Goal: Task Accomplishment & Management: Manage account settings

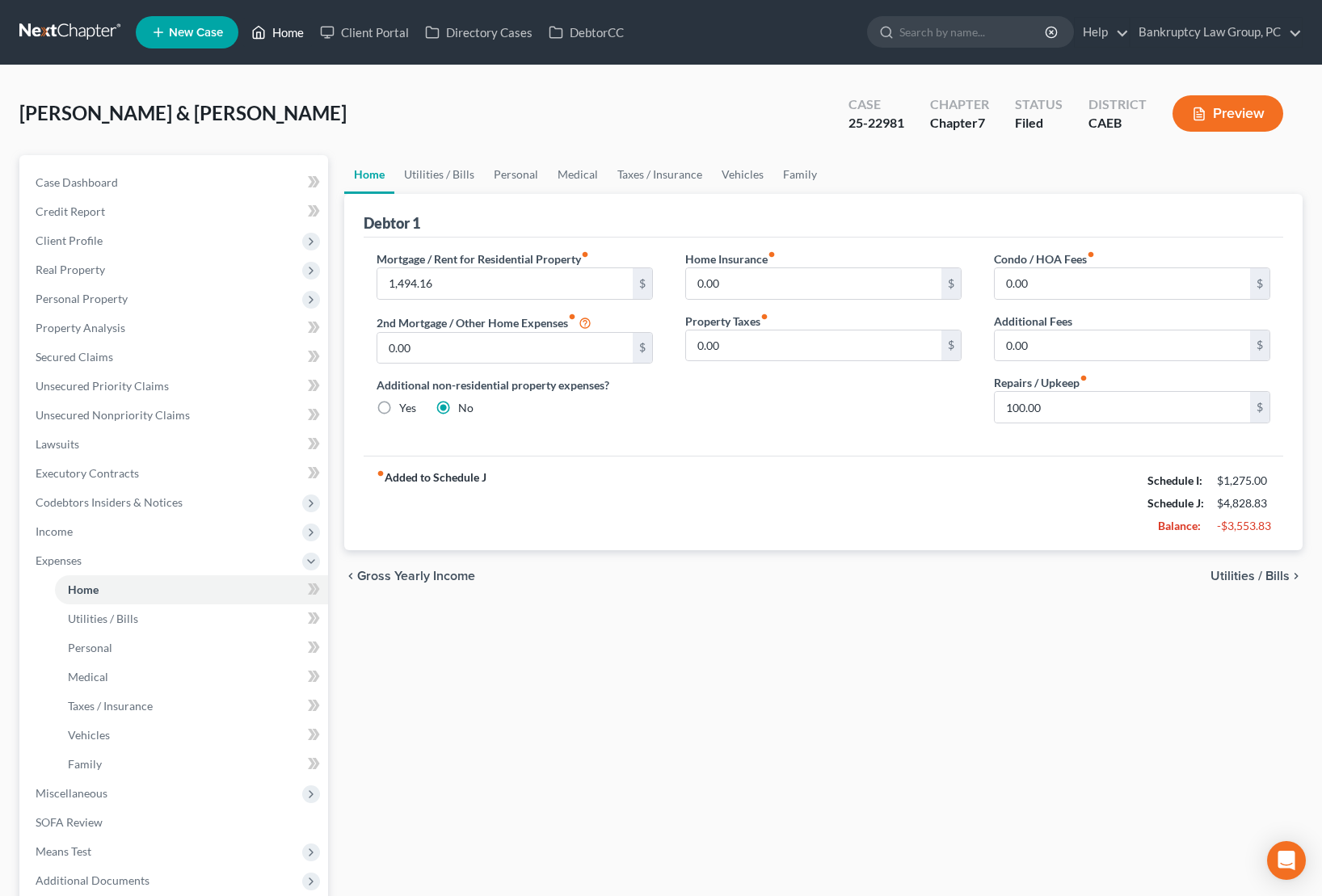
click at [276, 29] on link "Home" at bounding box center [277, 32] width 68 height 29
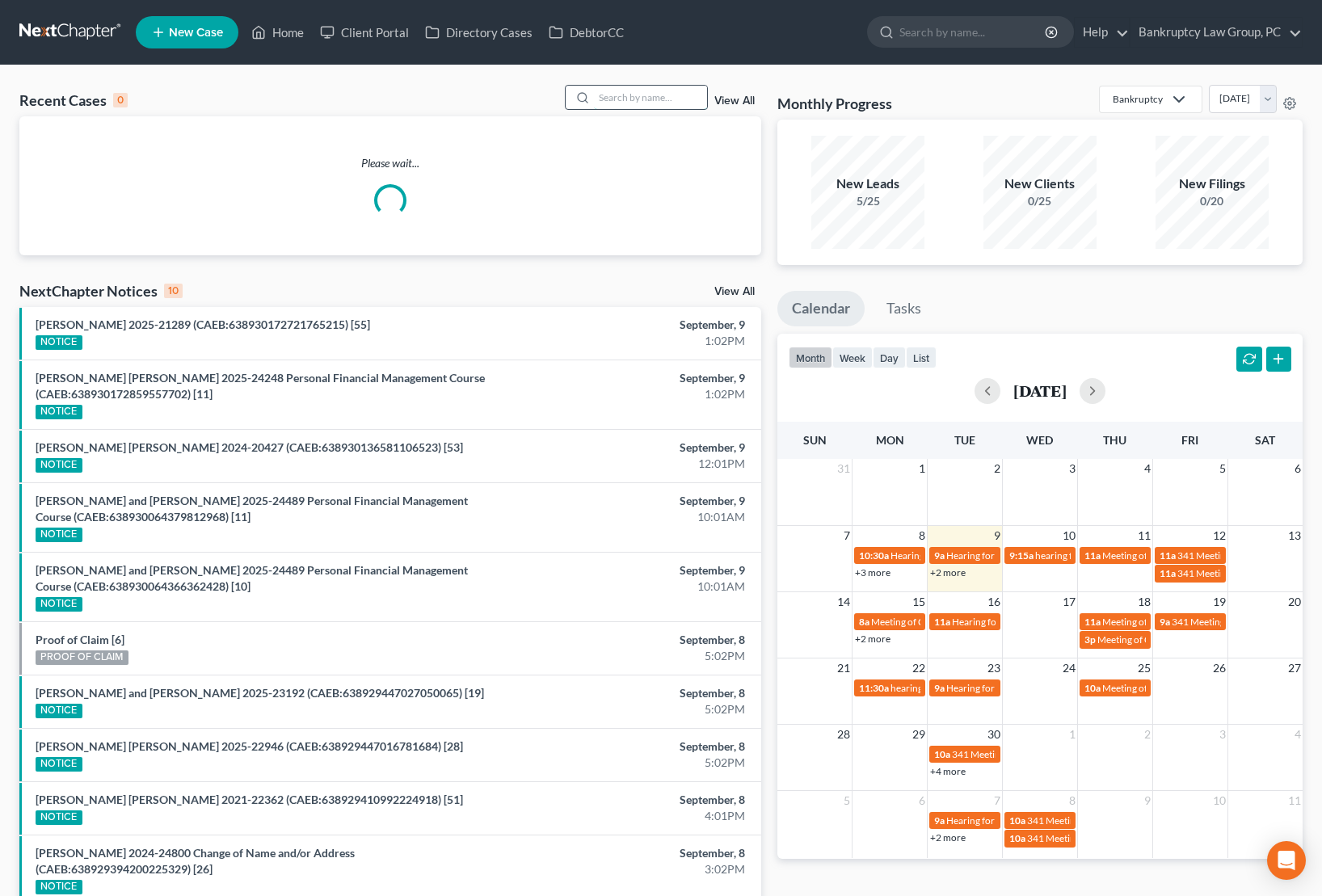
click at [633, 99] on input "search" at bounding box center [651, 98] width 113 height 24
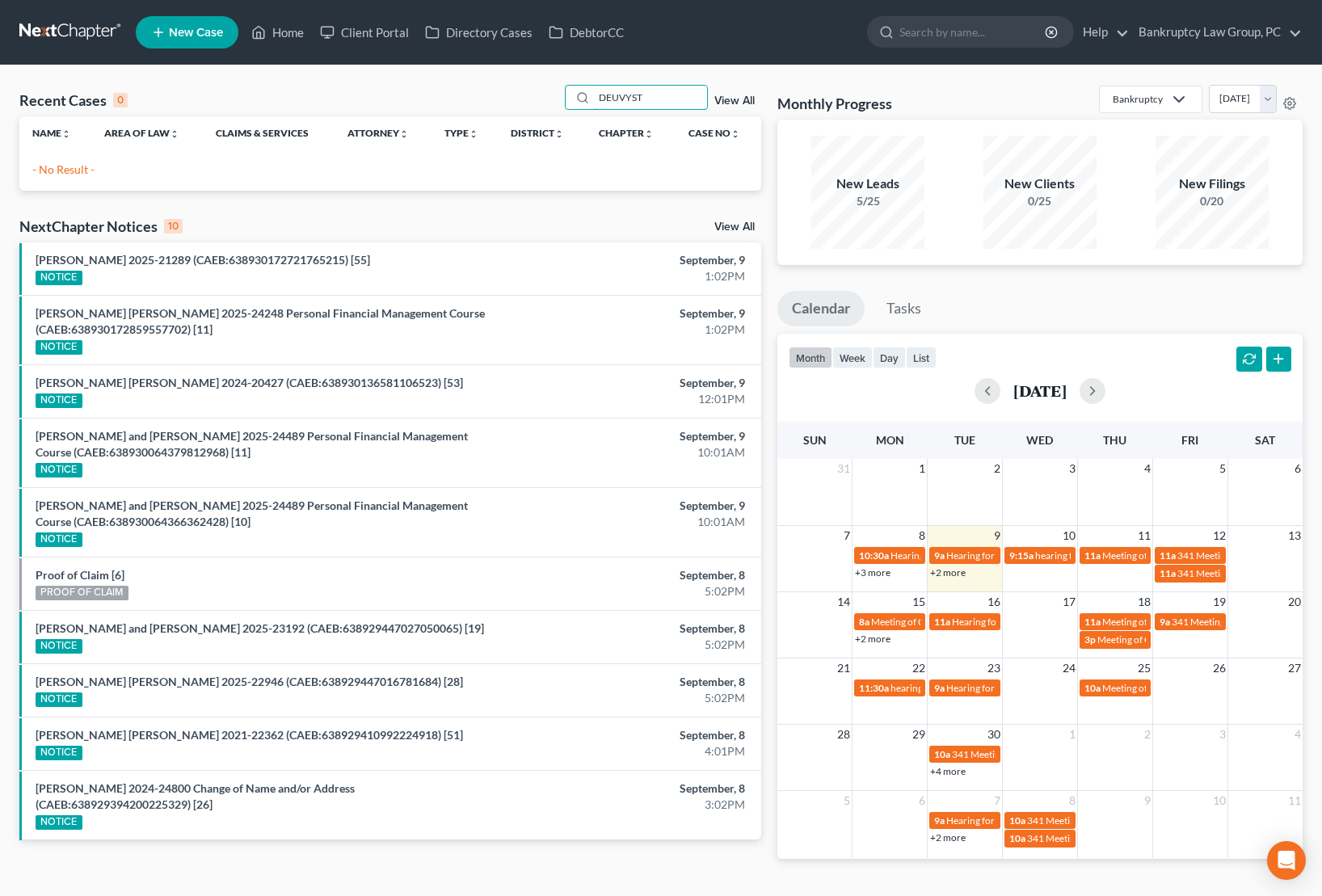
drag, startPoint x: 672, startPoint y: 93, endPoint x: 558, endPoint y: 93, distance: 114.0
click at [558, 93] on div "Recent Cases 0 DEUVYST View All" at bounding box center [391, 101] width 742 height 32
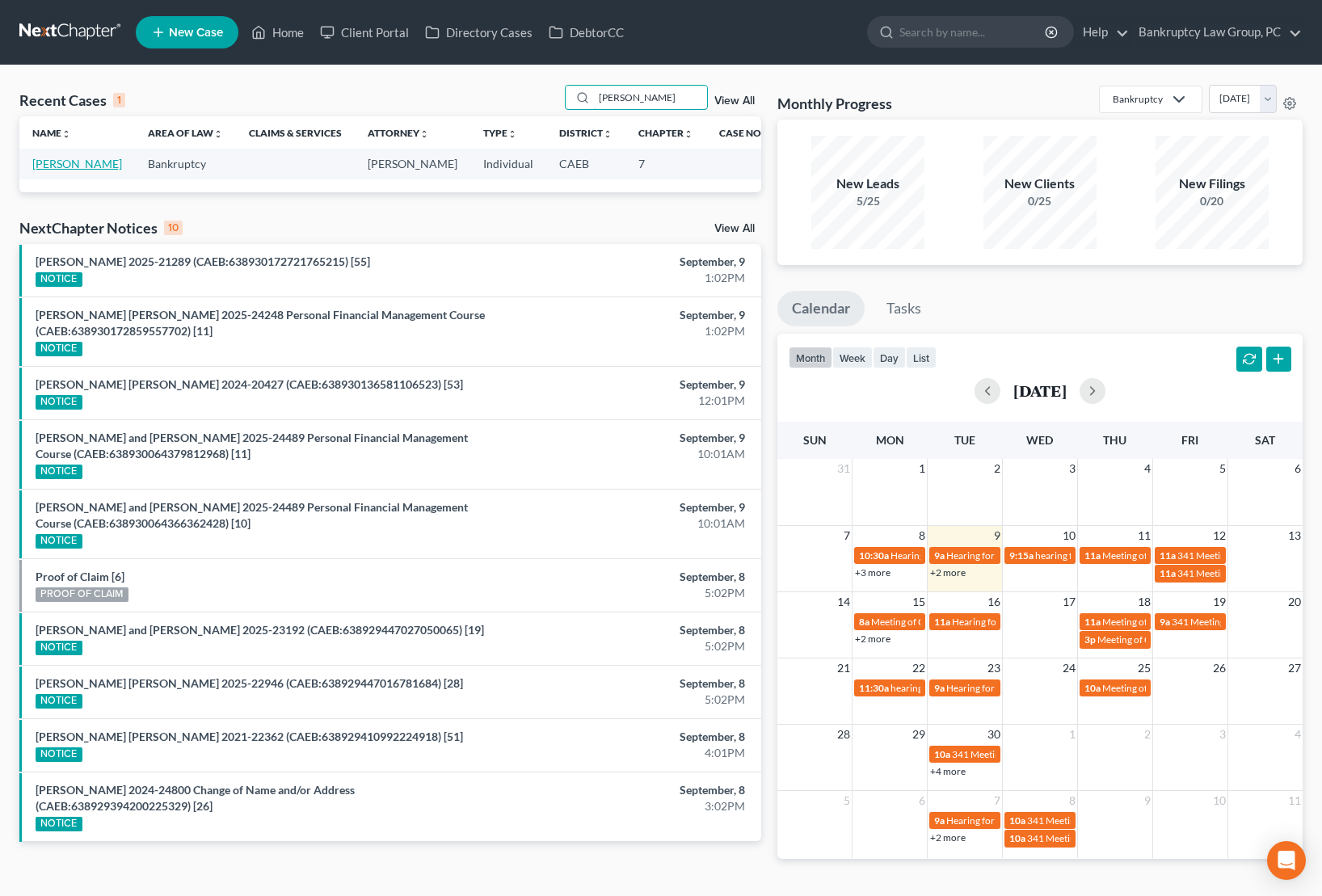
type input "[PERSON_NAME]"
click at [73, 166] on link "[PERSON_NAME]" at bounding box center [77, 164] width 90 height 14
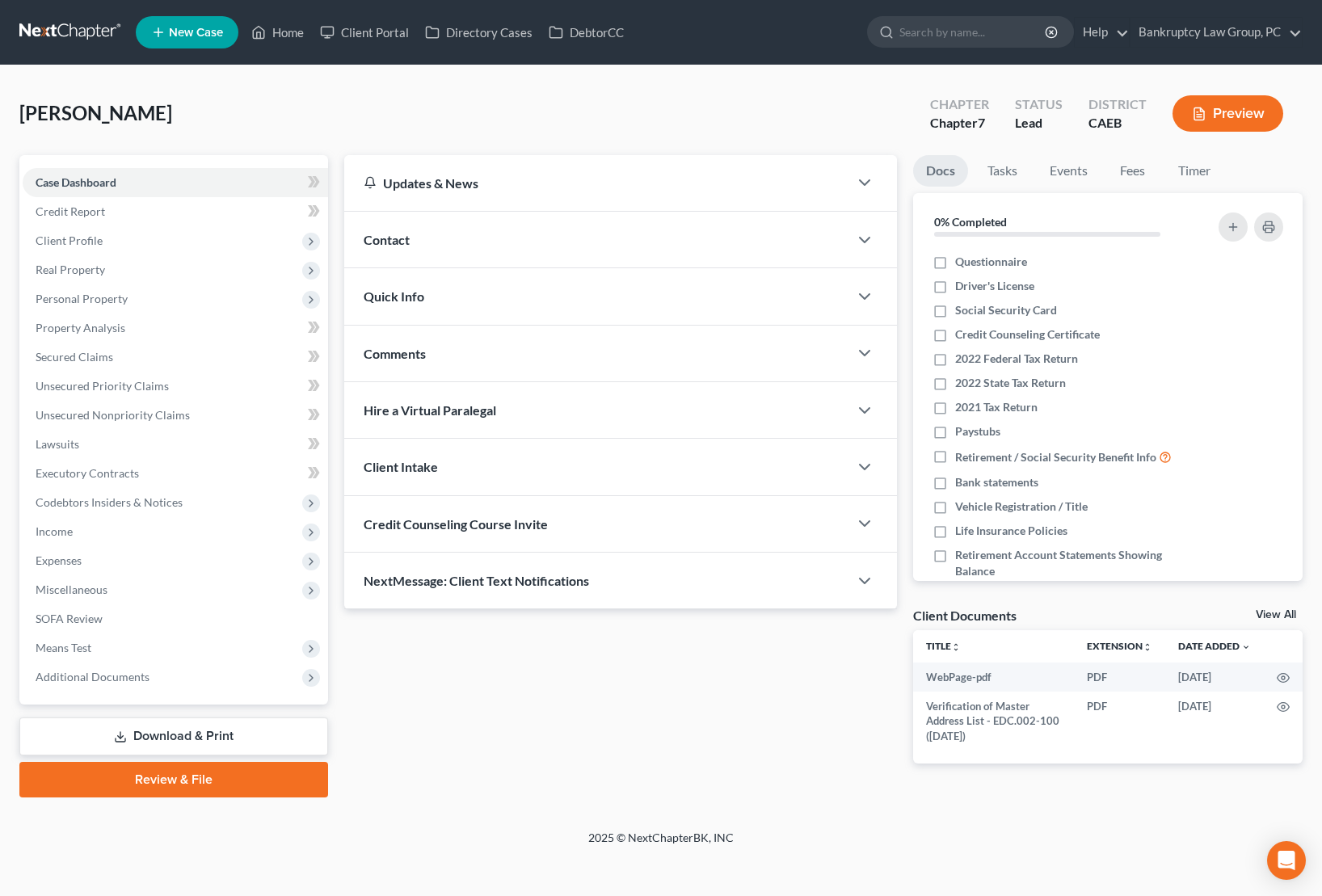
drag, startPoint x: 230, startPoint y: 741, endPoint x: 370, endPoint y: 697, distance: 146.8
click at [230, 741] on link "Download & Print" at bounding box center [174, 737] width 308 height 38
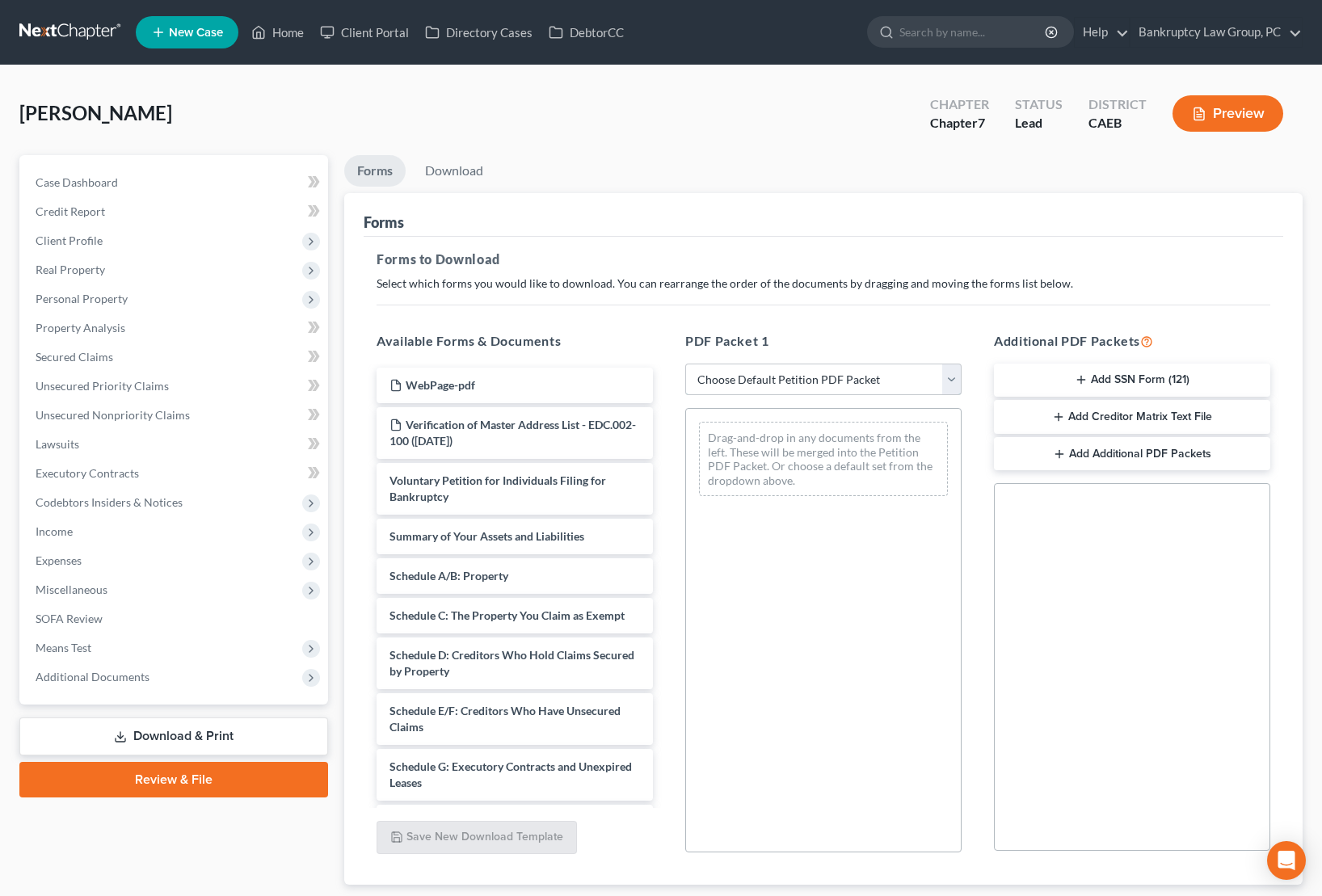
click at [853, 385] on select "Choose Default Petition PDF Packet Complete Bankruptcy Petition (all forms and …" at bounding box center [823, 380] width 276 height 33
select select "0"
click at [685, 364] on select "Choose Default Petition PDF Packet Complete Bankruptcy Petition (all forms and …" at bounding box center [823, 380] width 276 height 33
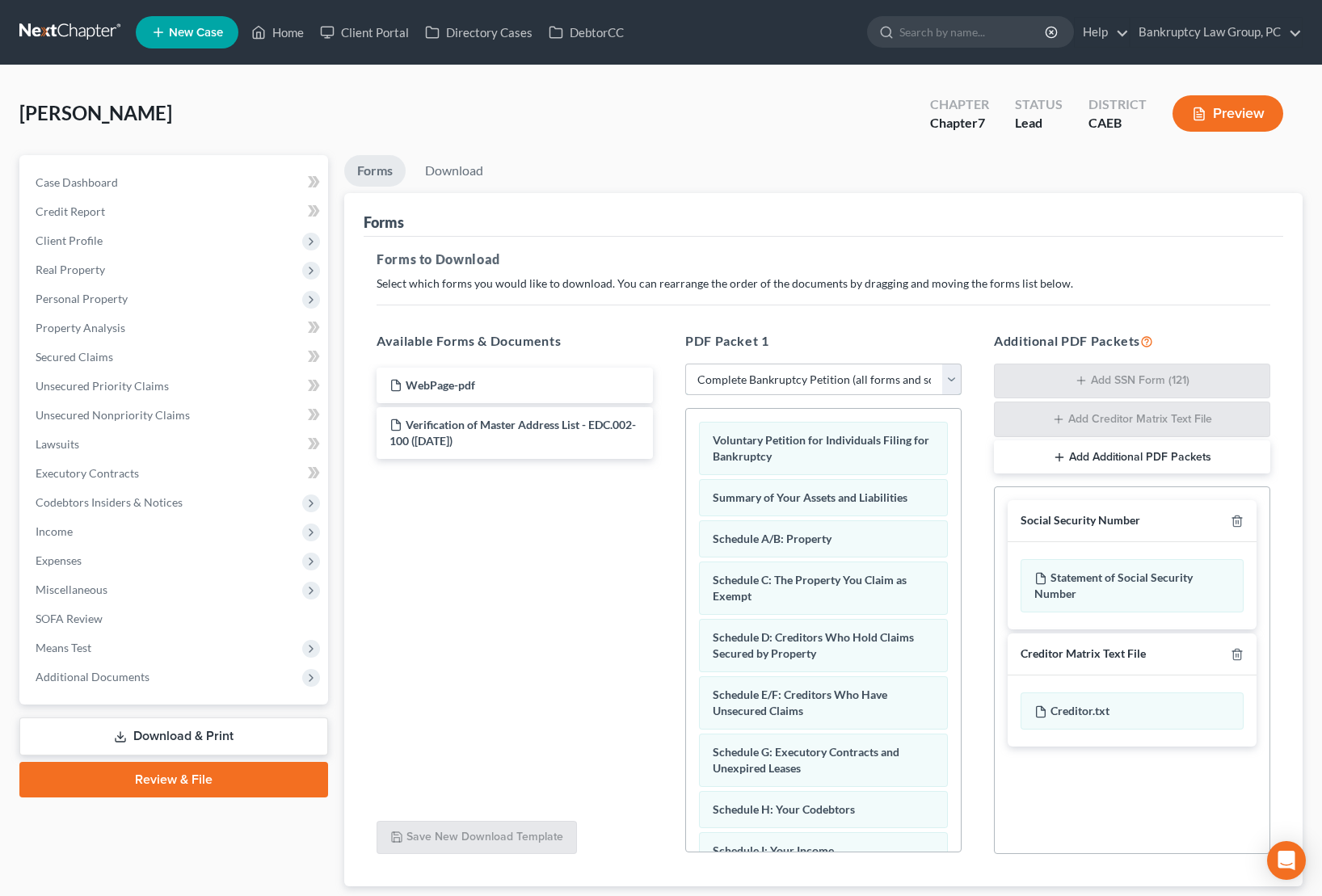
scroll to position [103, 0]
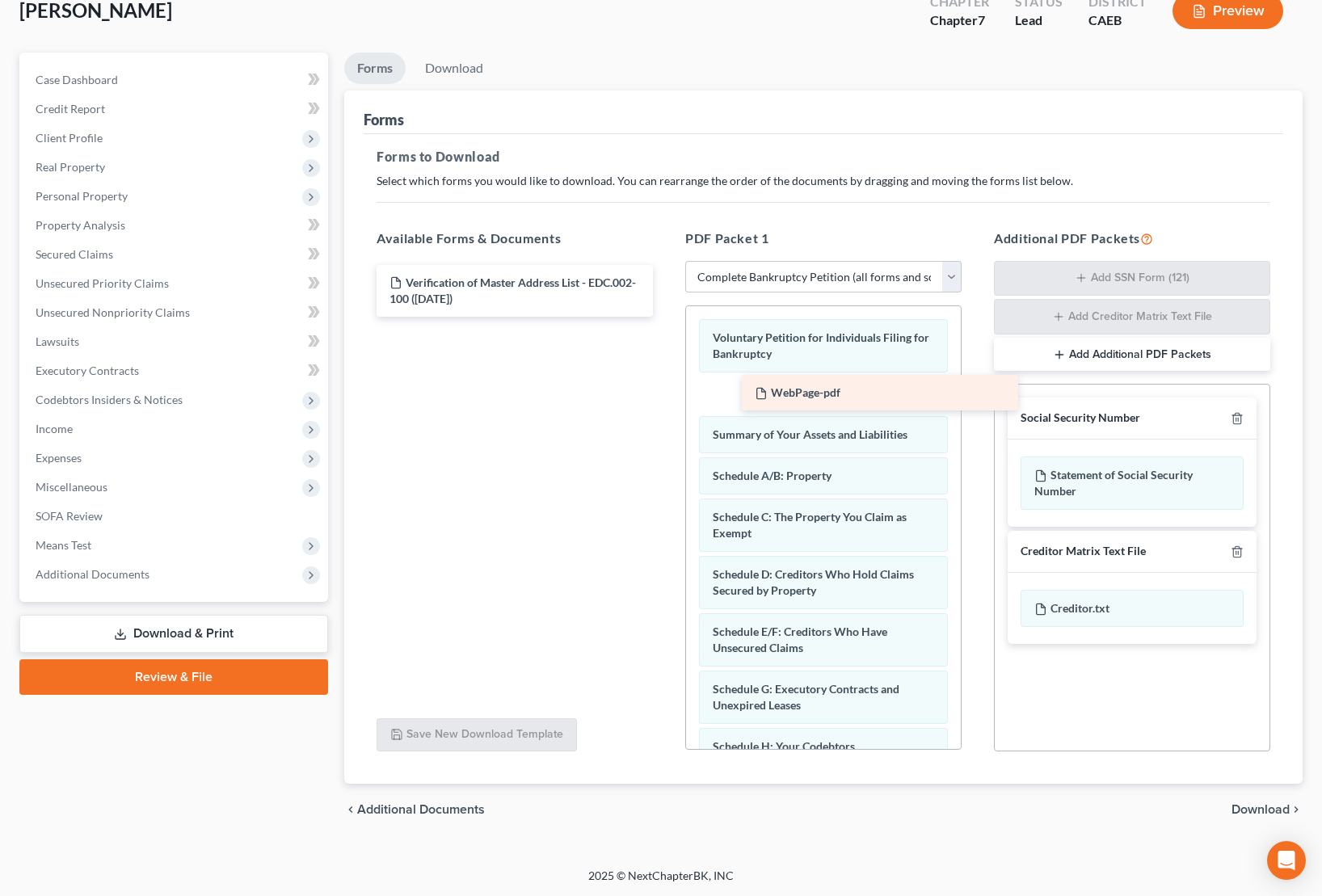
drag, startPoint x: 465, startPoint y: 274, endPoint x: 830, endPoint y: 386, distance: 381.8
click at [665, 316] on div "WebPage-pdf WebPage-pdf Verification of Master Address List - EDC.002-100 ([DAT…" at bounding box center [515, 291] width 303 height 51
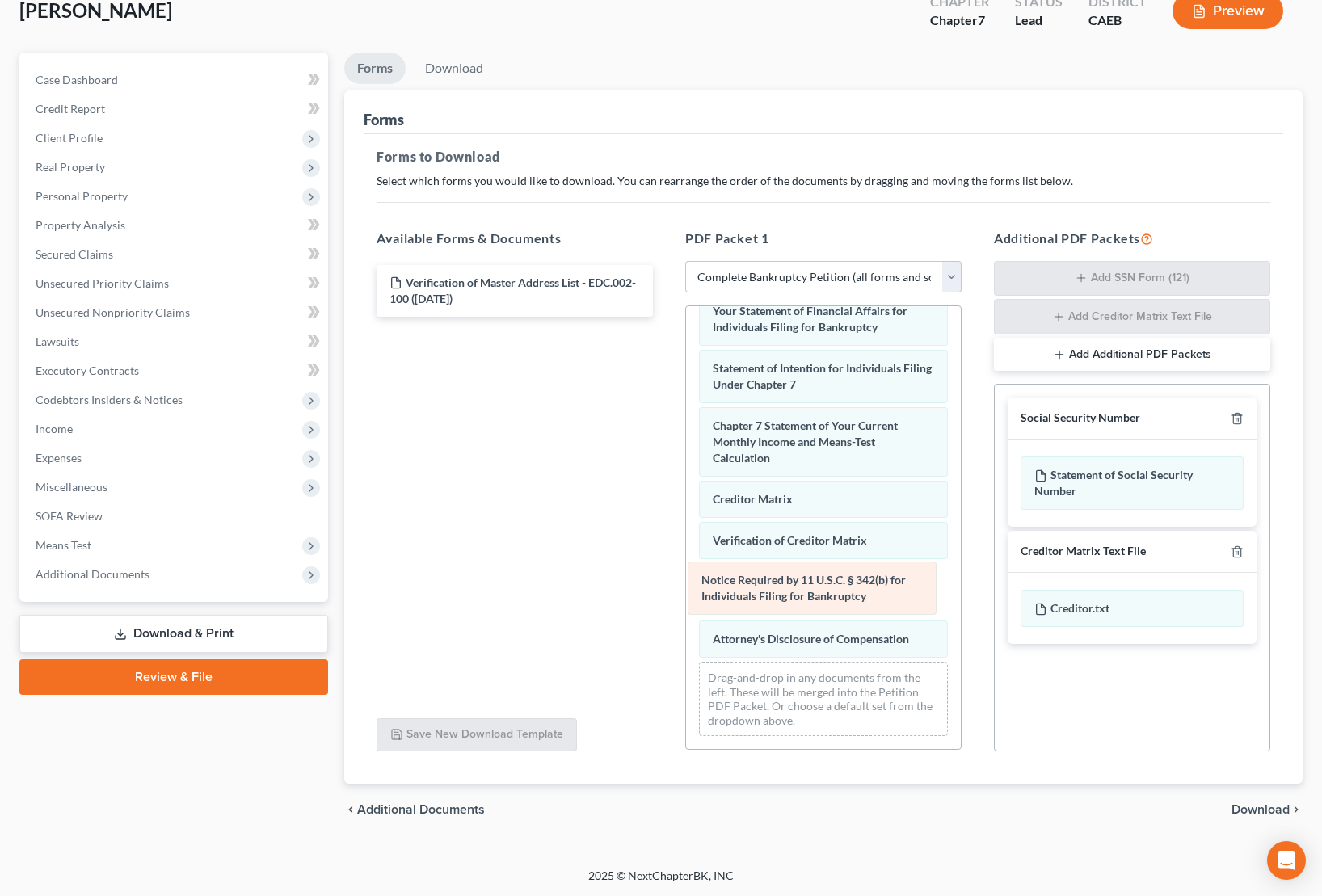
scroll to position [561, 0]
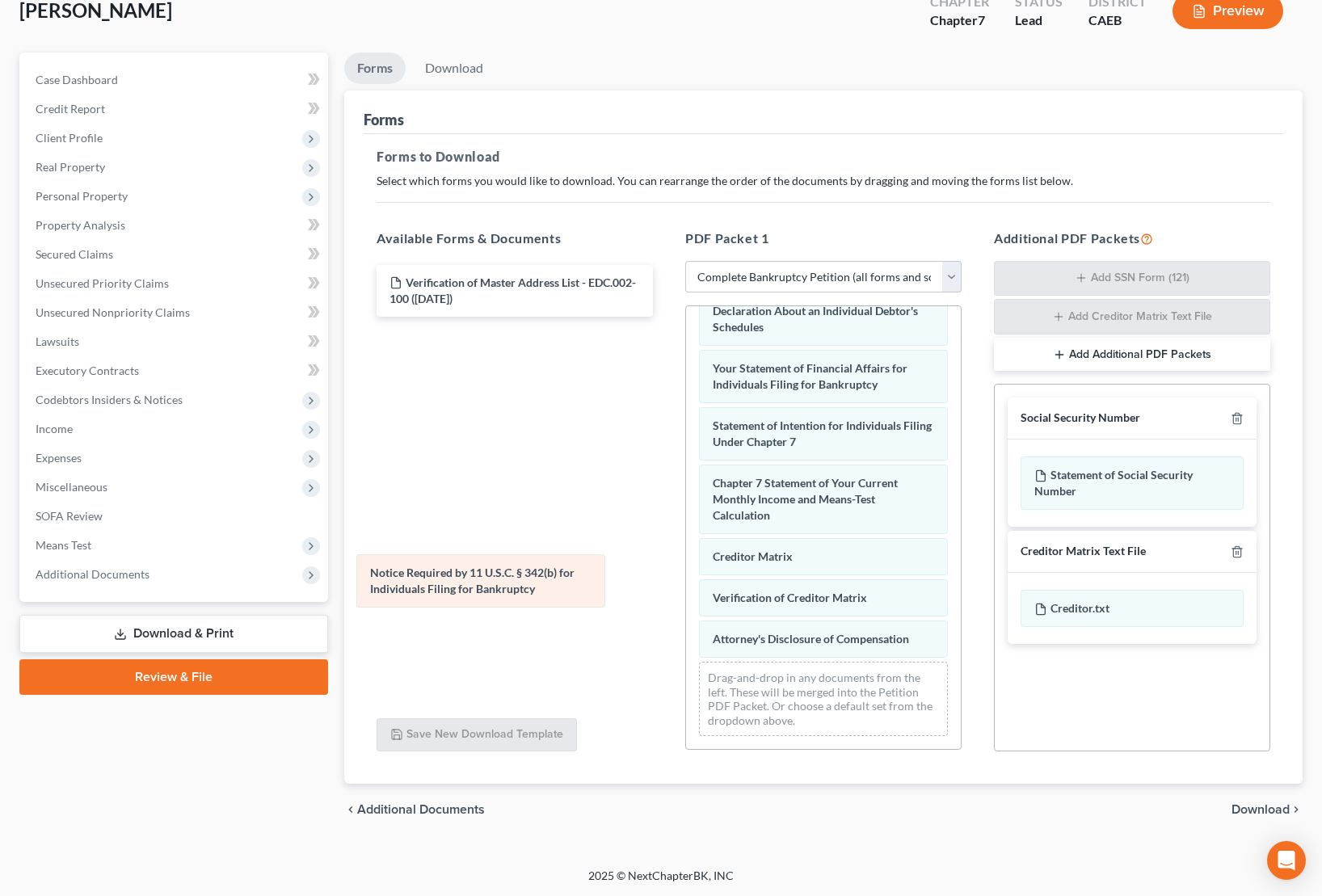
drag, startPoint x: 799, startPoint y: 591, endPoint x: 526, endPoint y: 585, distance: 273.1
click at [686, 582] on div "Notice Required by 11 U.S.C. § 342(b) for Individuals Filing for Bankruptcy Vol…" at bounding box center [824, 247] width 275 height 1004
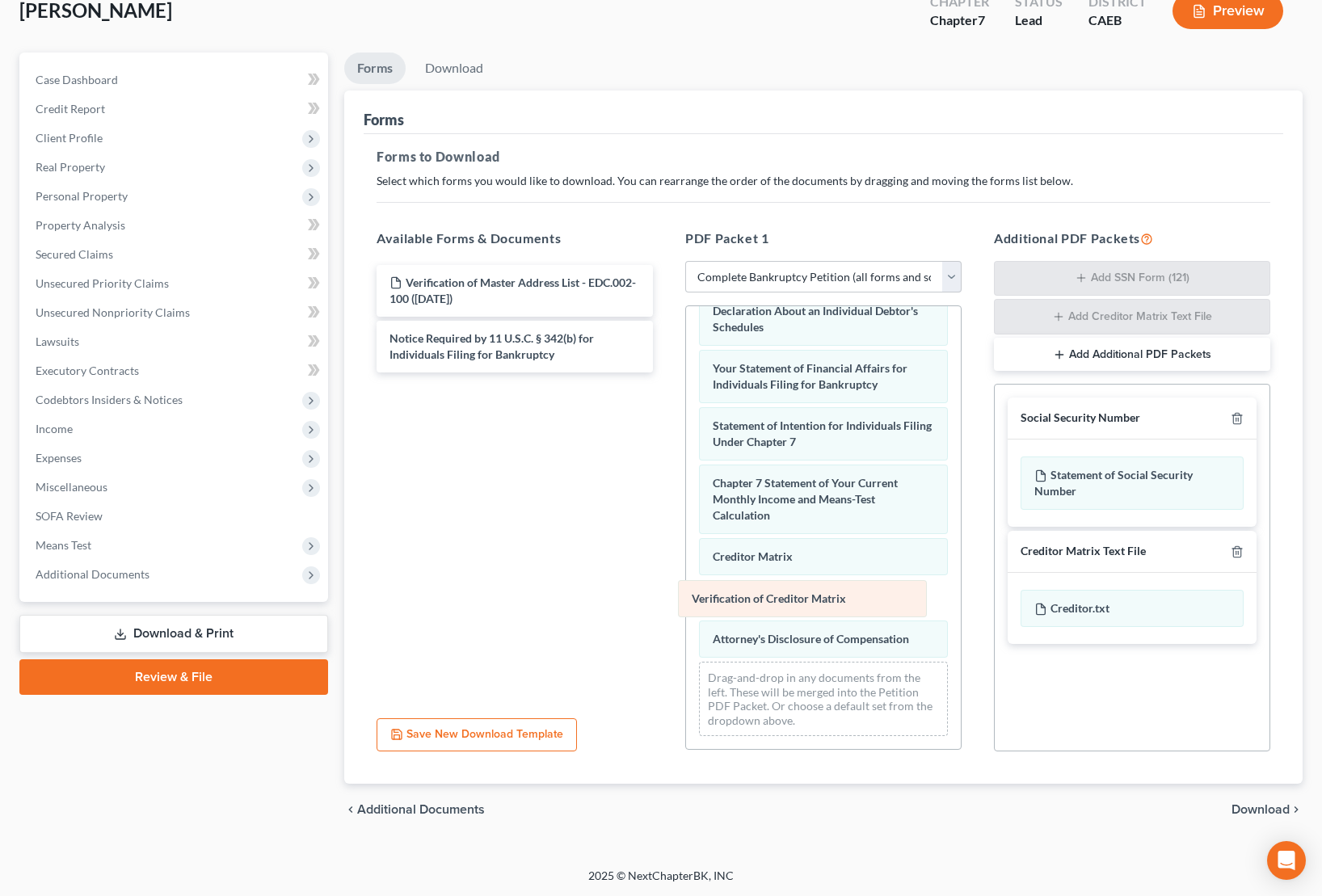
scroll to position [519, 0]
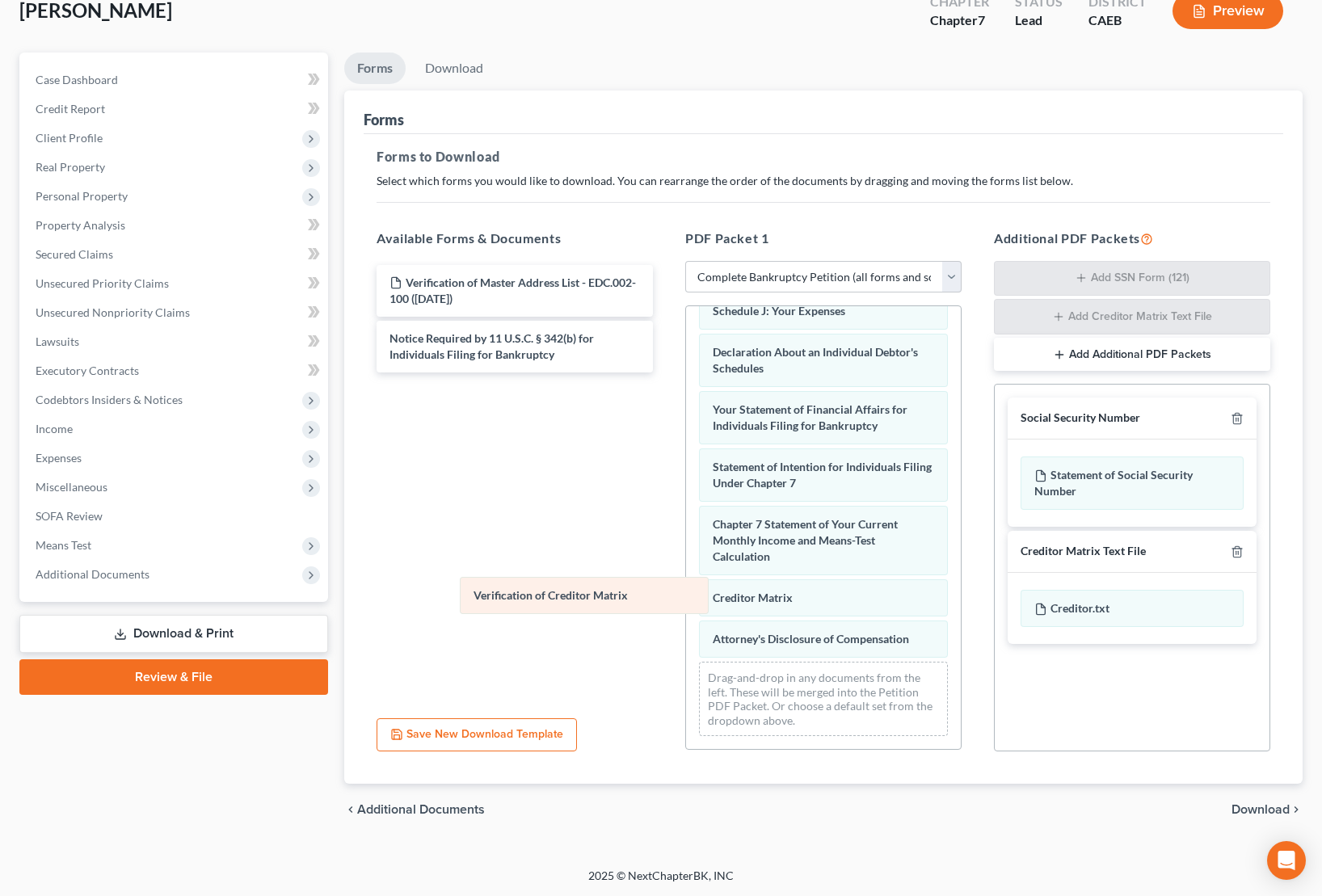
drag, startPoint x: 743, startPoint y: 595, endPoint x: 517, endPoint y: 592, distance: 226.0
click at [686, 592] on div "Verification of Creditor Matrix Voluntary Petition for Individuals Filing for B…" at bounding box center [824, 267] width 275 height 962
click at [1240, 418] on icon "button" at bounding box center [1236, 418] width 7 height 11
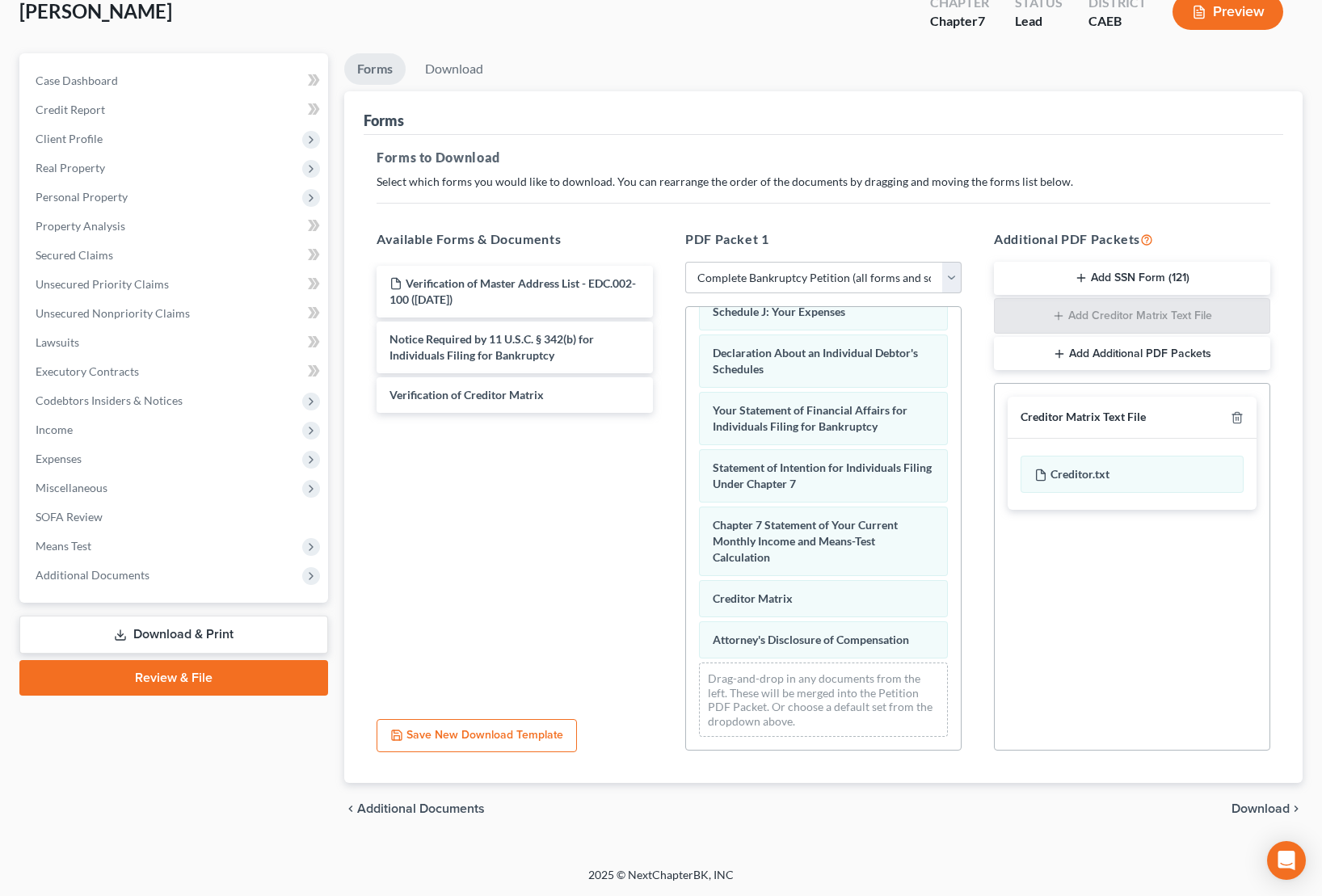
scroll to position [101, 0]
click at [1265, 806] on span "Download" at bounding box center [1260, 809] width 58 height 13
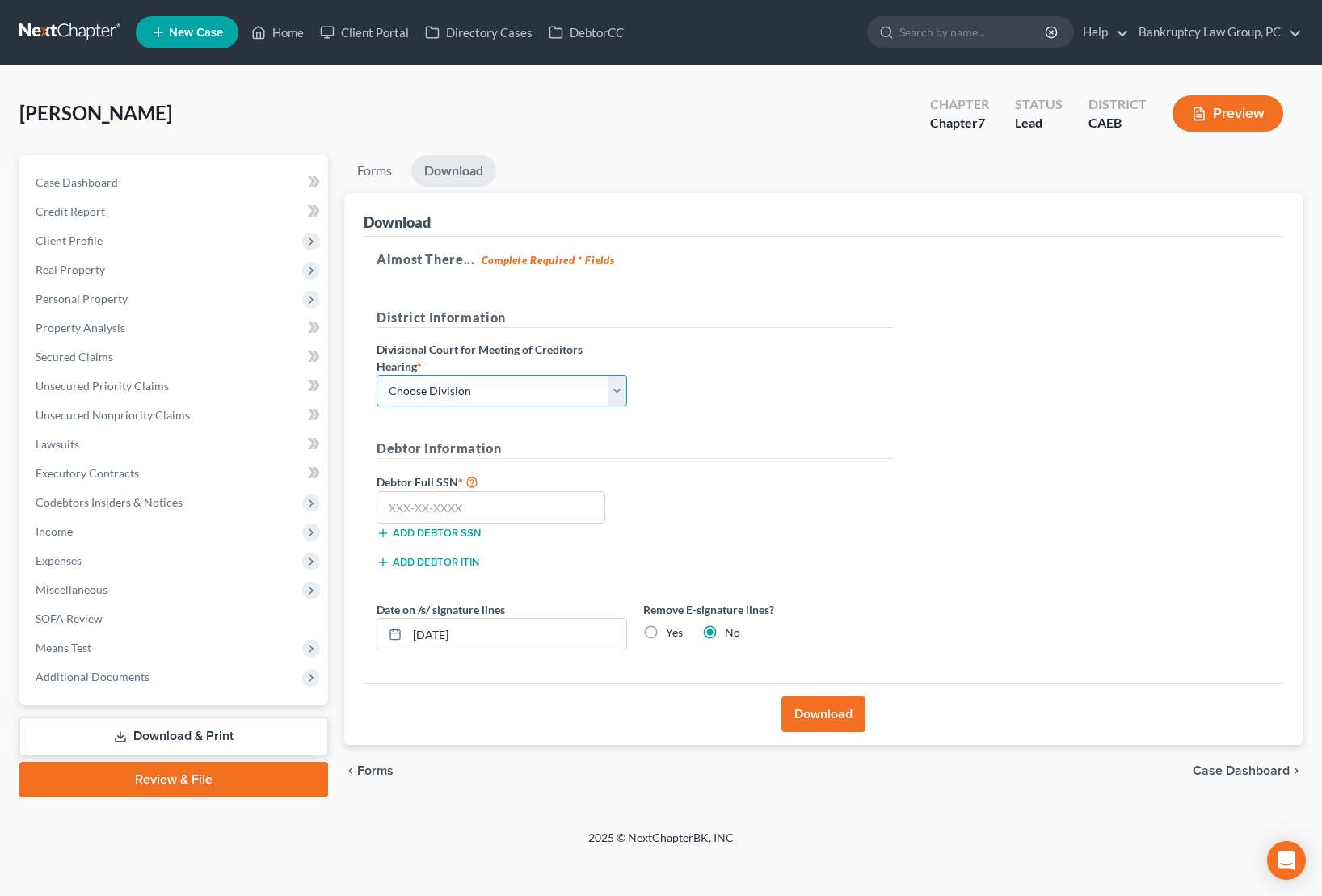
click at [551, 387] on select "Choose Division Fresno Modesto [GEOGRAPHIC_DATA]" at bounding box center [501, 391] width 250 height 33
select select "2"
click at [377, 375] on select "Choose Division Fresno Modesto [GEOGRAPHIC_DATA]" at bounding box center [501, 391] width 250 height 33
click at [547, 505] on input "text" at bounding box center [490, 507] width 228 height 33
type input "555-47-7916"
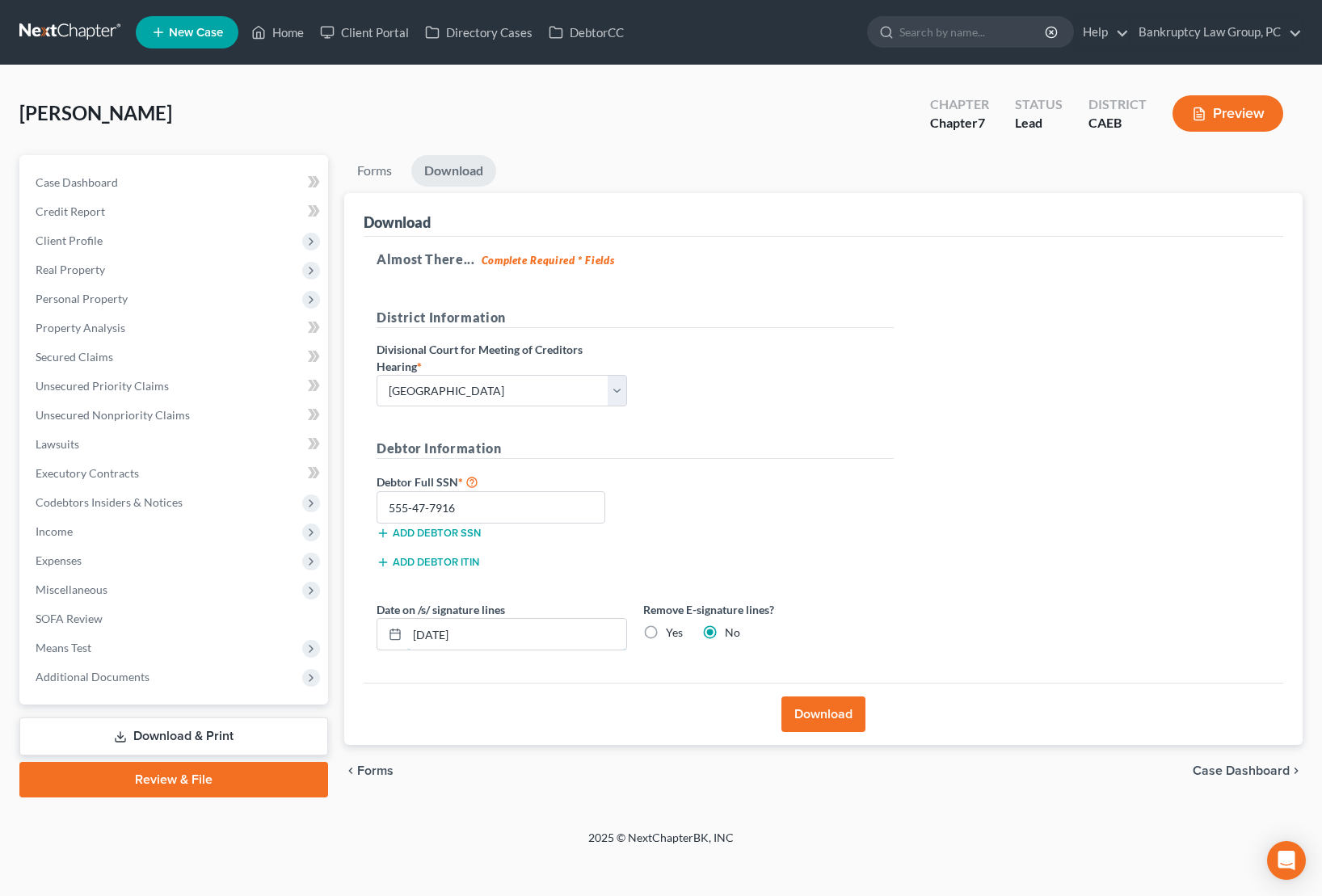
drag, startPoint x: 443, startPoint y: 634, endPoint x: 460, endPoint y: 665, distance: 35.4
click at [443, 634] on input "[DATE]" at bounding box center [516, 634] width 219 height 31
type input "[DATE]"
click at [833, 511] on div "Debtor Full SSN * 555-47-7916 Add debtor SSN" at bounding box center [635, 512] width 533 height 81
click at [834, 715] on button "Download" at bounding box center [823, 714] width 84 height 36
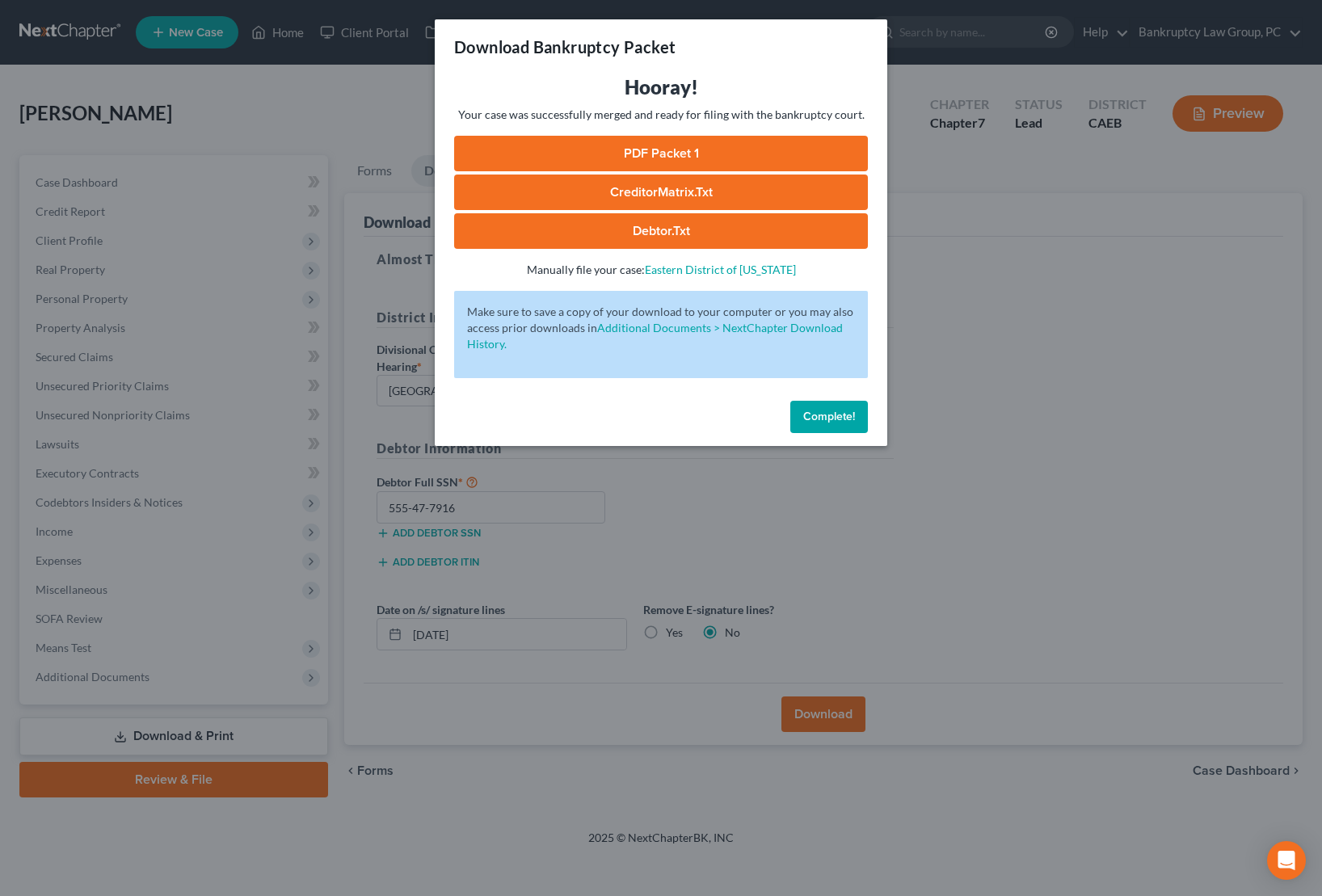
click at [657, 233] on link "Debtor.txt" at bounding box center [661, 231] width 413 height 36
click at [655, 193] on link "CreditorMatrix.txt" at bounding box center [661, 193] width 413 height 36
click at [657, 161] on link "PDF Packet 1" at bounding box center [661, 153] width 413 height 36
drag, startPoint x: 864, startPoint y: 420, endPoint x: 730, endPoint y: 400, distance: 135.5
click at [863, 420] on button "Complete!" at bounding box center [829, 416] width 77 height 33
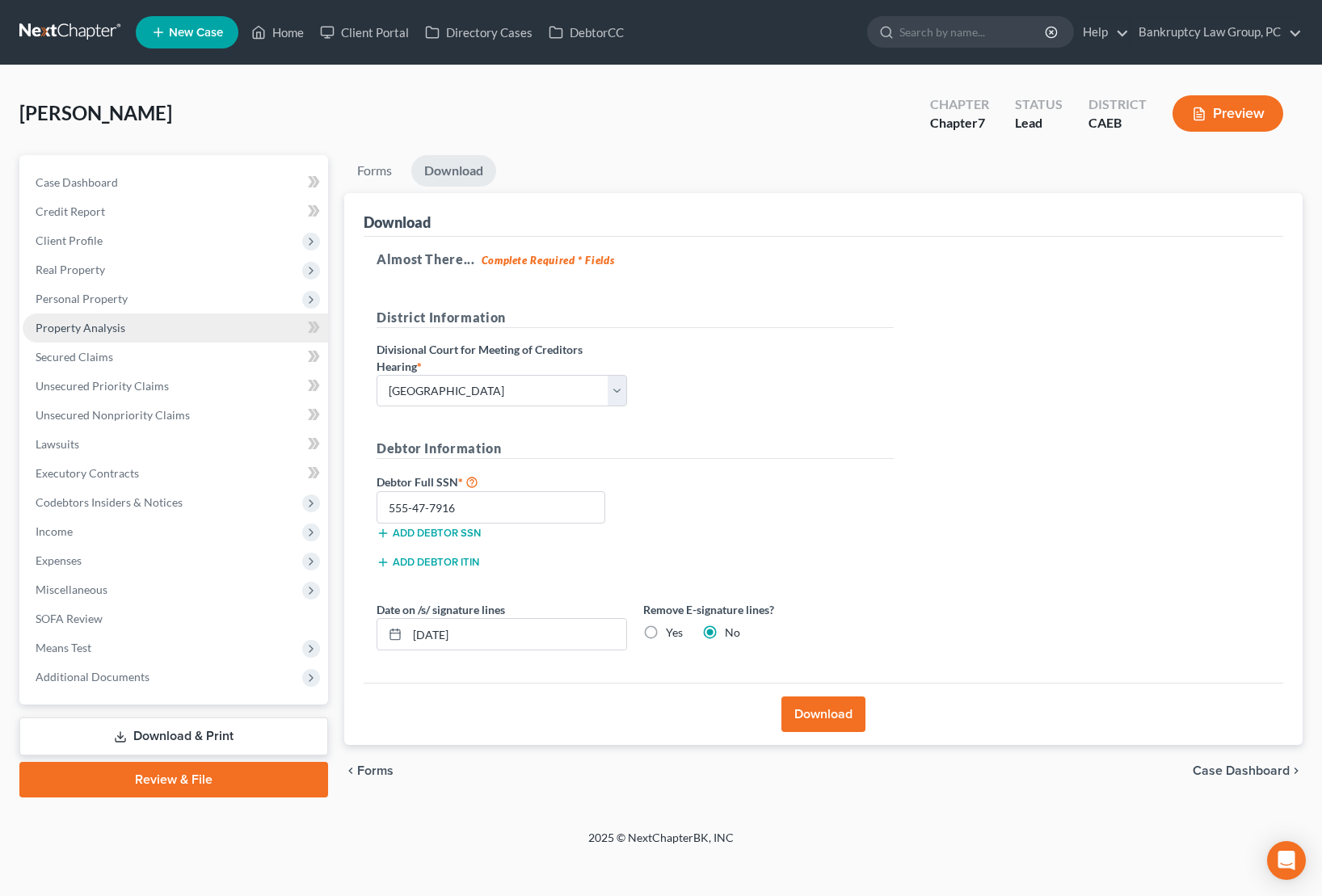
click at [96, 323] on span "Property Analysis" at bounding box center [80, 327] width 90 height 14
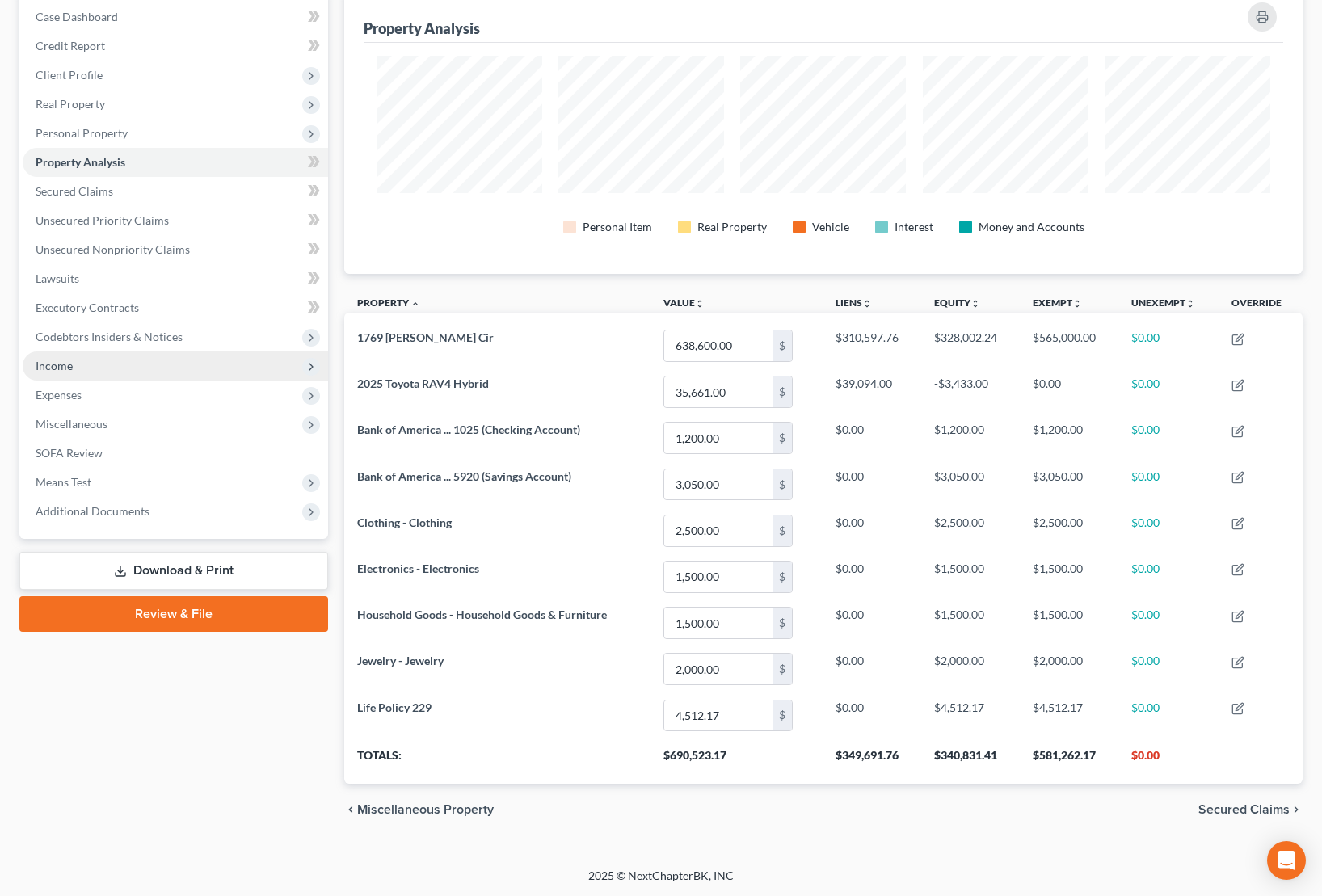
click at [83, 361] on span "Income" at bounding box center [175, 365] width 306 height 29
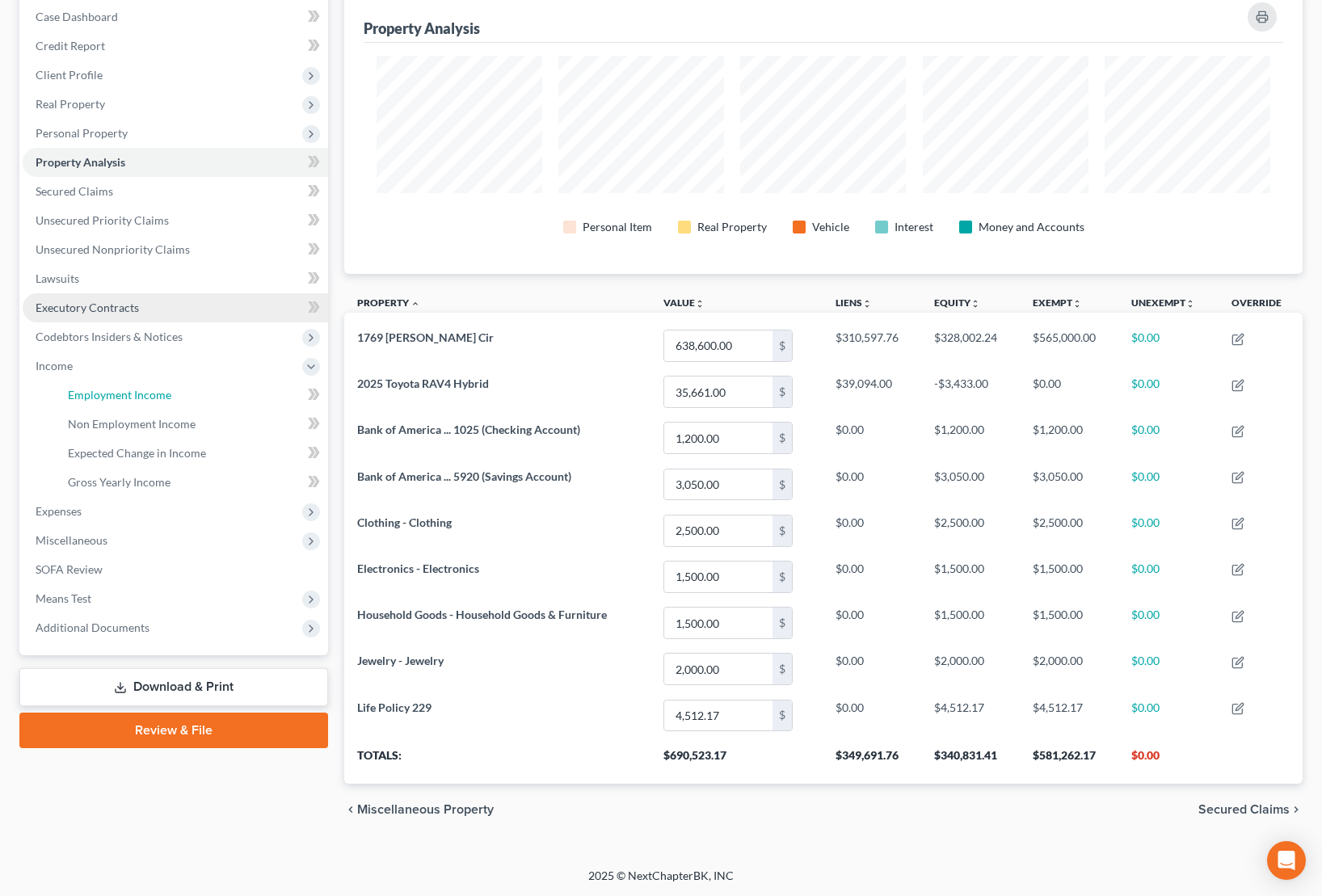
click at [134, 398] on span "Employment Income" at bounding box center [120, 395] width 104 height 14
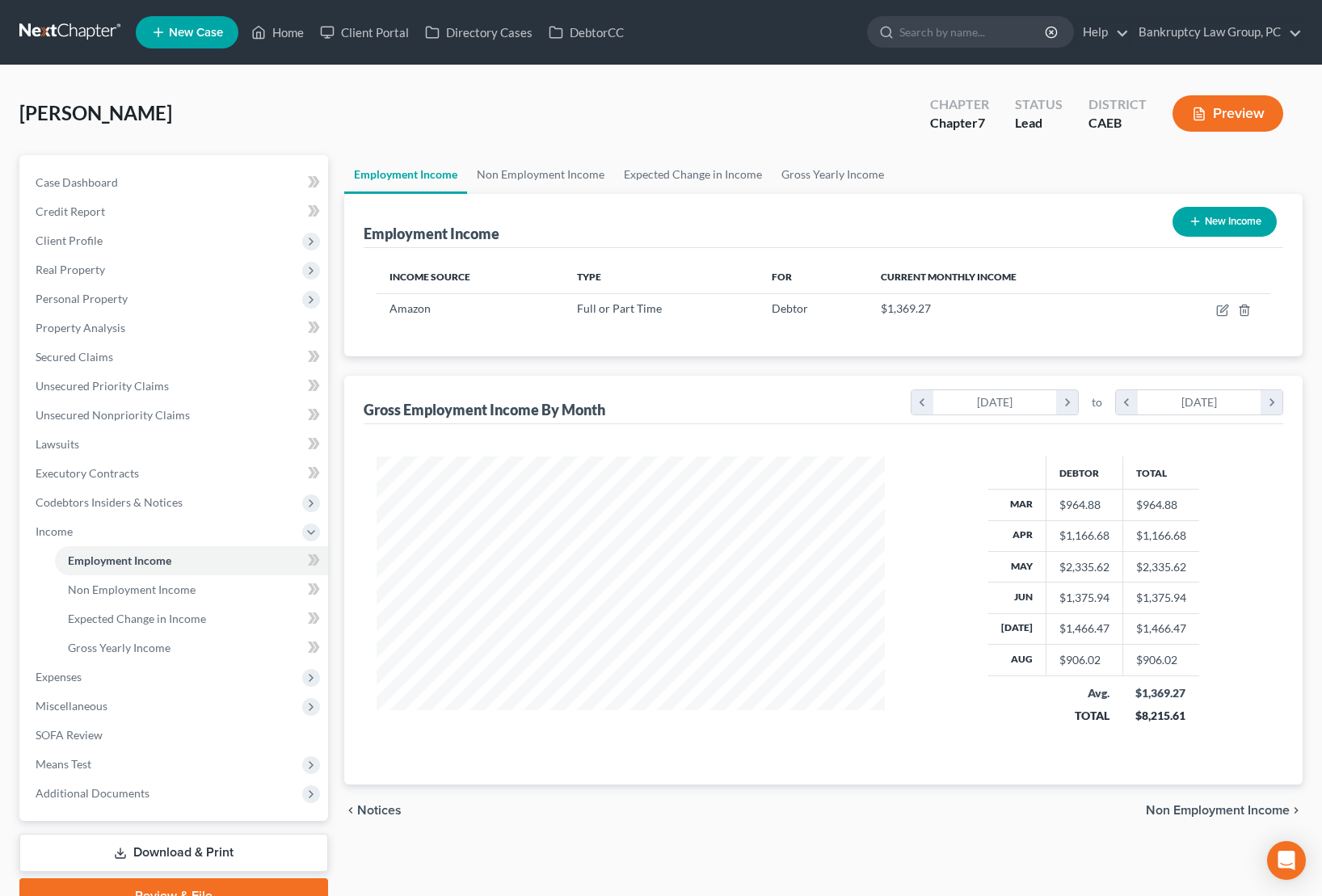
scroll to position [290, 540]
click at [1222, 308] on icon "button" at bounding box center [1222, 310] width 13 height 13
select select "0"
select select "4"
select select "3"
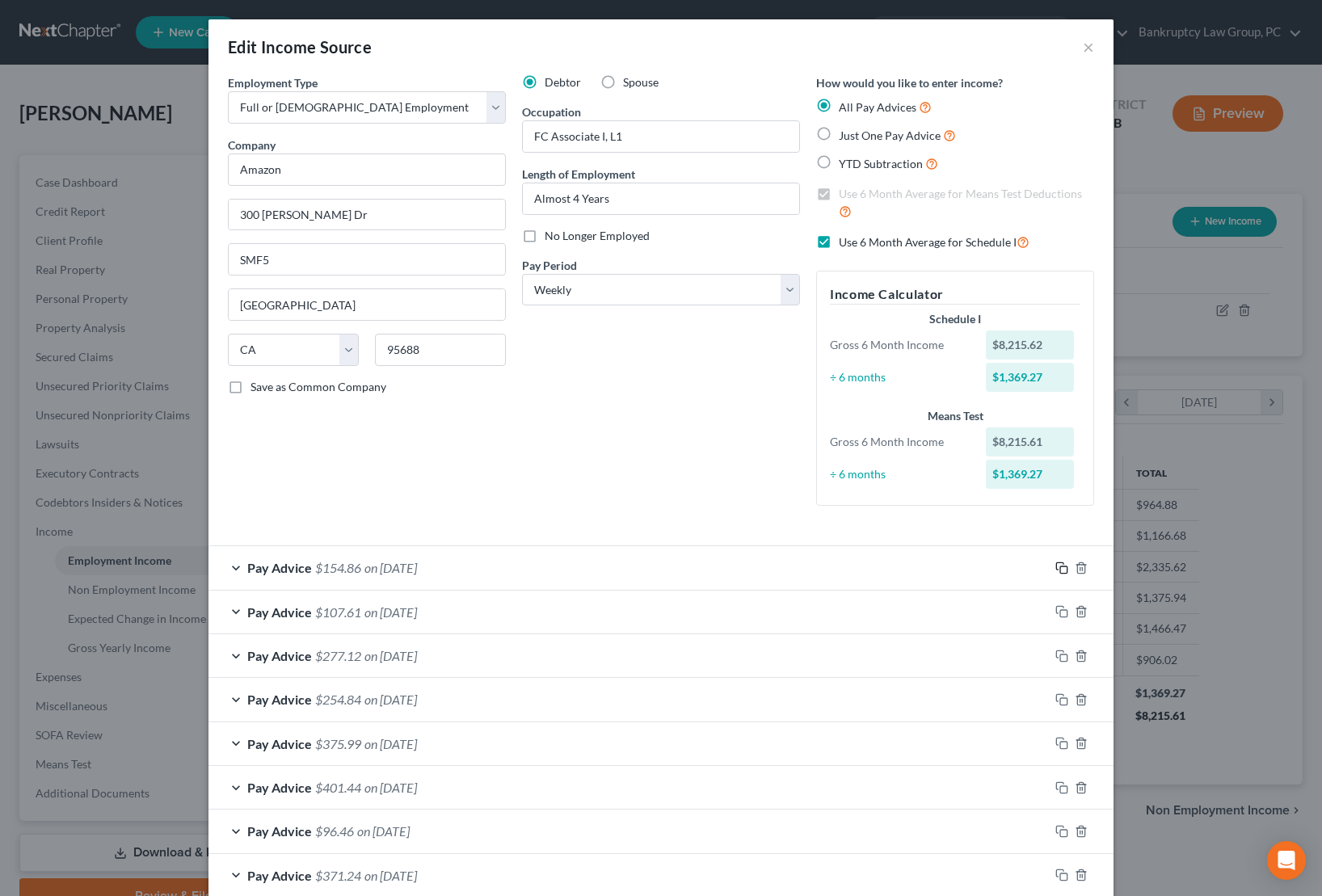
click at [1063, 567] on rect "button" at bounding box center [1063, 570] width 7 height 7
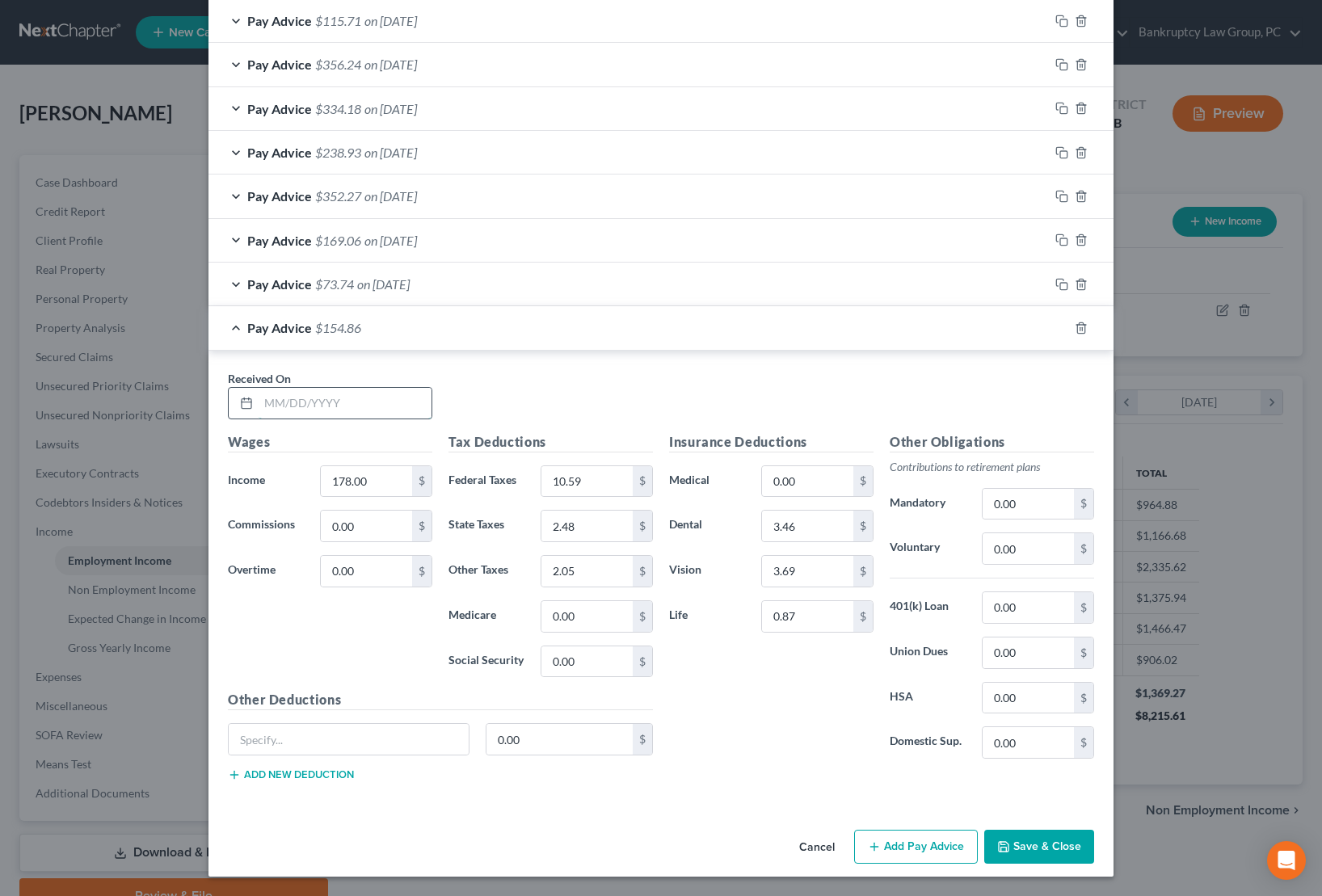
click at [369, 403] on input "text" at bounding box center [344, 403] width 173 height 31
type input "[DATE]"
type input "273.12"
type input "16.49"
type input "3.85"
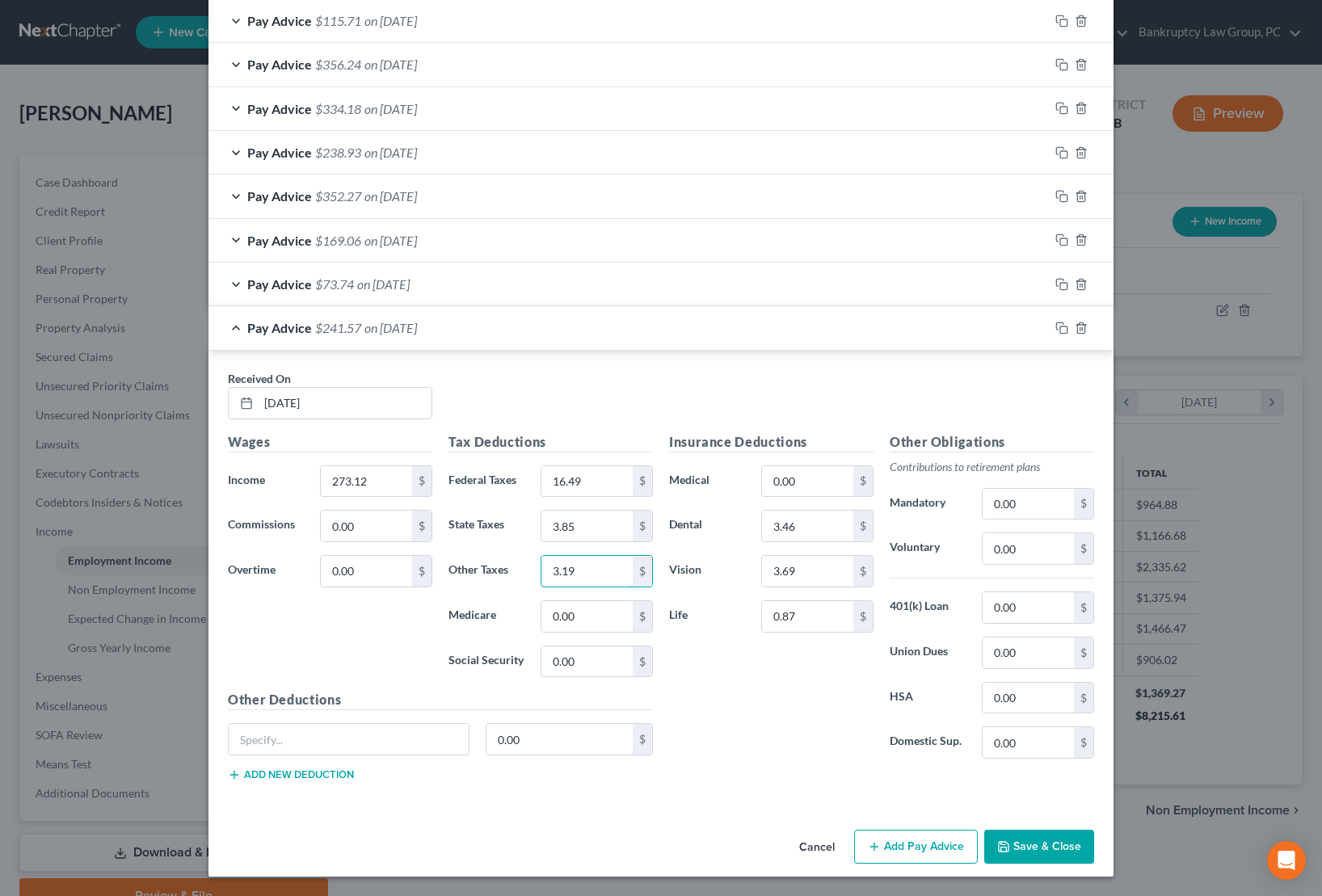
type input "3.19"
click at [1058, 851] on button "Save & Close" at bounding box center [1038, 847] width 110 height 34
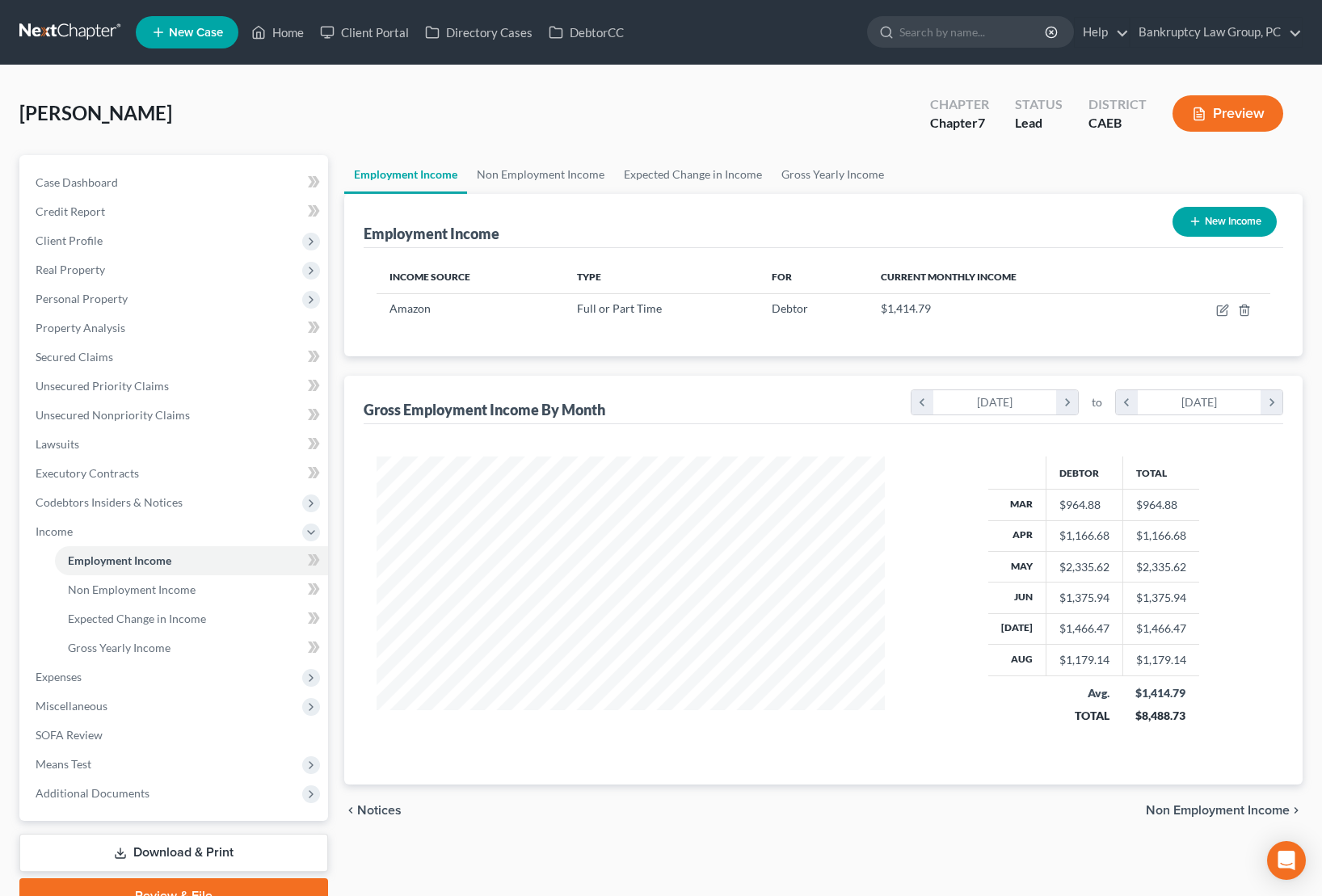
click at [195, 844] on link "Download & Print" at bounding box center [174, 852] width 308 height 38
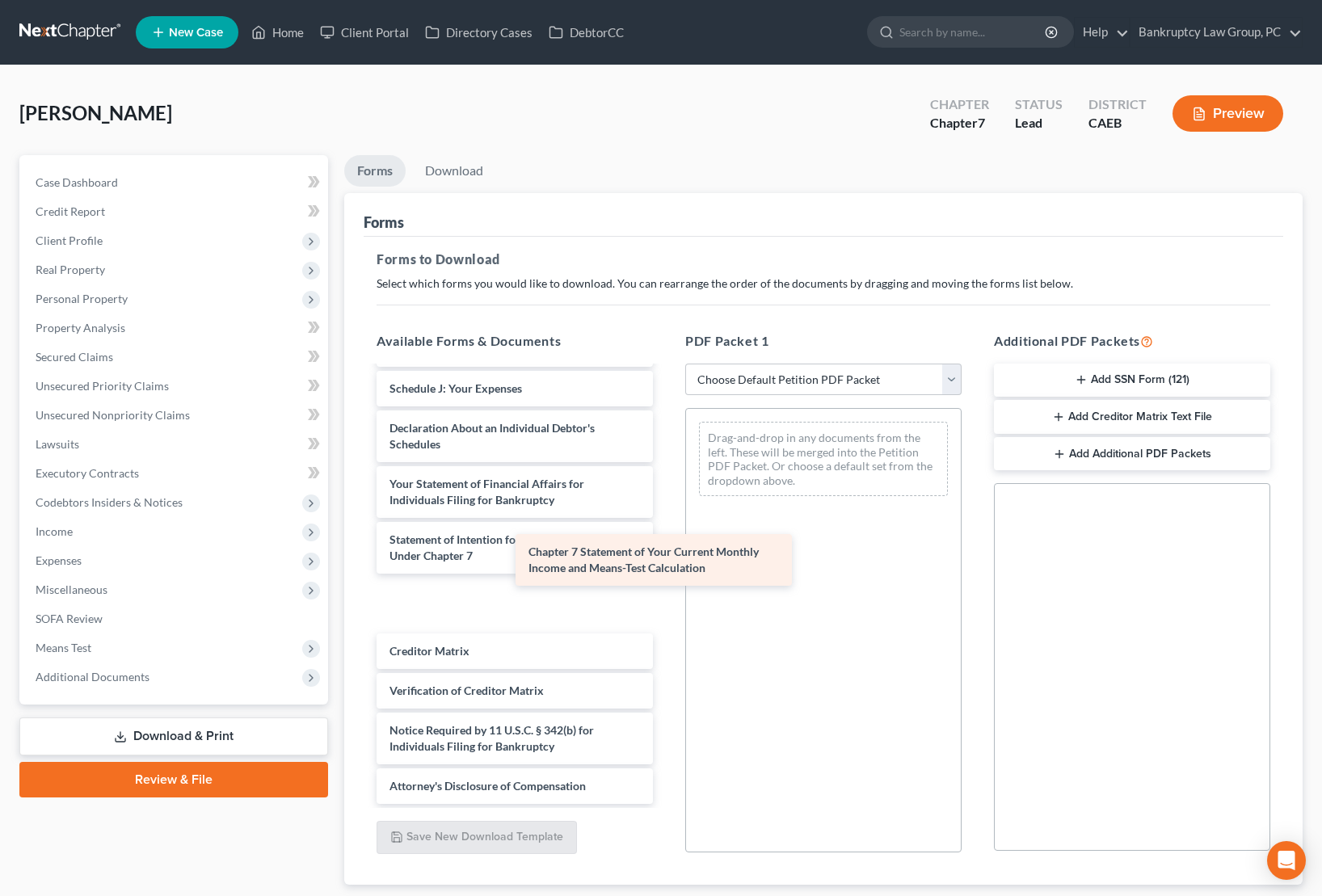
scroll to position [457, 0]
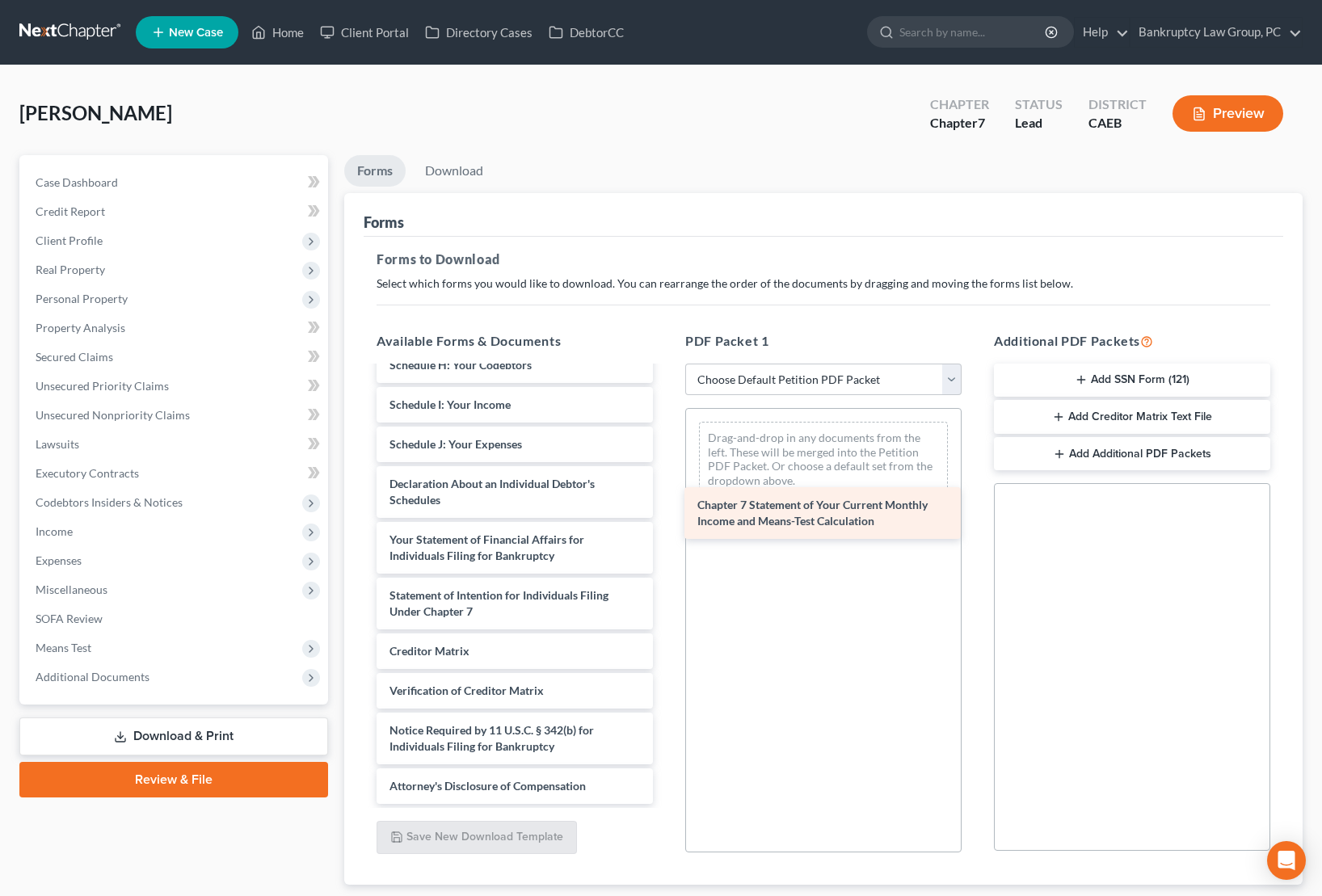
drag, startPoint x: 501, startPoint y: 600, endPoint x: 811, endPoint y: 511, distance: 322.5
click at [665, 510] on div "Chapter 7 Statement of Your Current Monthly Income and Means-Test Calculation W…" at bounding box center [515, 357] width 303 height 894
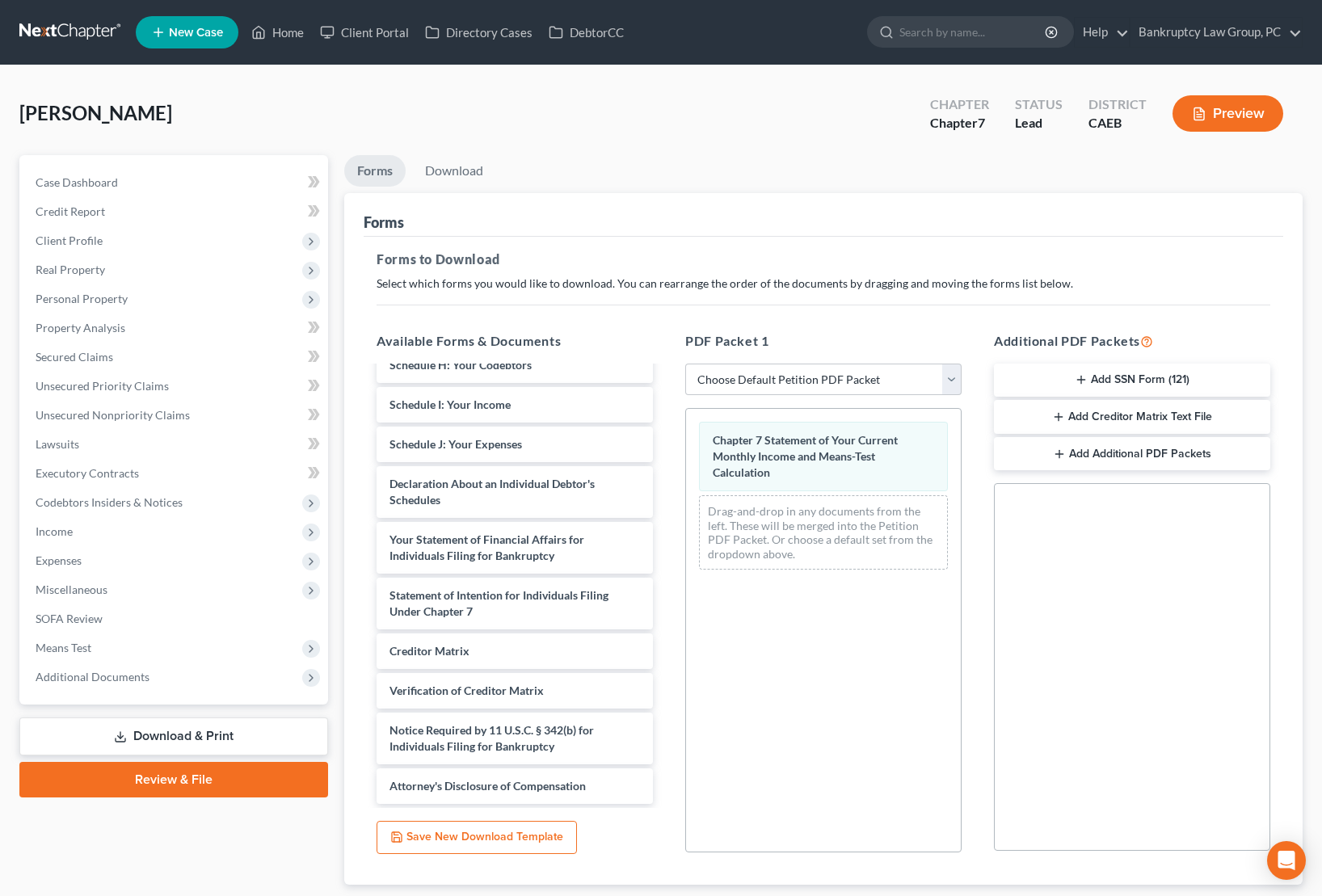
scroll to position [101, 0]
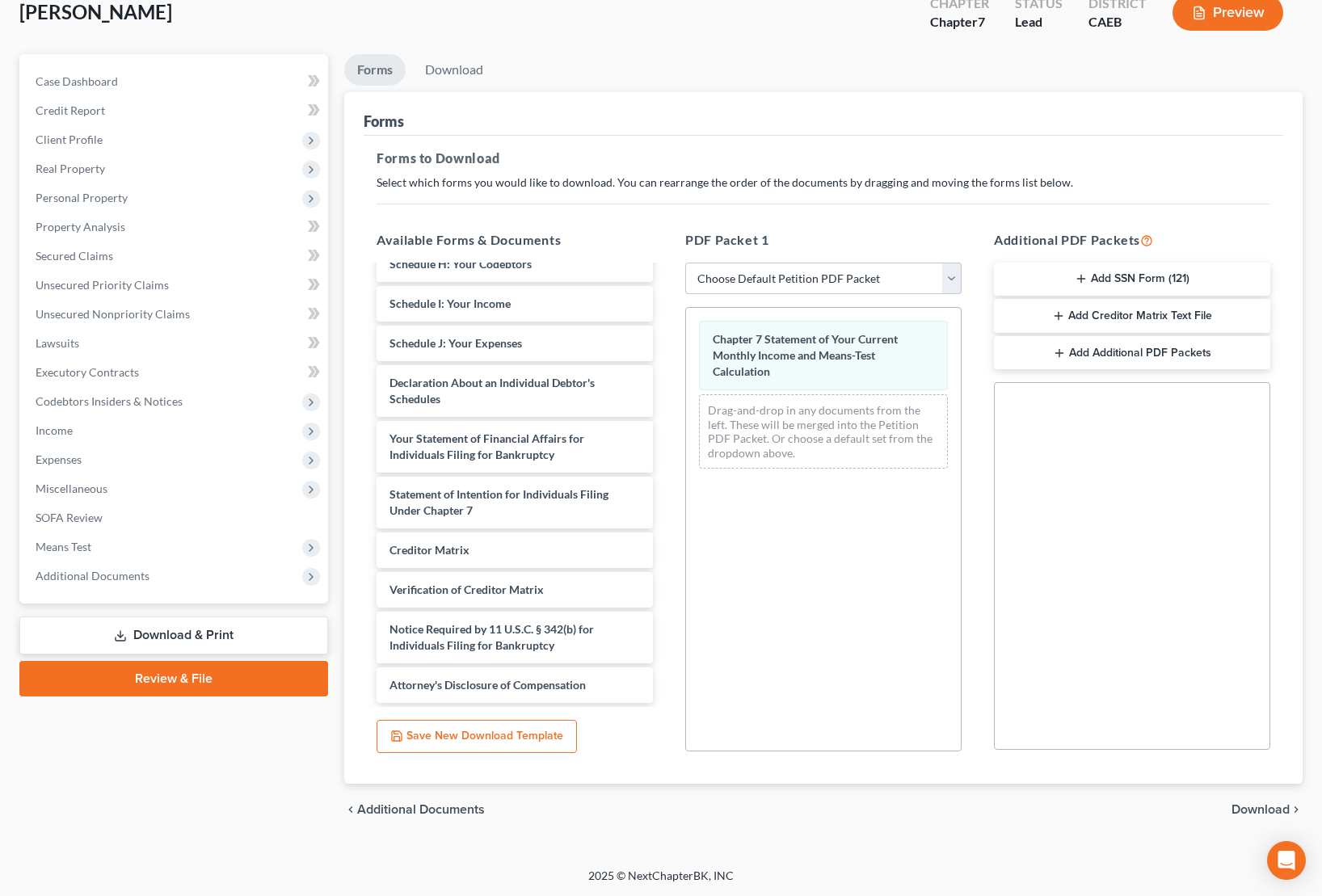
click at [1253, 806] on span "Download" at bounding box center [1260, 809] width 58 height 13
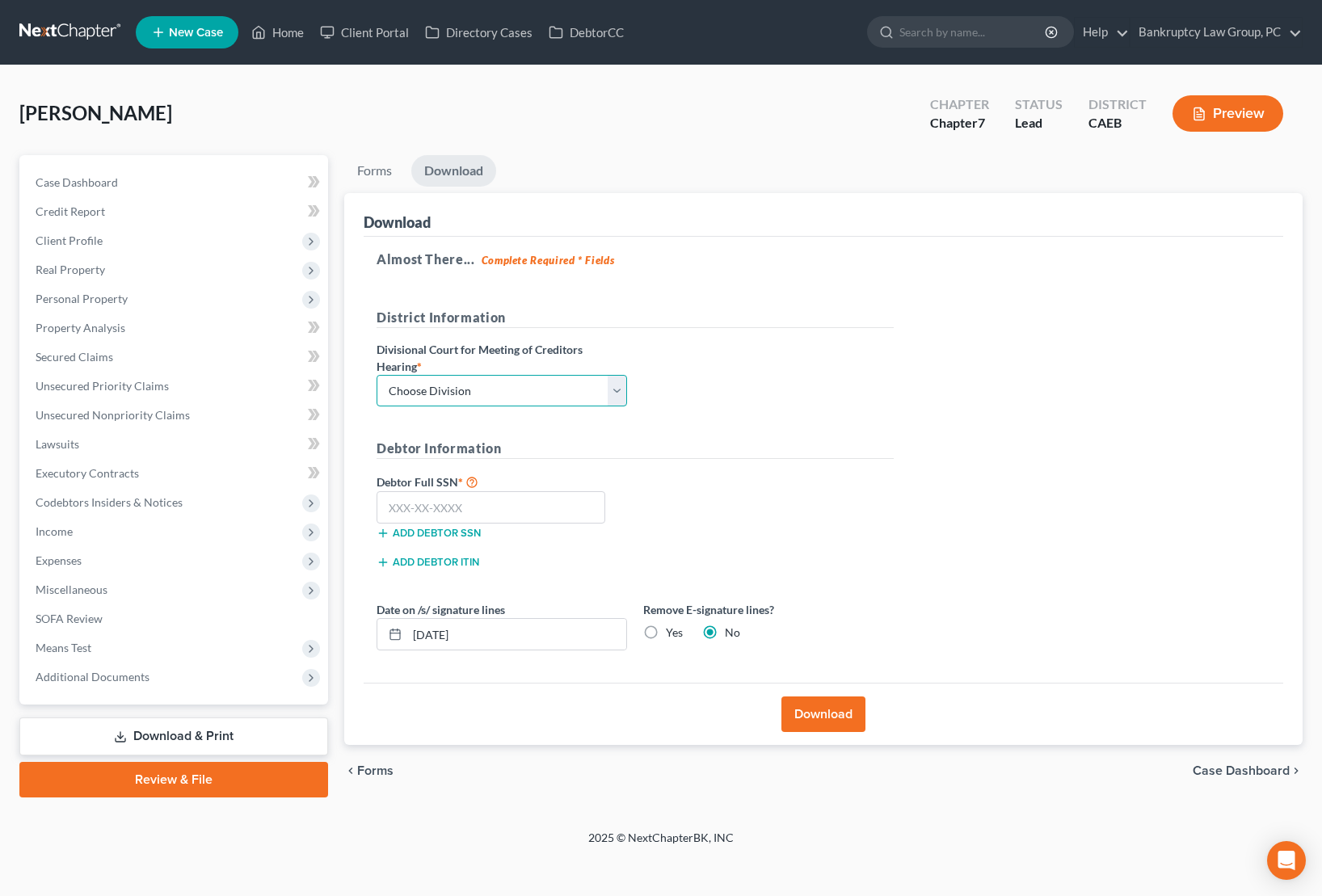
click at [443, 392] on select "Choose Division Fresno Modesto [GEOGRAPHIC_DATA]" at bounding box center [501, 391] width 250 height 33
select select "2"
click at [377, 375] on select "Choose Division Fresno Modesto [GEOGRAPHIC_DATA]" at bounding box center [501, 391] width 250 height 33
click at [460, 515] on input "text" at bounding box center [490, 507] width 228 height 33
type input "111-11-1111"
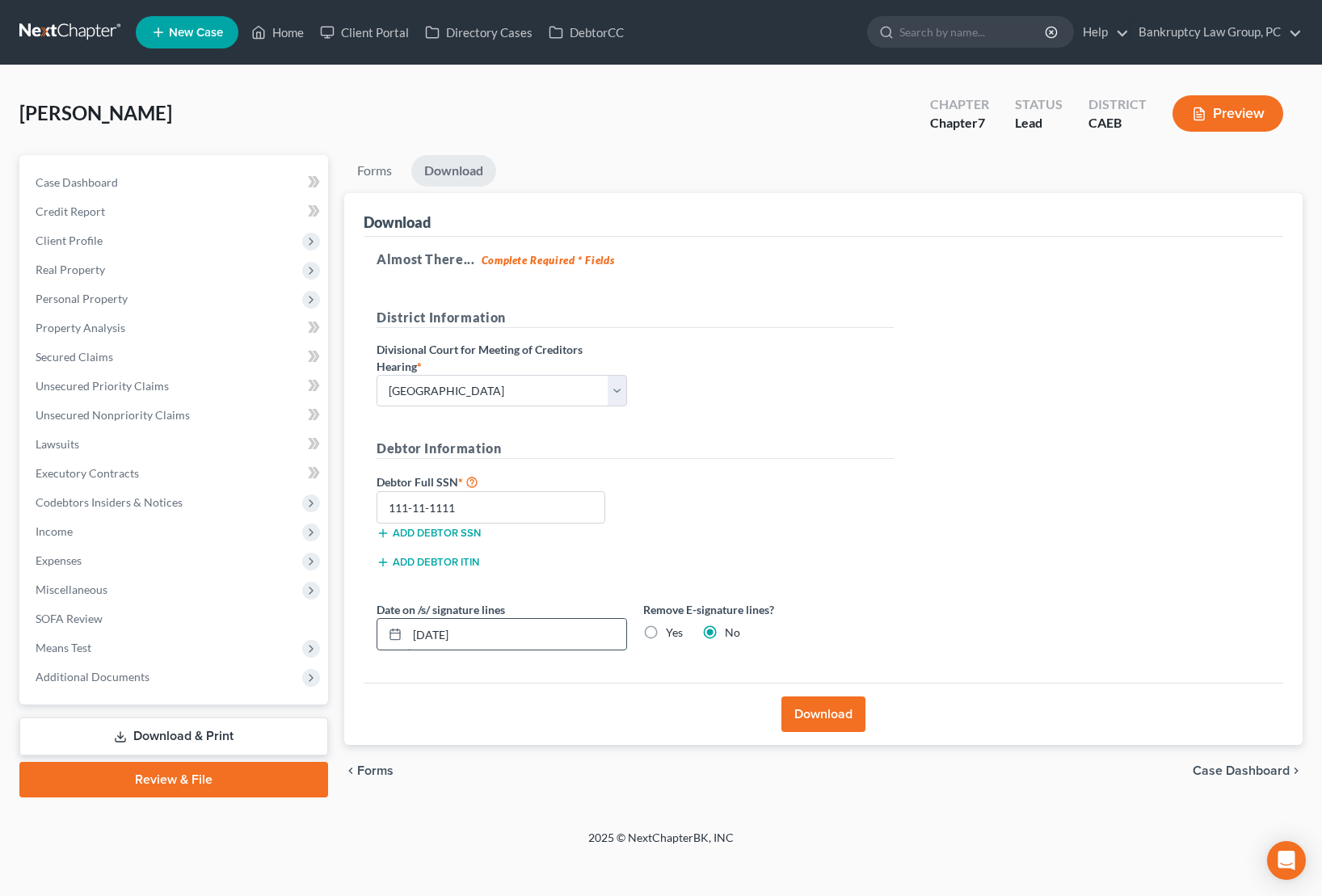
click at [443, 634] on input "[DATE]" at bounding box center [516, 634] width 219 height 31
type input "[DATE]"
click at [818, 713] on button "Download" at bounding box center [823, 714] width 84 height 36
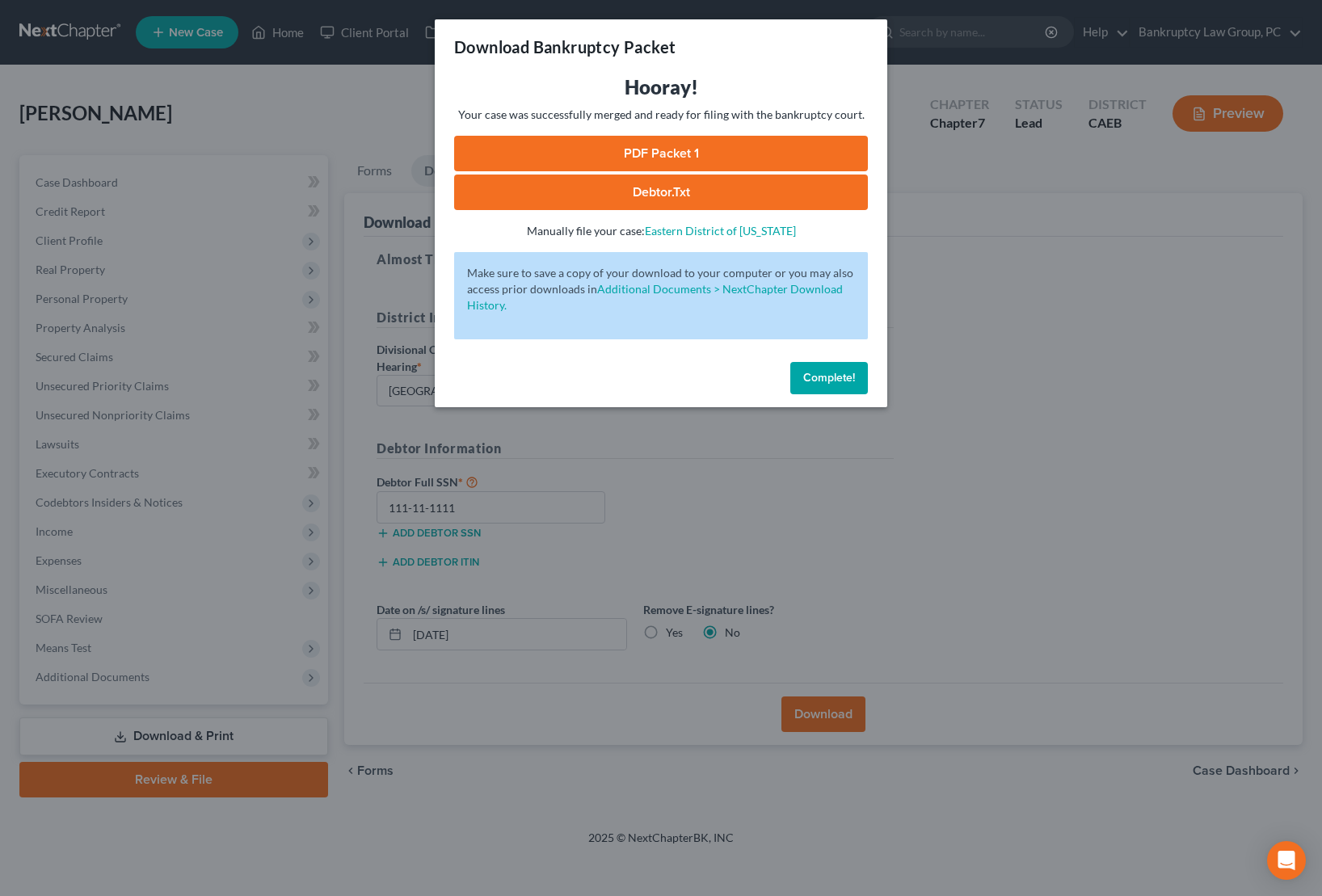
click at [668, 155] on link "PDF Packet 1" at bounding box center [661, 153] width 413 height 36
click at [844, 374] on span "Complete!" at bounding box center [829, 378] width 51 height 14
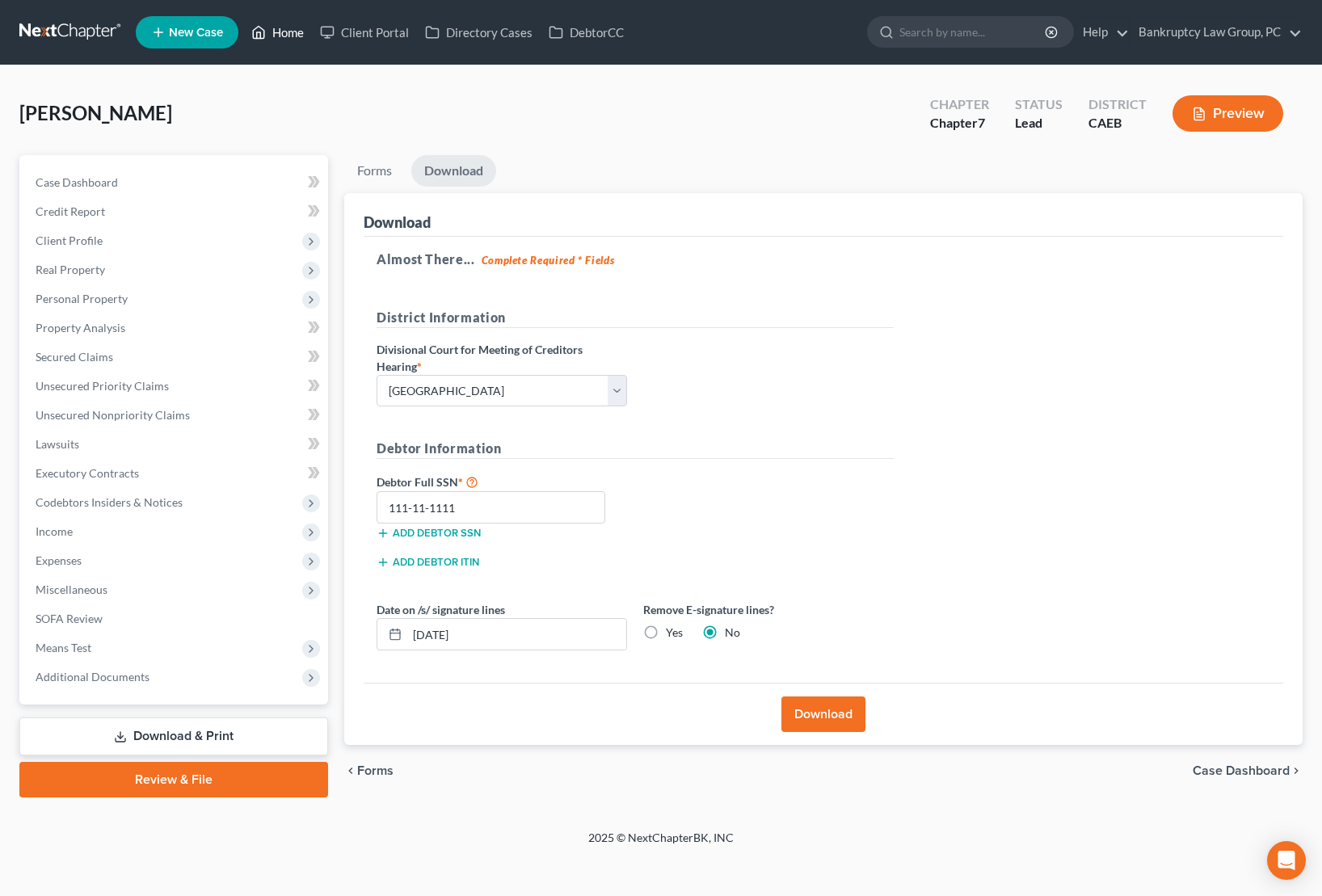
click at [281, 36] on link "Home" at bounding box center [277, 32] width 68 height 29
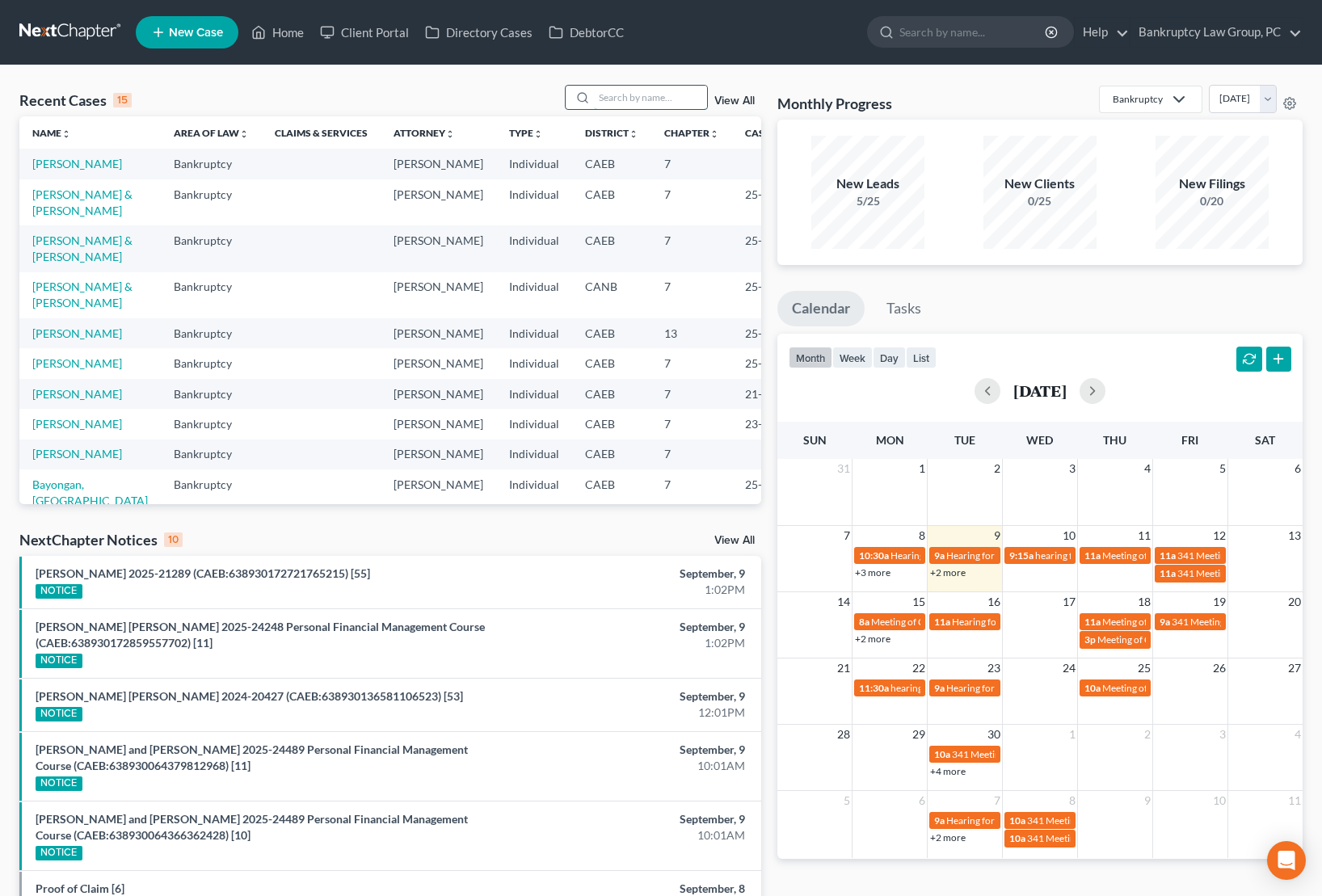
click at [665, 89] on input "search" at bounding box center [651, 98] width 113 height 24
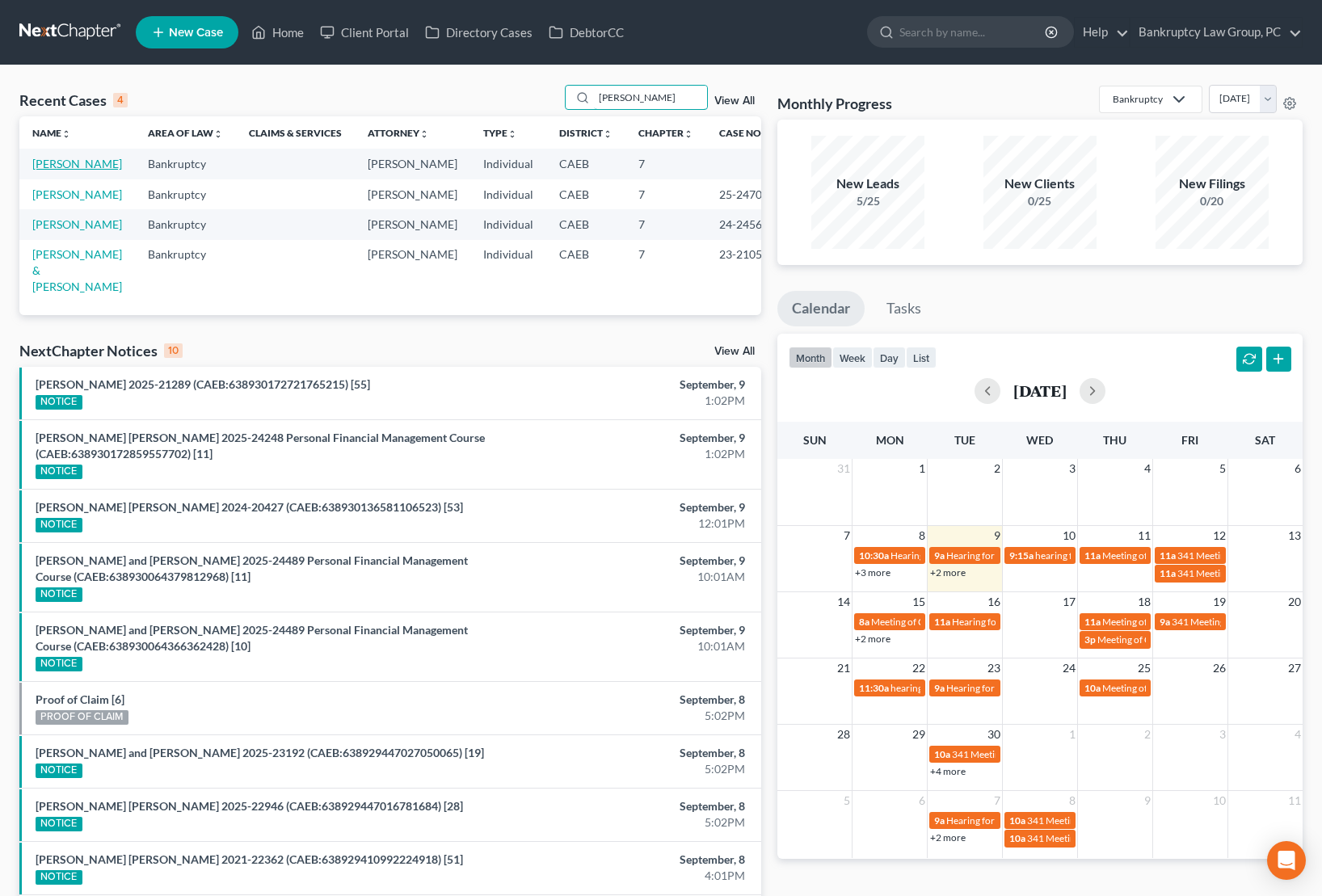
type input "[PERSON_NAME]"
click at [64, 166] on link "[PERSON_NAME]" at bounding box center [77, 164] width 90 height 14
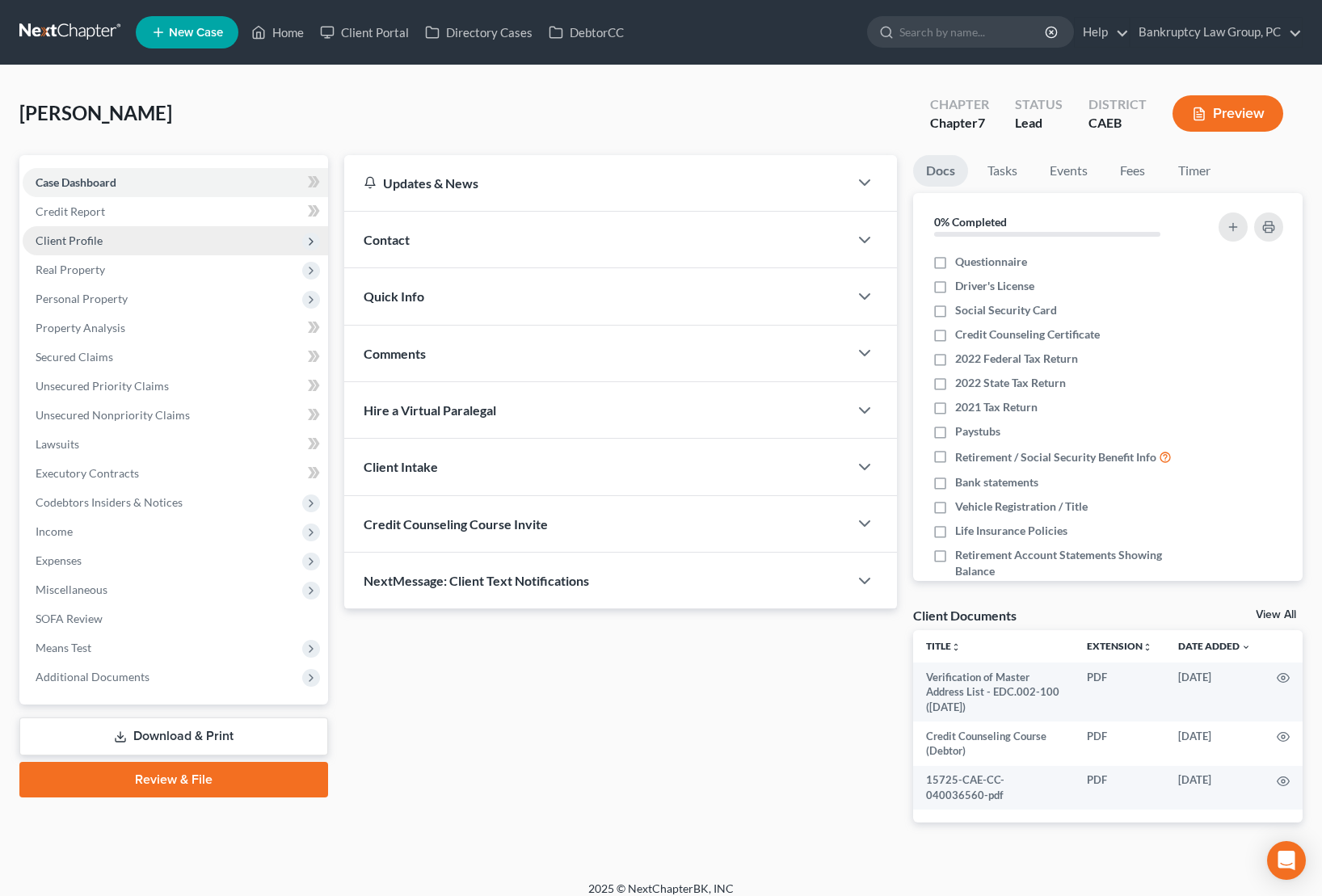
click at [77, 239] on span "Client Profile" at bounding box center [69, 240] width 67 height 14
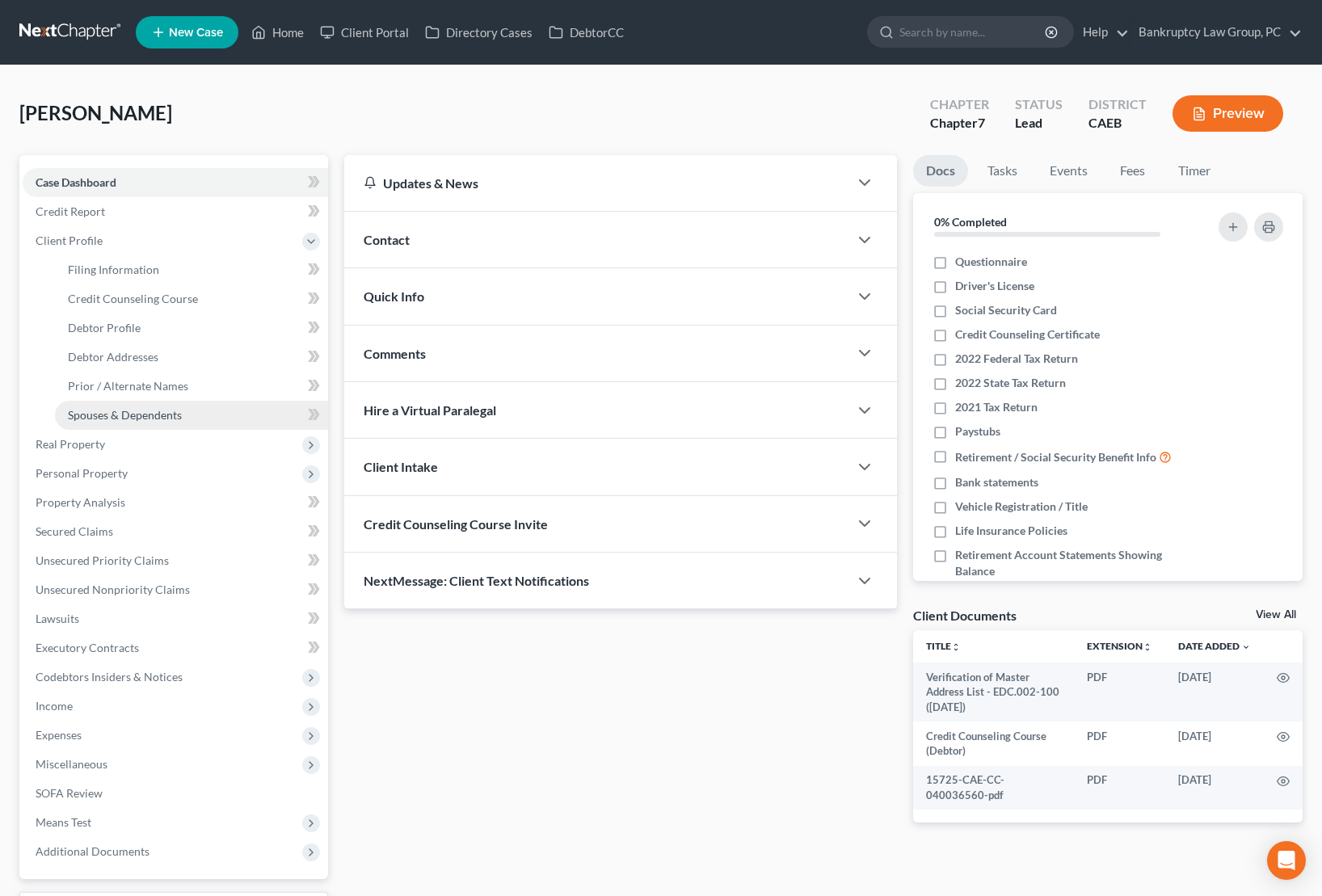
click at [110, 408] on span "Spouses & Dependents" at bounding box center [125, 415] width 114 height 14
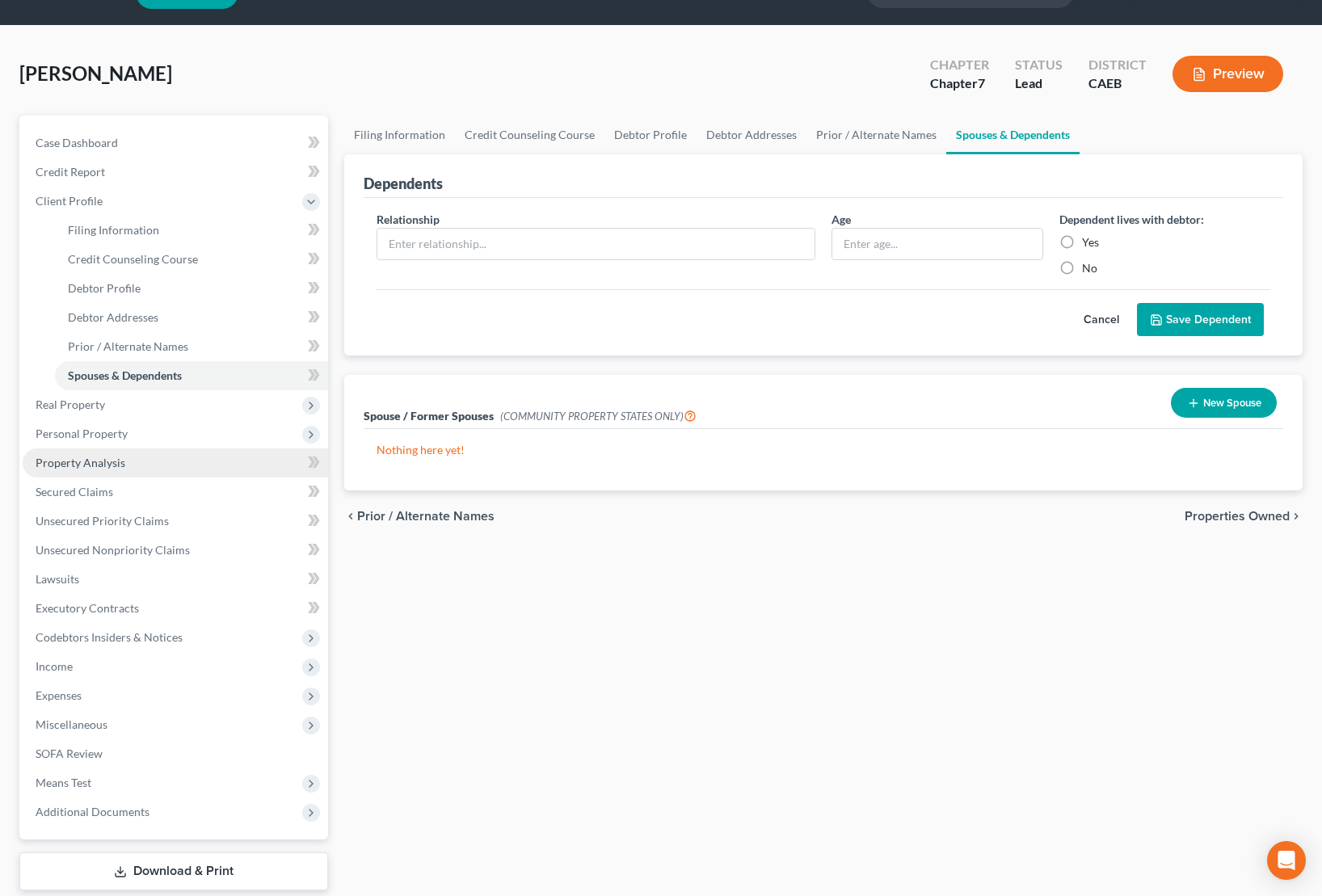
click at [89, 471] on link "Property Analysis" at bounding box center [175, 463] width 306 height 29
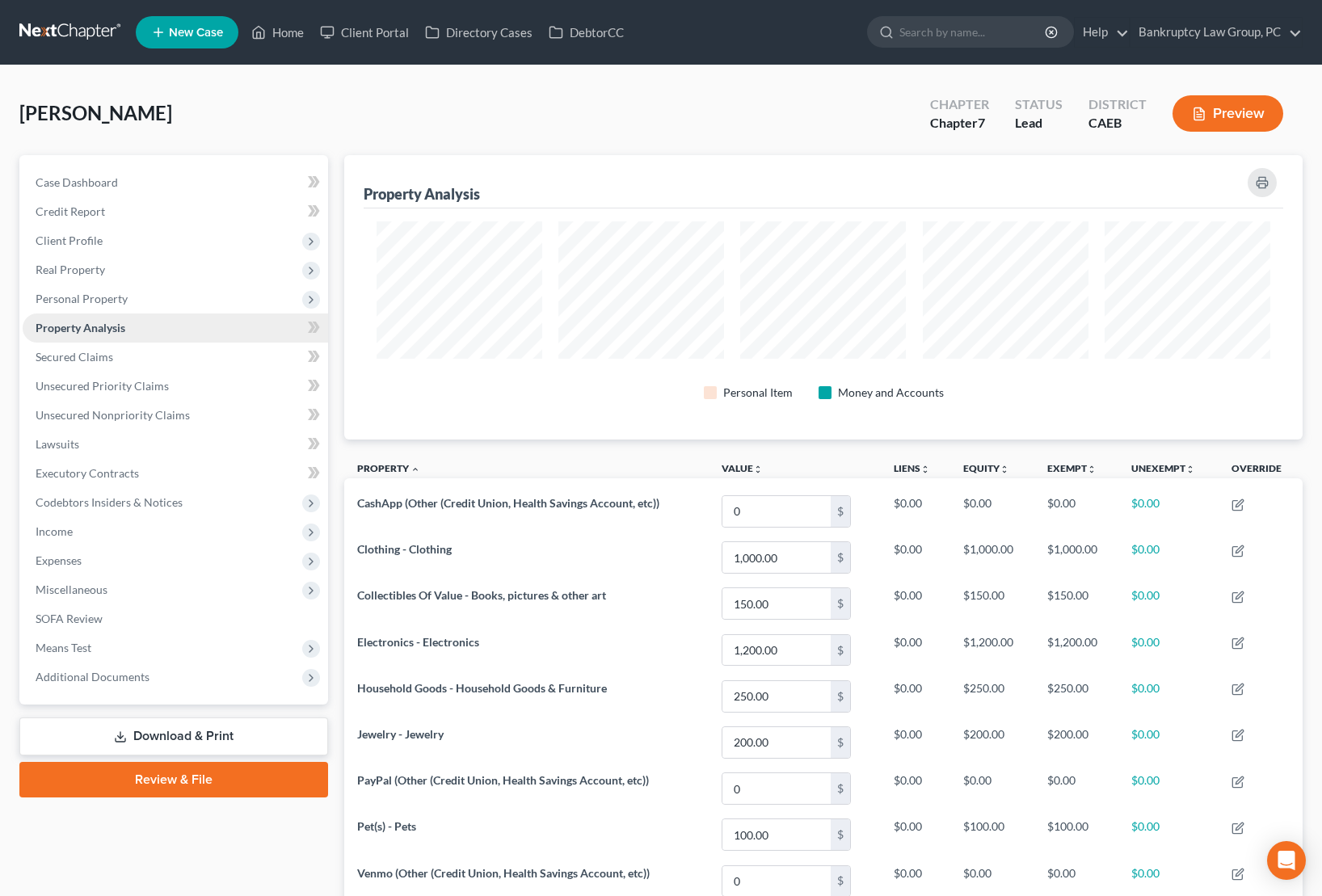
scroll to position [285, 958]
click at [77, 543] on span "Income" at bounding box center [175, 531] width 306 height 29
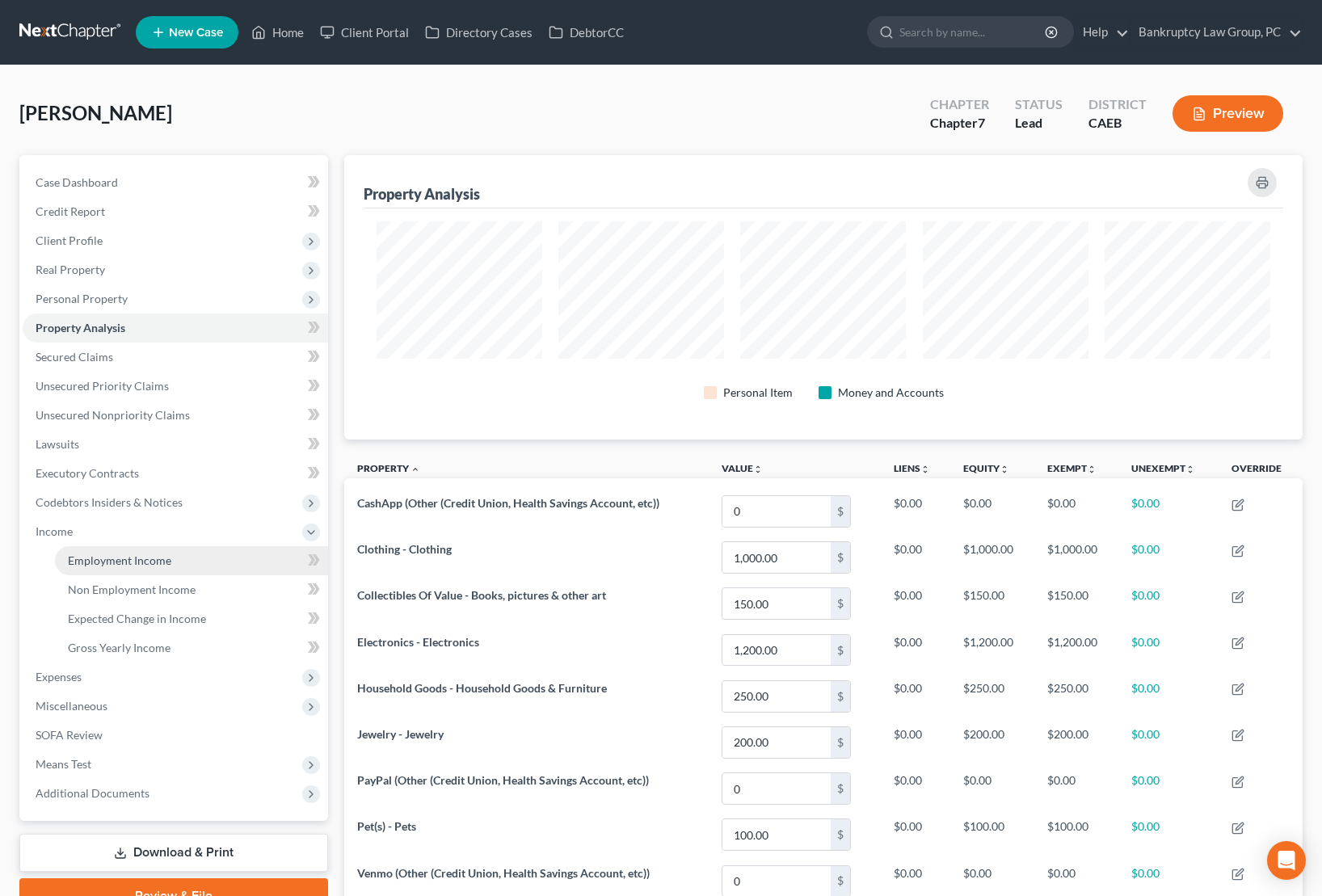
click at [131, 564] on span "Employment Income" at bounding box center [120, 561] width 104 height 14
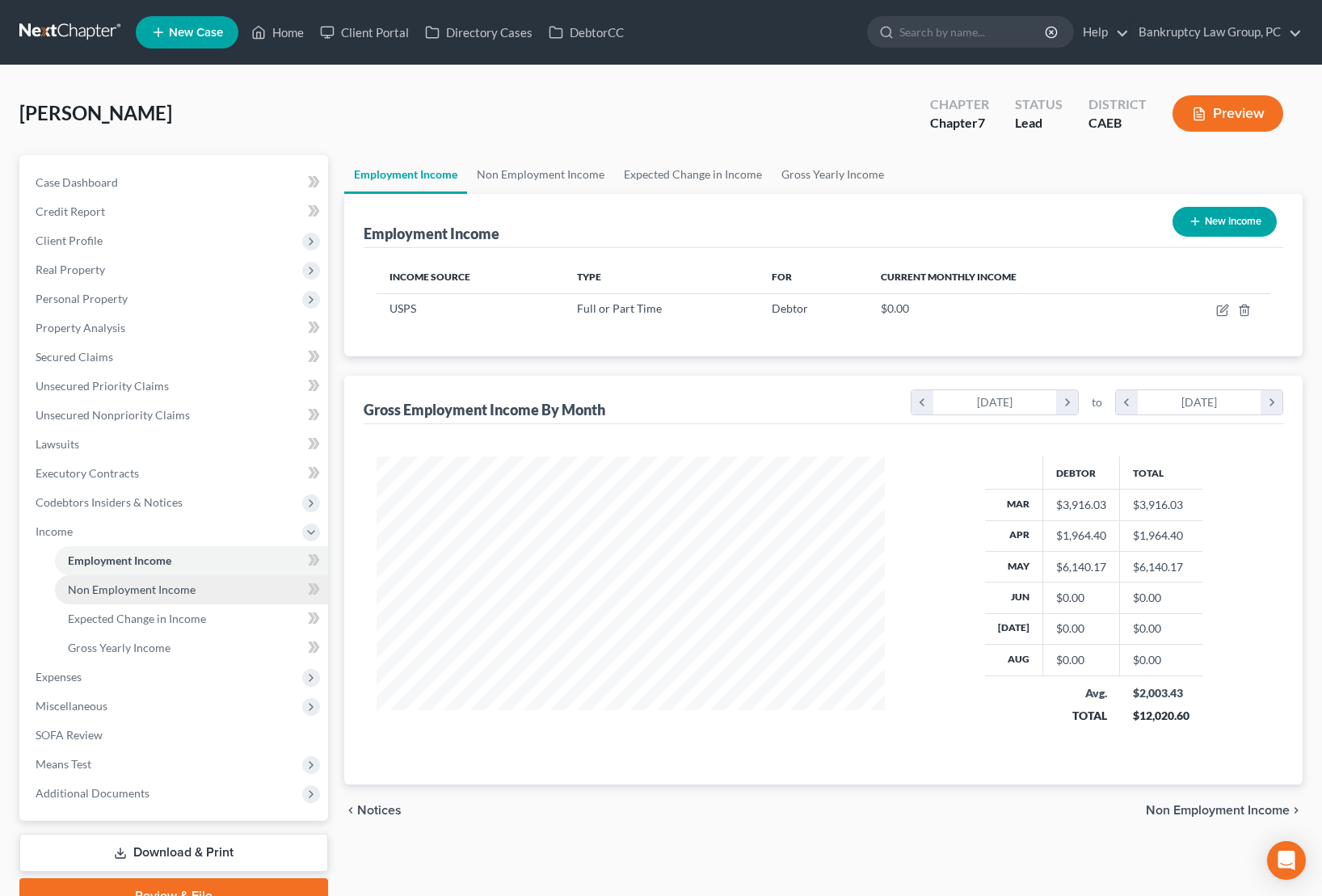
scroll to position [290, 540]
click at [131, 584] on span "Non Employment Income" at bounding box center [132, 589] width 128 height 14
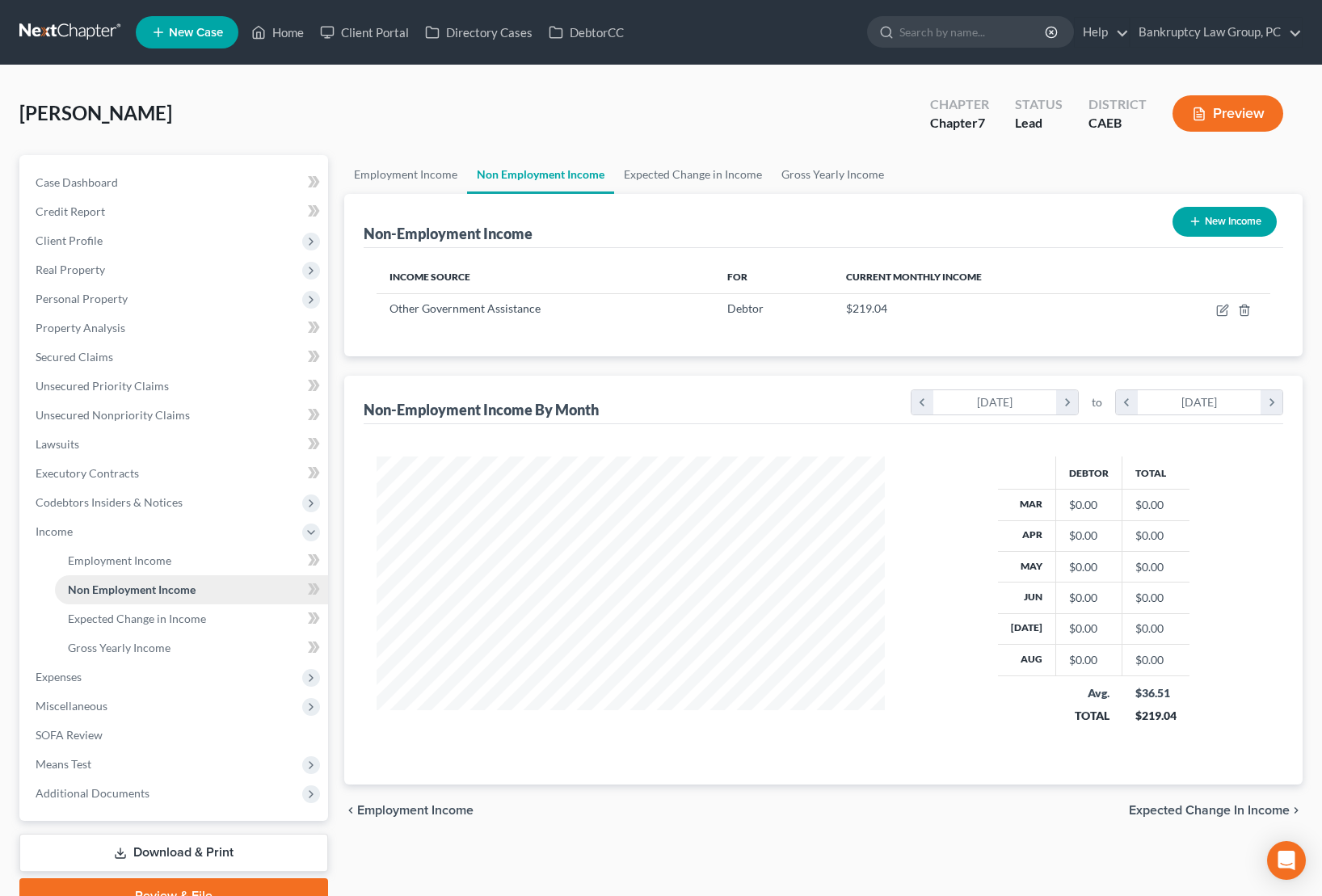
scroll to position [290, 540]
click at [125, 558] on span "Employment Income" at bounding box center [120, 561] width 104 height 14
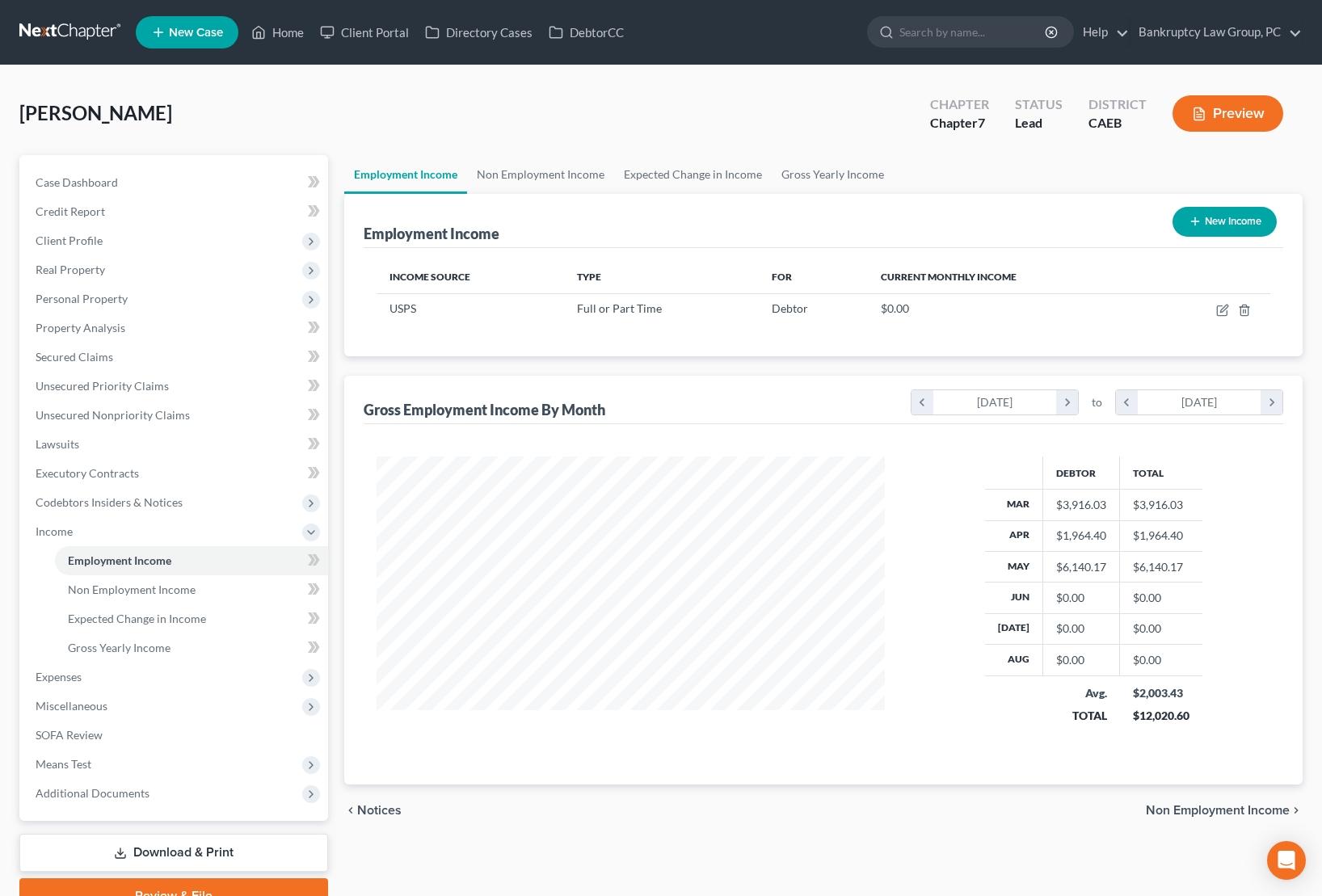
scroll to position [290, 540]
click at [1223, 308] on icon "button" at bounding box center [1223, 308] width 7 height 7
select select "0"
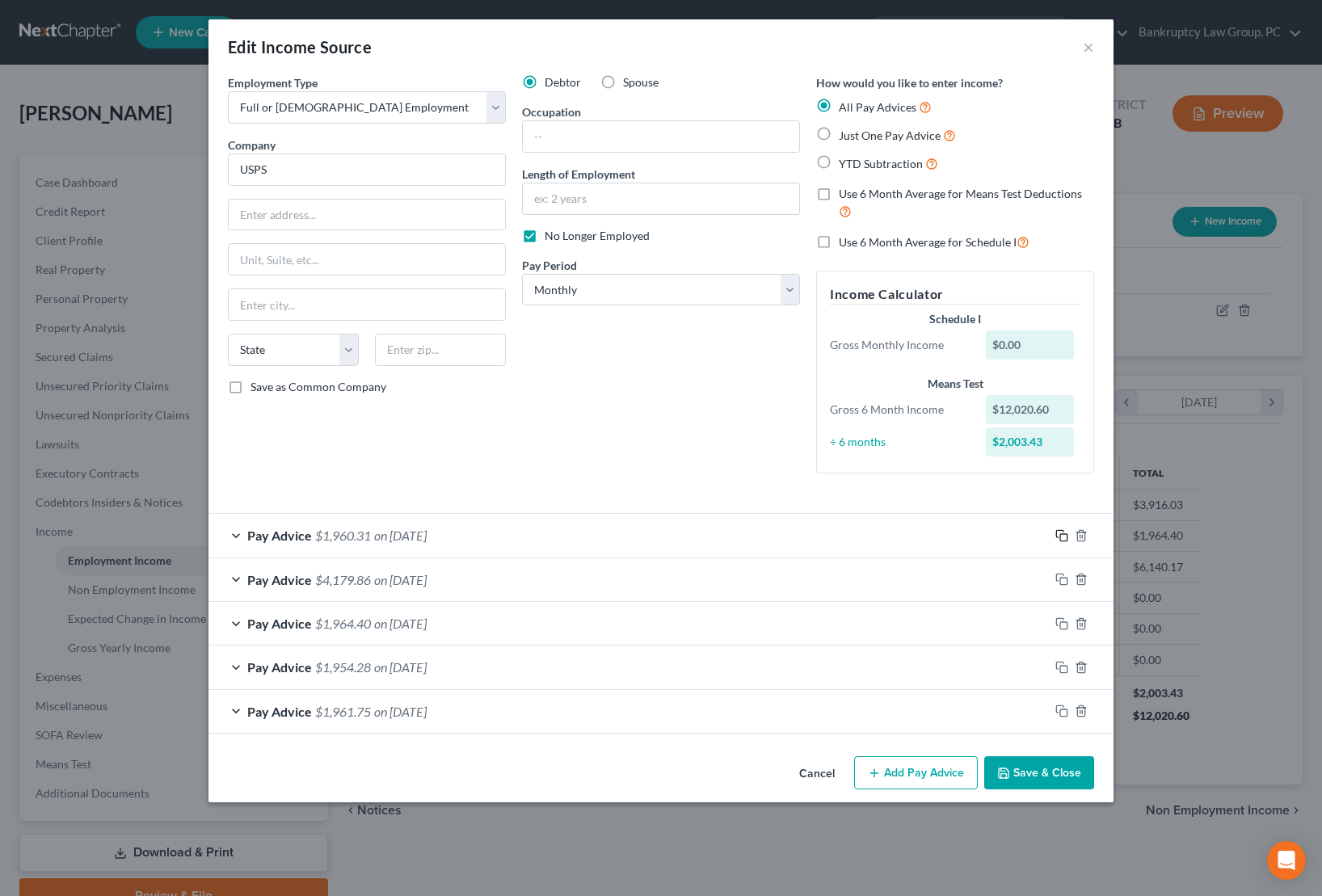
drag, startPoint x: 1062, startPoint y: 535, endPoint x: 1011, endPoint y: 537, distance: 51.0
click at [1062, 536] on icon "button" at bounding box center [1061, 535] width 13 height 13
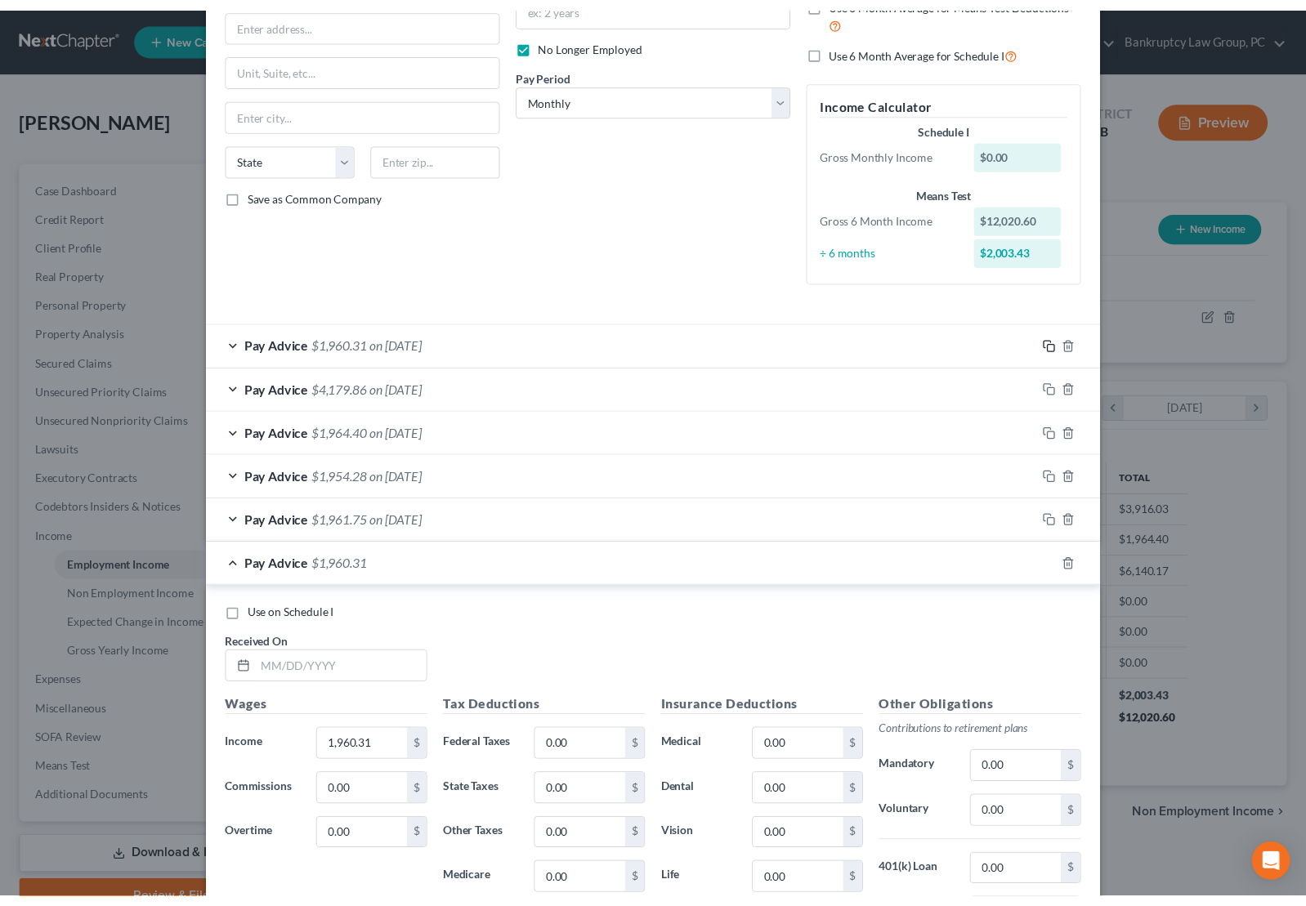
scroll to position [461, 0]
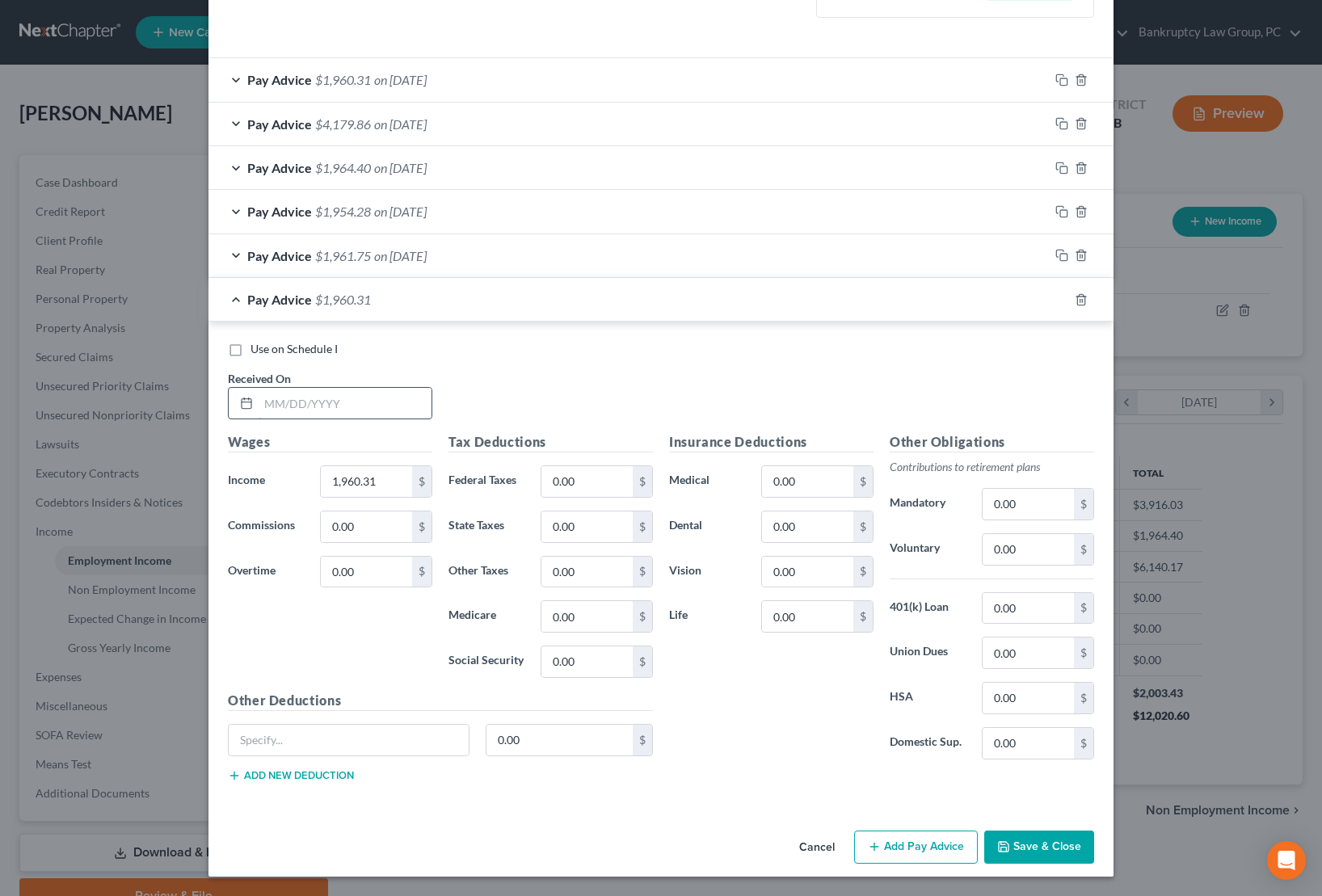
click at [378, 413] on input "text" at bounding box center [344, 403] width 173 height 31
type input "[DATE]"
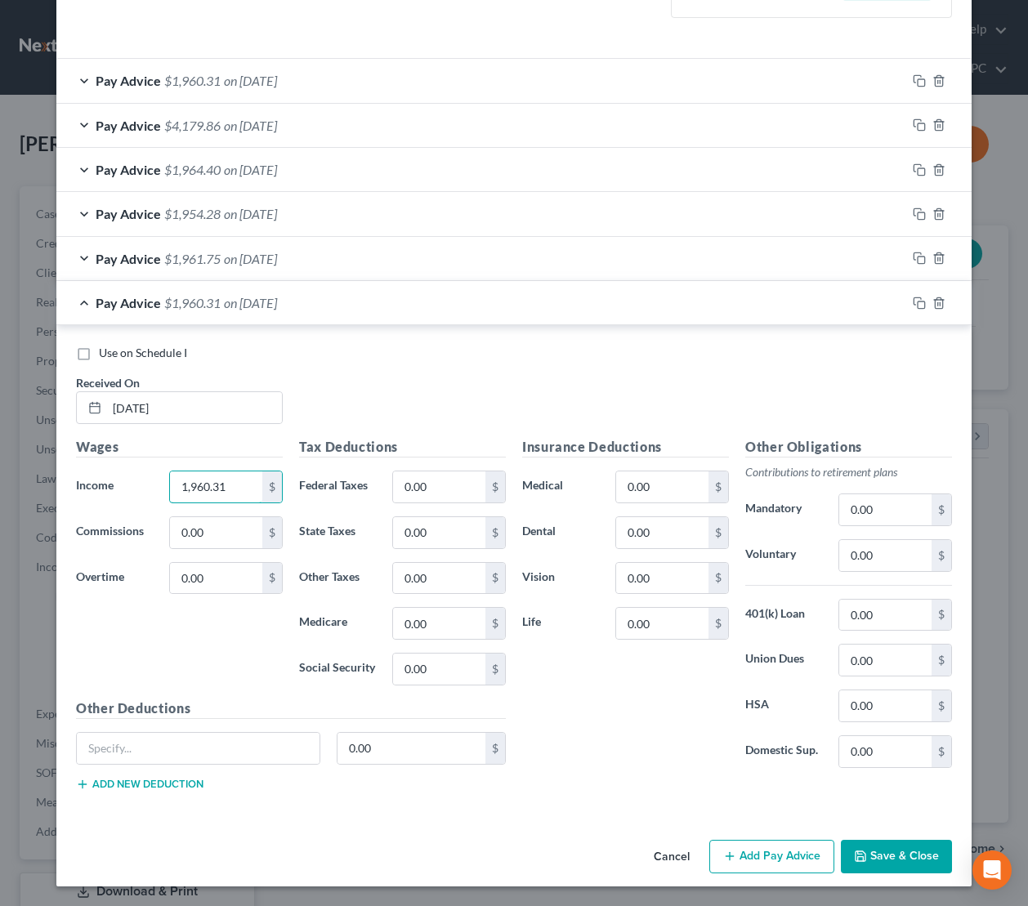
scroll to position [816839, 816721]
click at [232, 489] on input "1,960.31" at bounding box center [216, 486] width 92 height 31
drag, startPoint x: 243, startPoint y: 484, endPoint x: 156, endPoint y: 486, distance: 86.7
click at [157, 486] on div "Income * 1,960.31 $" at bounding box center [179, 487] width 223 height 33
type input "202.52"
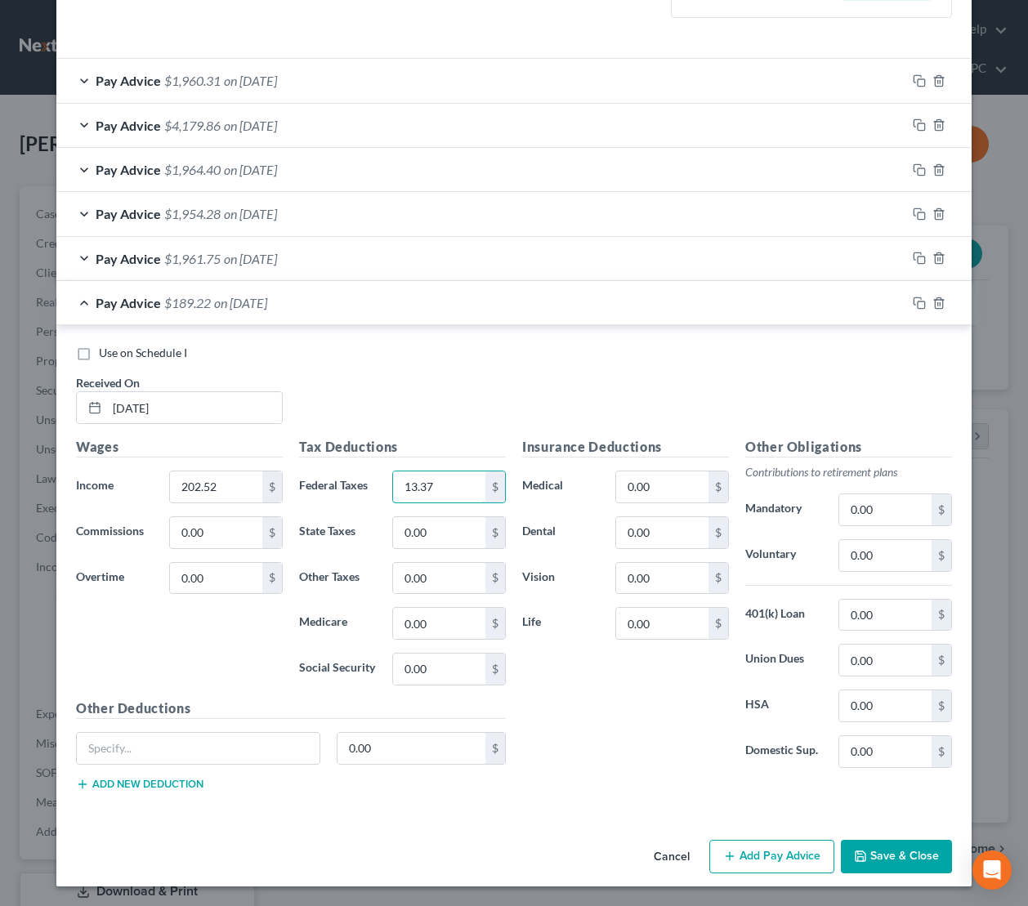
type input "13.37"
type input "44.55"
type input "2.94"
type input "12.56"
click at [891, 859] on button "Save & Close" at bounding box center [896, 857] width 111 height 34
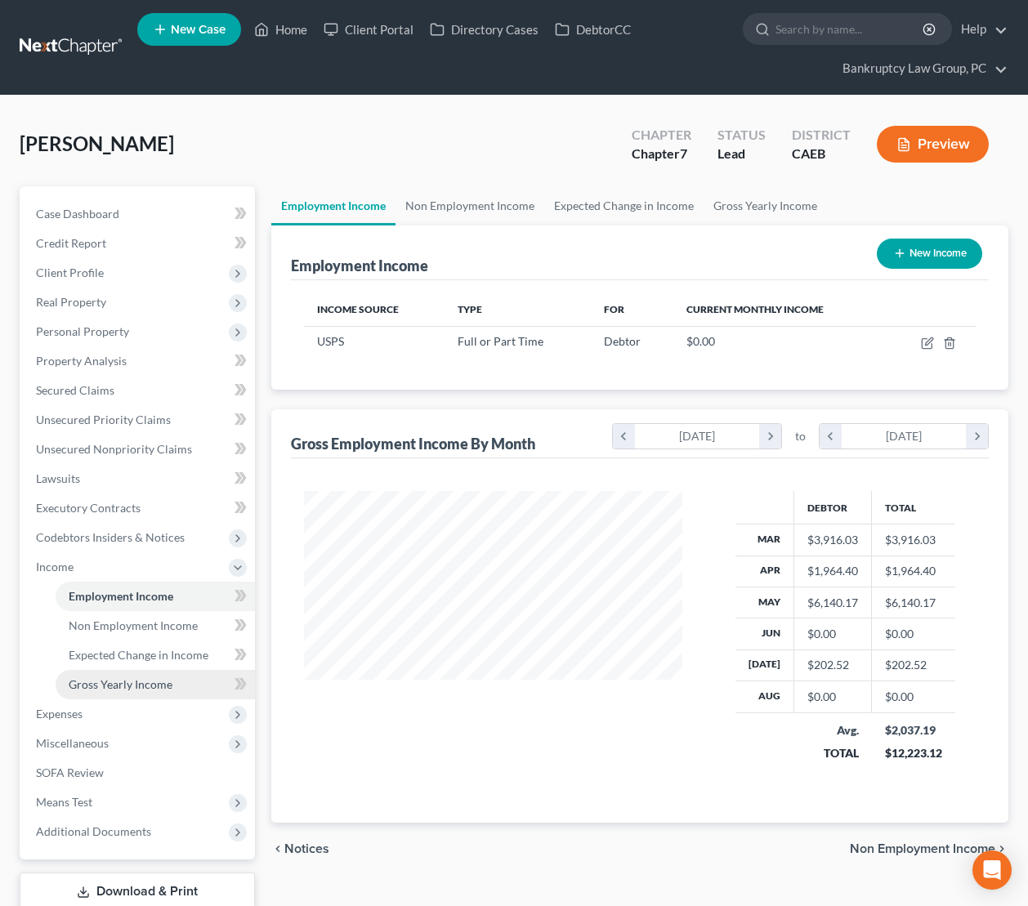
click at [130, 694] on link "Gross Yearly Income" at bounding box center [155, 684] width 199 height 29
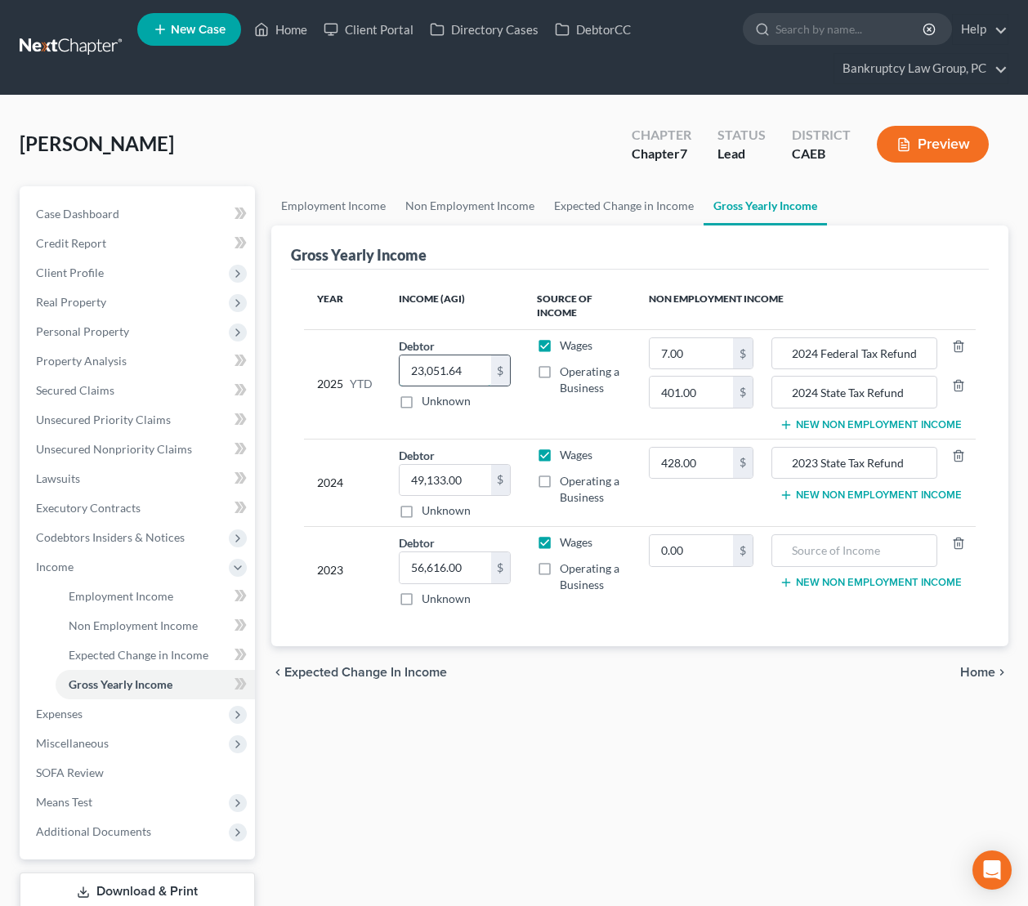
click at [467, 367] on input "23,051.64" at bounding box center [446, 370] width 92 height 31
type input "23,254.16"
click at [448, 152] on div "[PERSON_NAME] Upgraded Chapter Chapter 7 Status Lead District CAEB Preview" at bounding box center [514, 150] width 989 height 71
click at [111, 626] on span "Non Employment Income" at bounding box center [133, 626] width 129 height 14
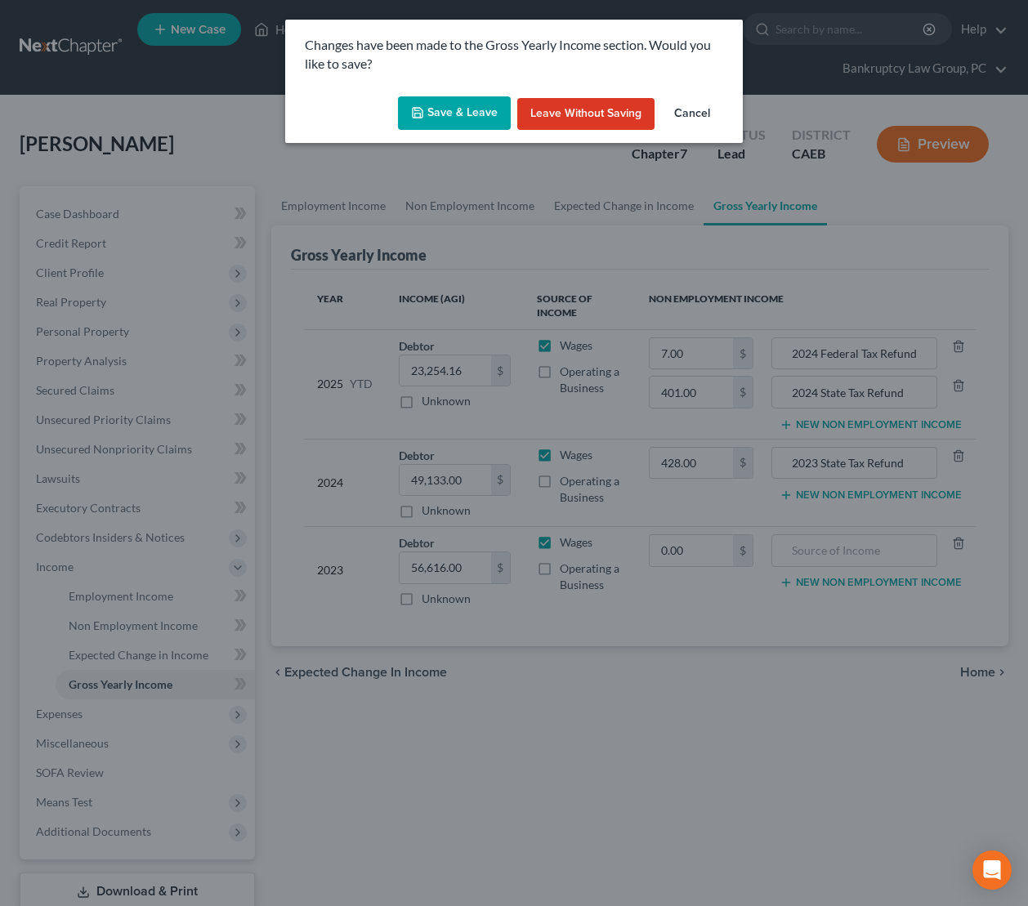
drag, startPoint x: 475, startPoint y: 114, endPoint x: 477, endPoint y: 125, distance: 11.7
click at [475, 114] on button "Save & Leave" at bounding box center [454, 113] width 113 height 34
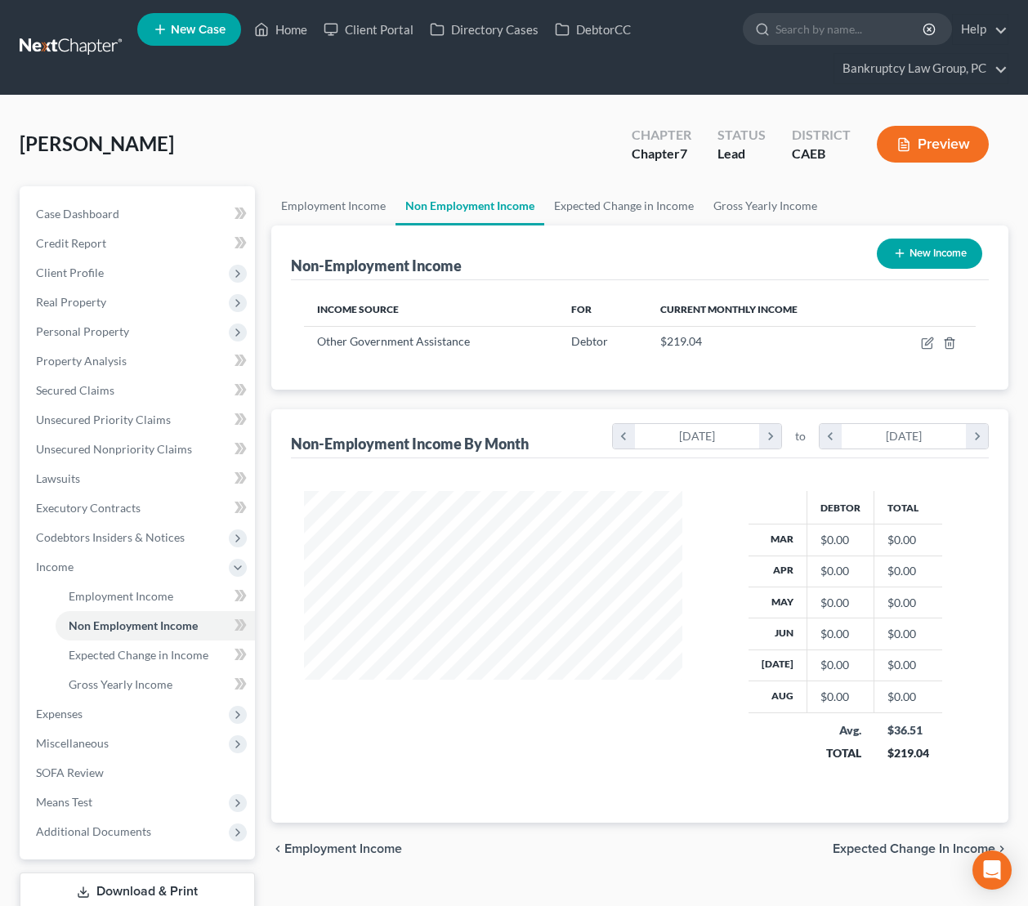
scroll to position [293, 411]
click at [927, 346] on icon "button" at bounding box center [927, 343] width 13 height 13
select select "5"
select select "0"
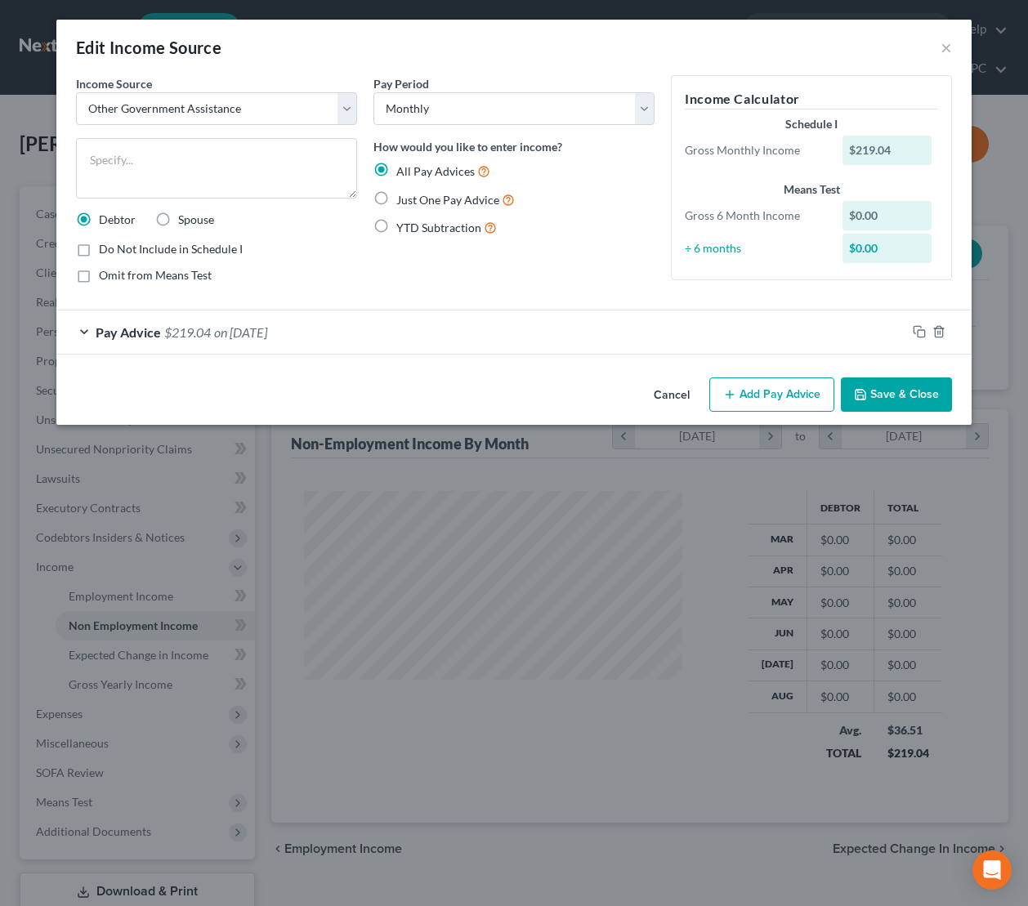
click at [267, 326] on span "on [DATE]" at bounding box center [240, 332] width 53 height 16
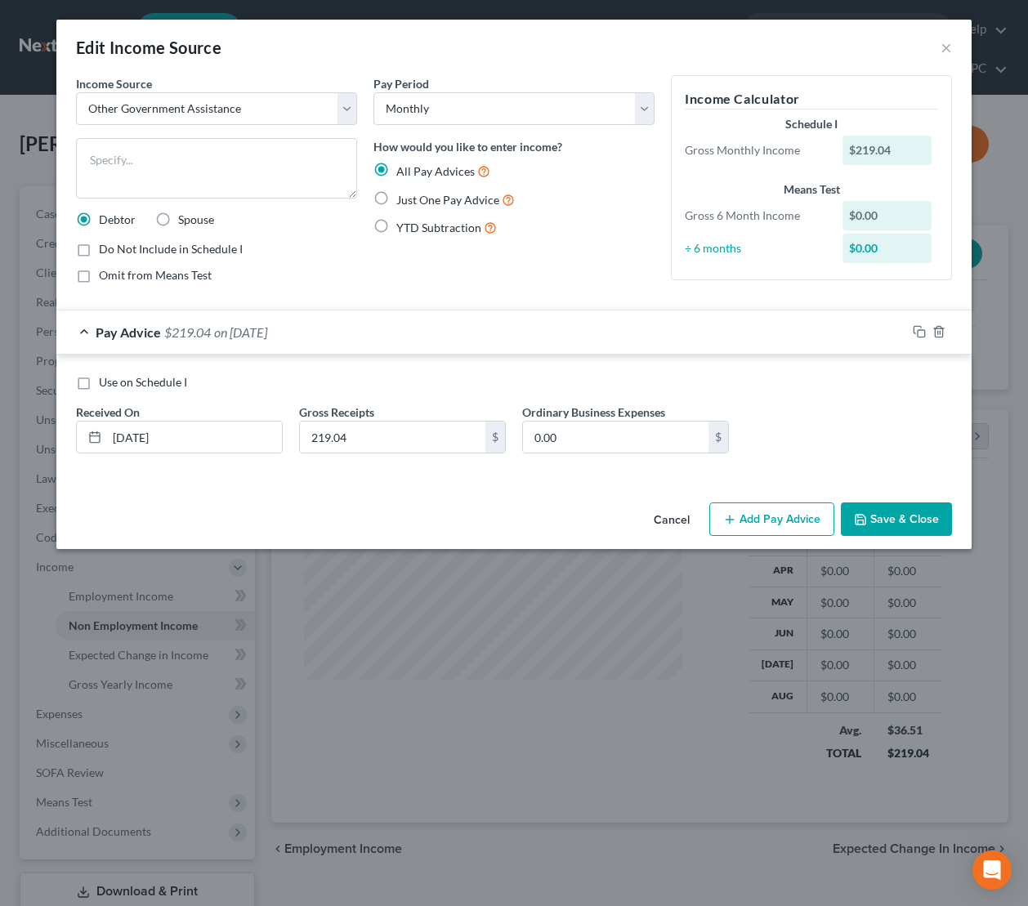
click at [267, 333] on span "on [DATE]" at bounding box center [240, 332] width 53 height 16
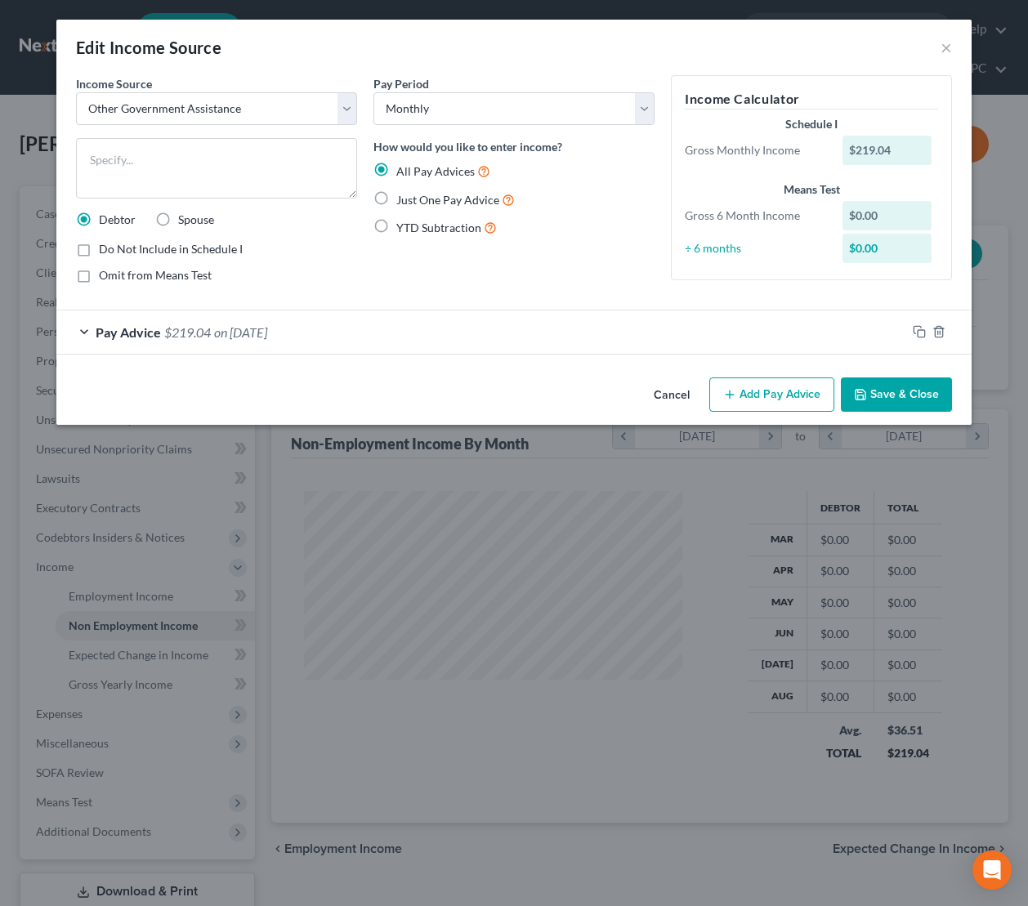
drag, startPoint x: 792, startPoint y: 394, endPoint x: 604, endPoint y: 430, distance: 191.3
click at [790, 395] on button "Add Pay Advice" at bounding box center [771, 395] width 125 height 34
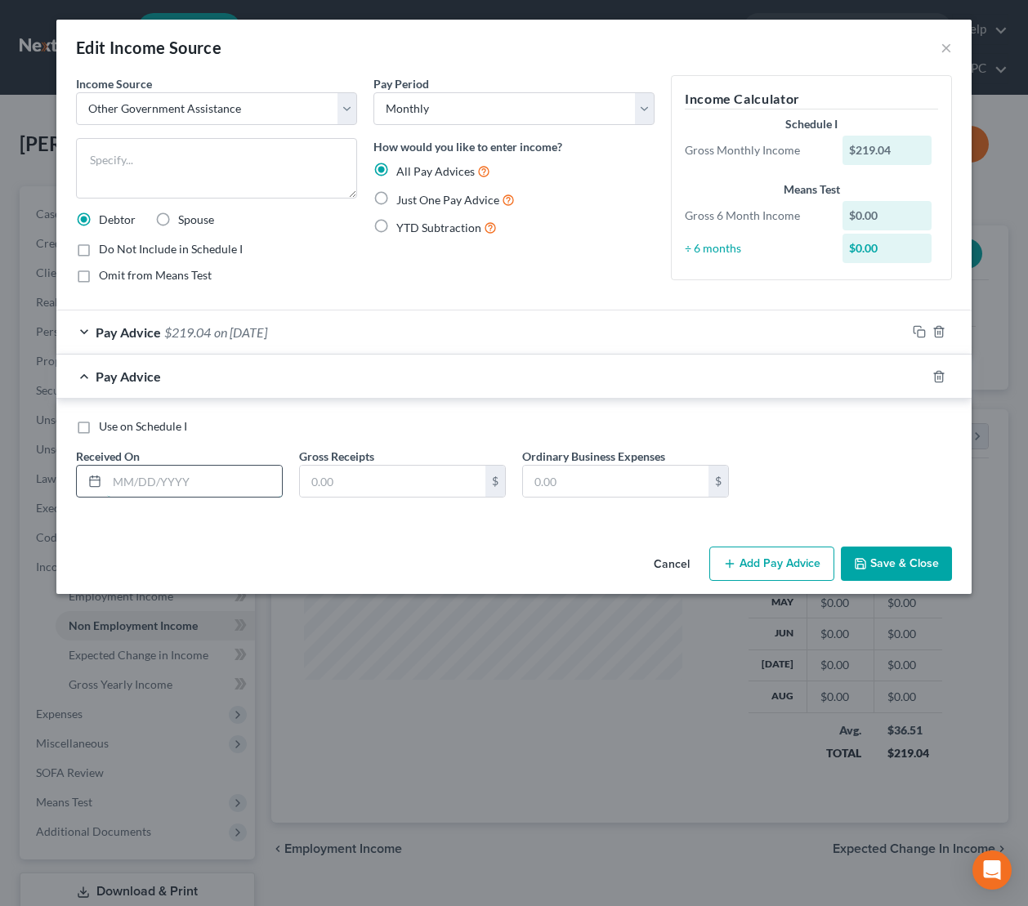
click at [234, 478] on input "text" at bounding box center [194, 481] width 175 height 31
type input "[DATE]"
type input "292"
click at [918, 375] on rect "button" at bounding box center [921, 378] width 7 height 7
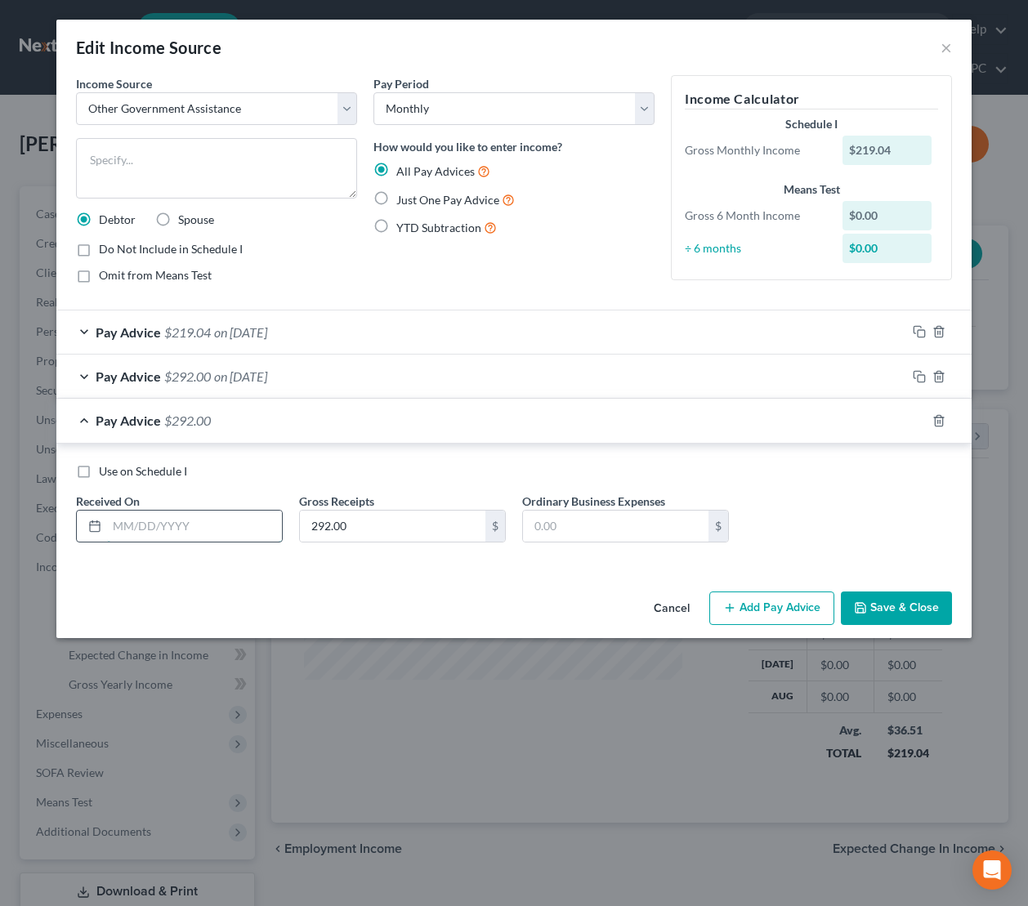
click at [230, 533] on input "text" at bounding box center [194, 526] width 175 height 31
type input "[DATE]"
click at [198, 416] on span "$292.00" at bounding box center [187, 421] width 47 height 16
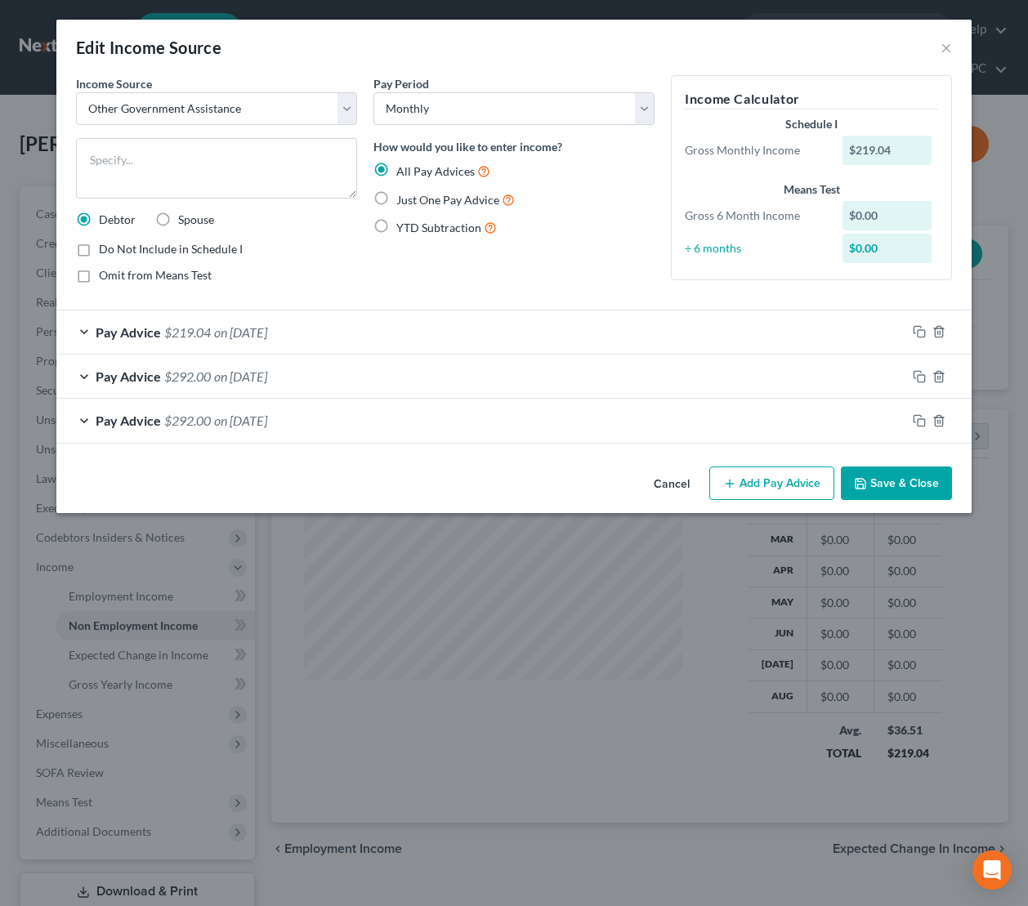
click at [184, 335] on span "$219.04" at bounding box center [187, 332] width 47 height 16
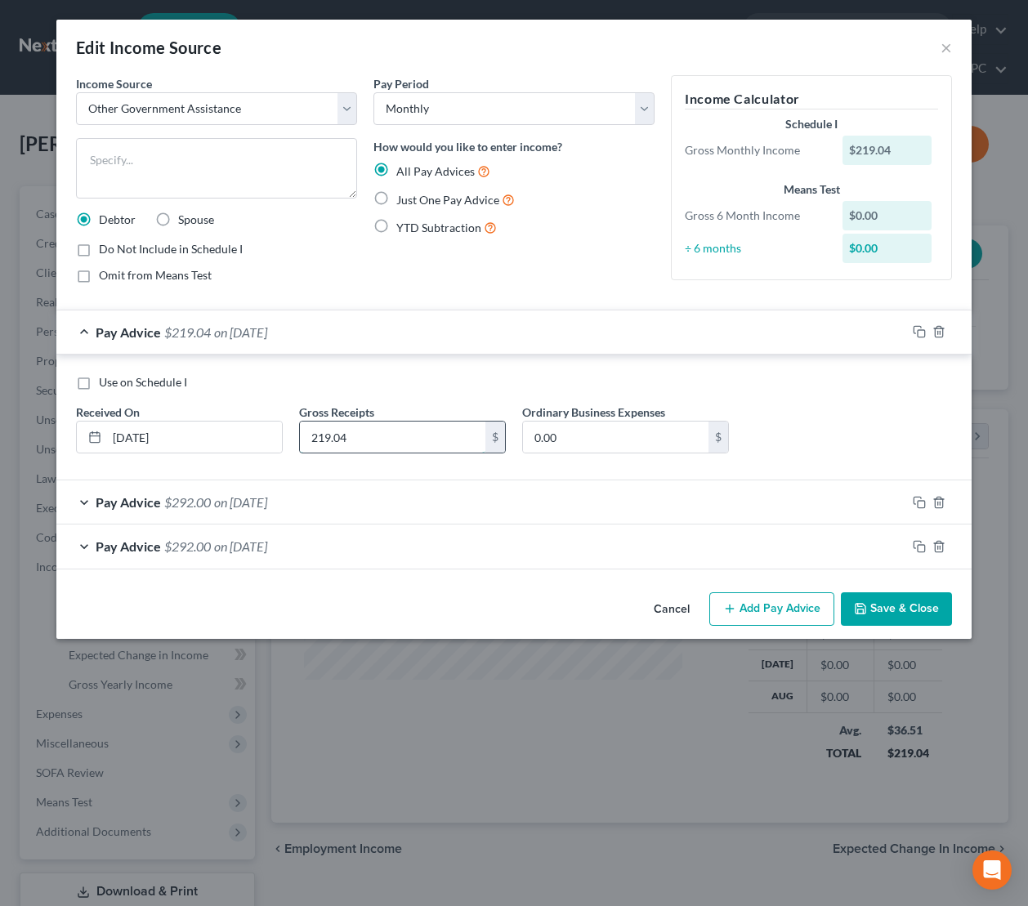
click at [361, 441] on input "219.04" at bounding box center [392, 437] width 185 height 31
type input "292"
click at [99, 383] on label "Use on Schedule I" at bounding box center [143, 382] width 88 height 16
click at [105, 383] on input "Use on Schedule I" at bounding box center [110, 379] width 11 height 11
checkbox input "true"
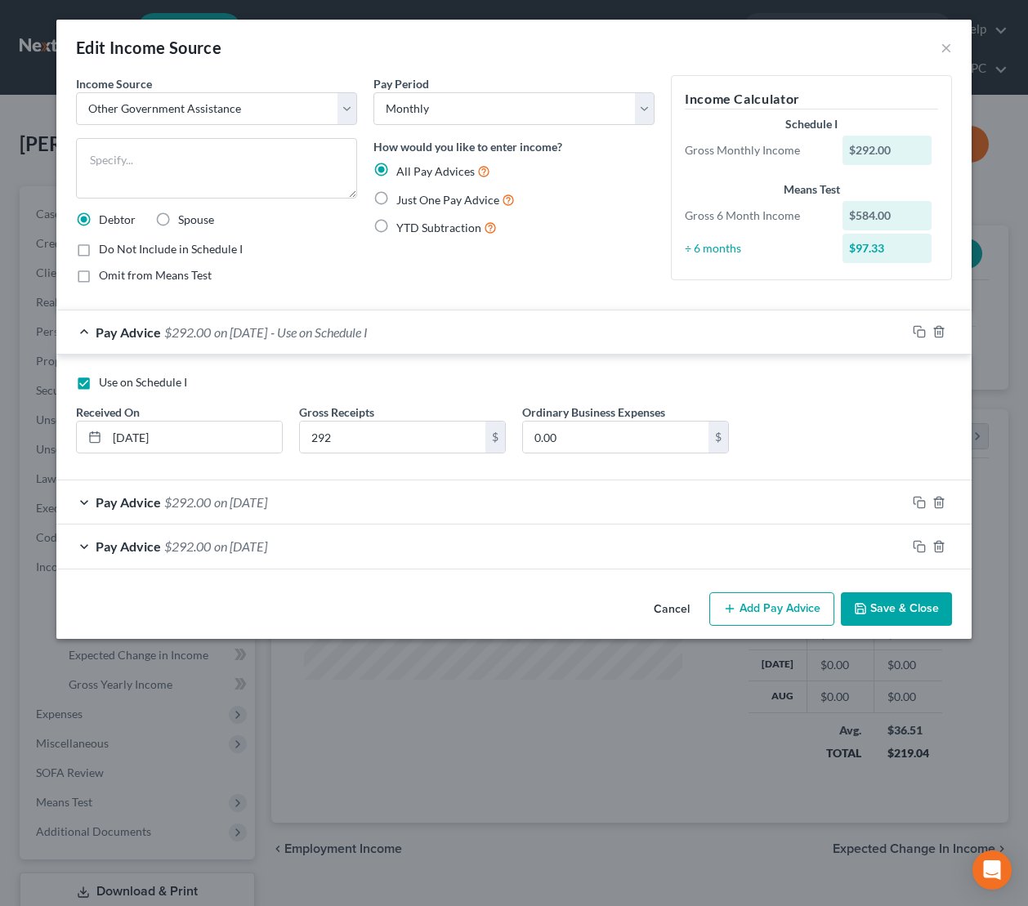
click at [904, 610] on button "Save & Close" at bounding box center [896, 609] width 111 height 34
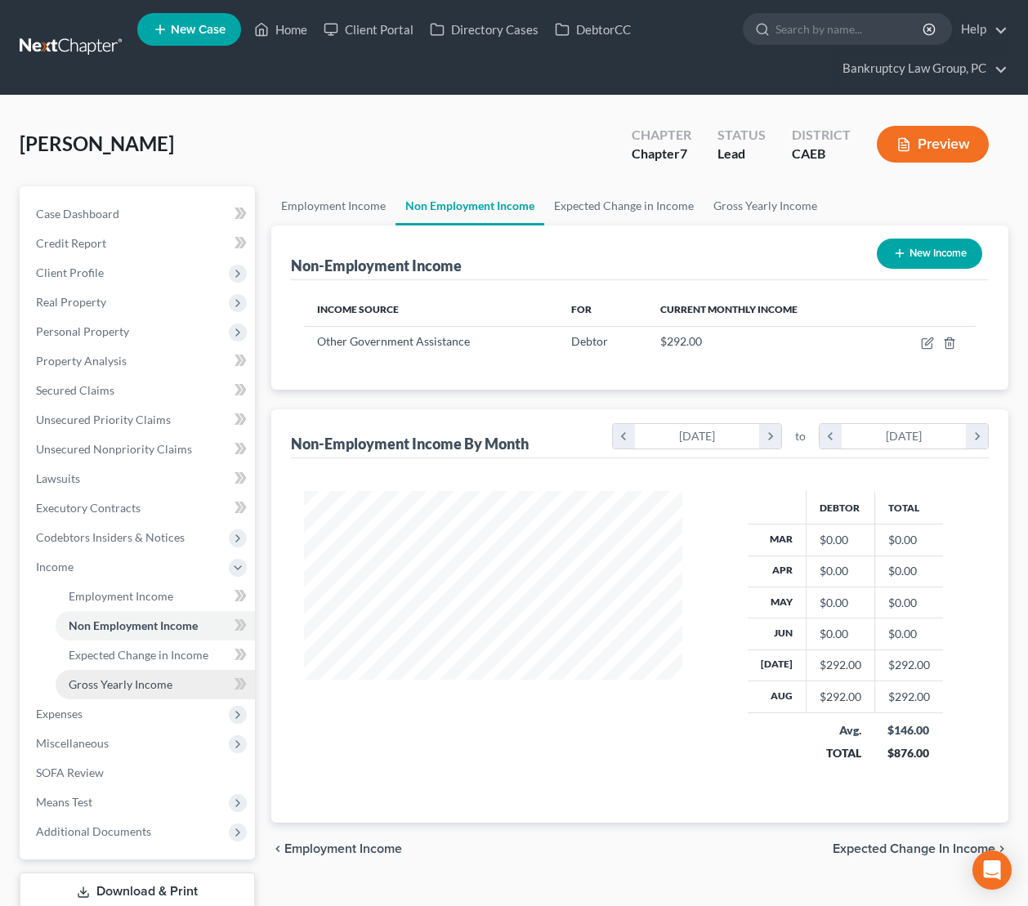
click at [128, 685] on span "Gross Yearly Income" at bounding box center [121, 684] width 104 height 14
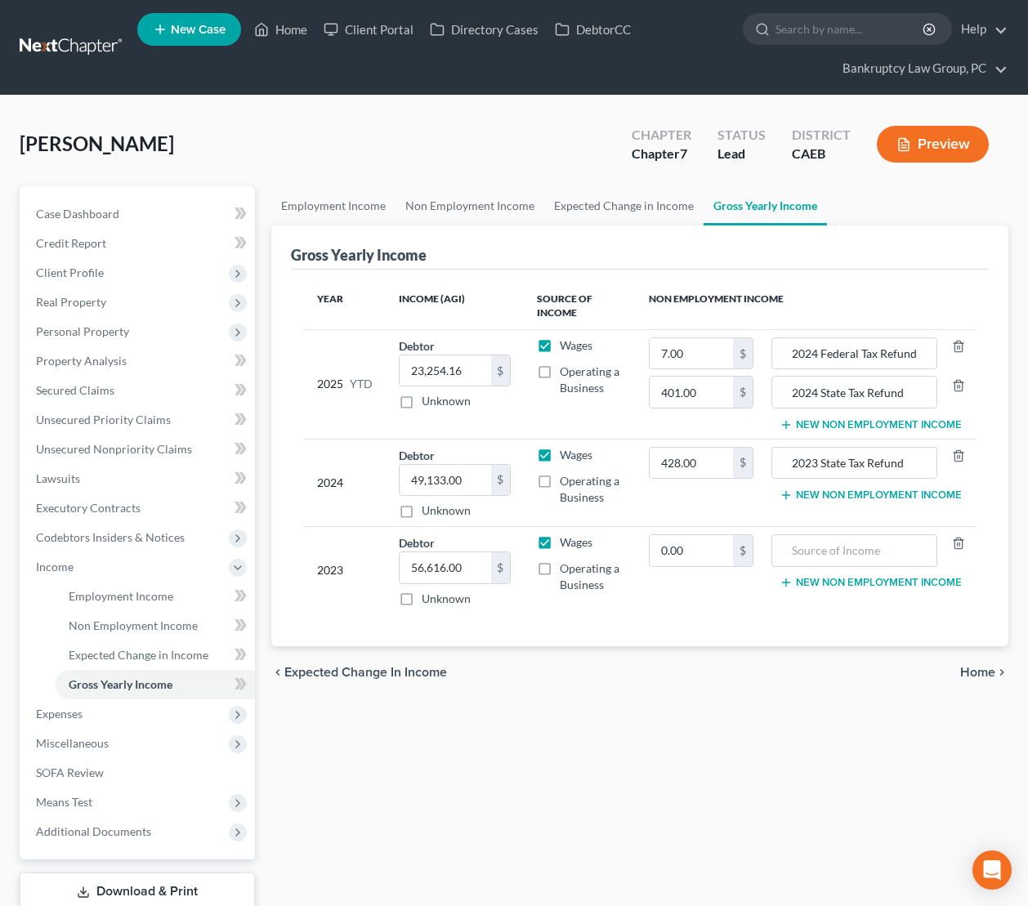
click at [838, 424] on button "New Non Employment Income" at bounding box center [871, 424] width 182 height 13
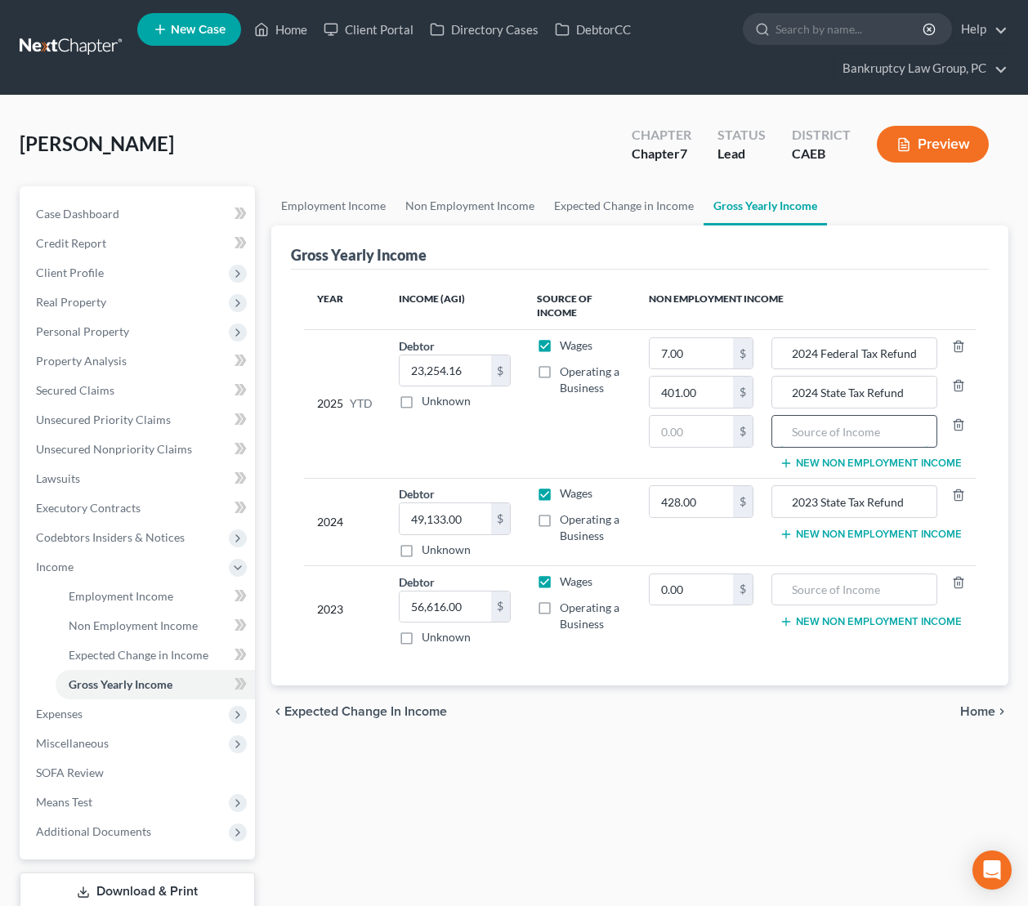
click at [826, 429] on input "text" at bounding box center [854, 431] width 149 height 31
type input "CalFresh"
click at [713, 438] on input "text" at bounding box center [691, 431] width 83 height 31
type input "876"
click at [133, 592] on span "Employment Income" at bounding box center [121, 596] width 105 height 14
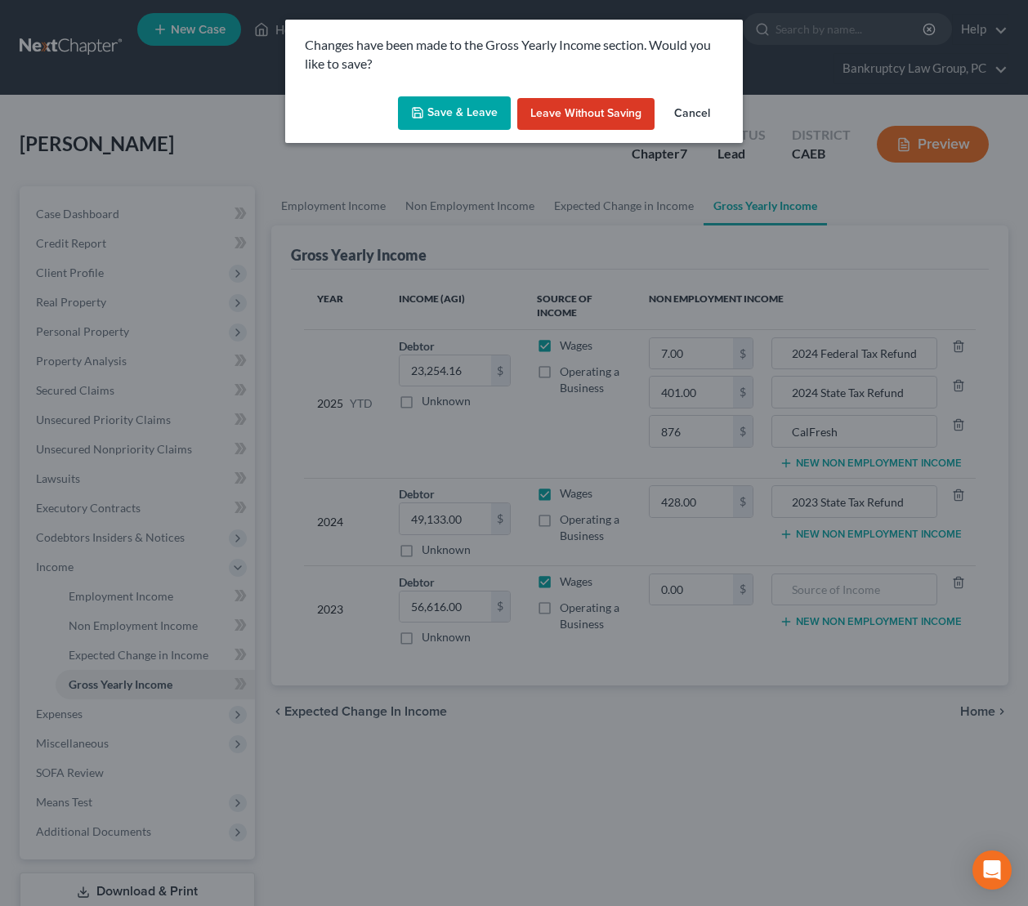
click at [466, 112] on button "Save & Leave" at bounding box center [454, 113] width 113 height 34
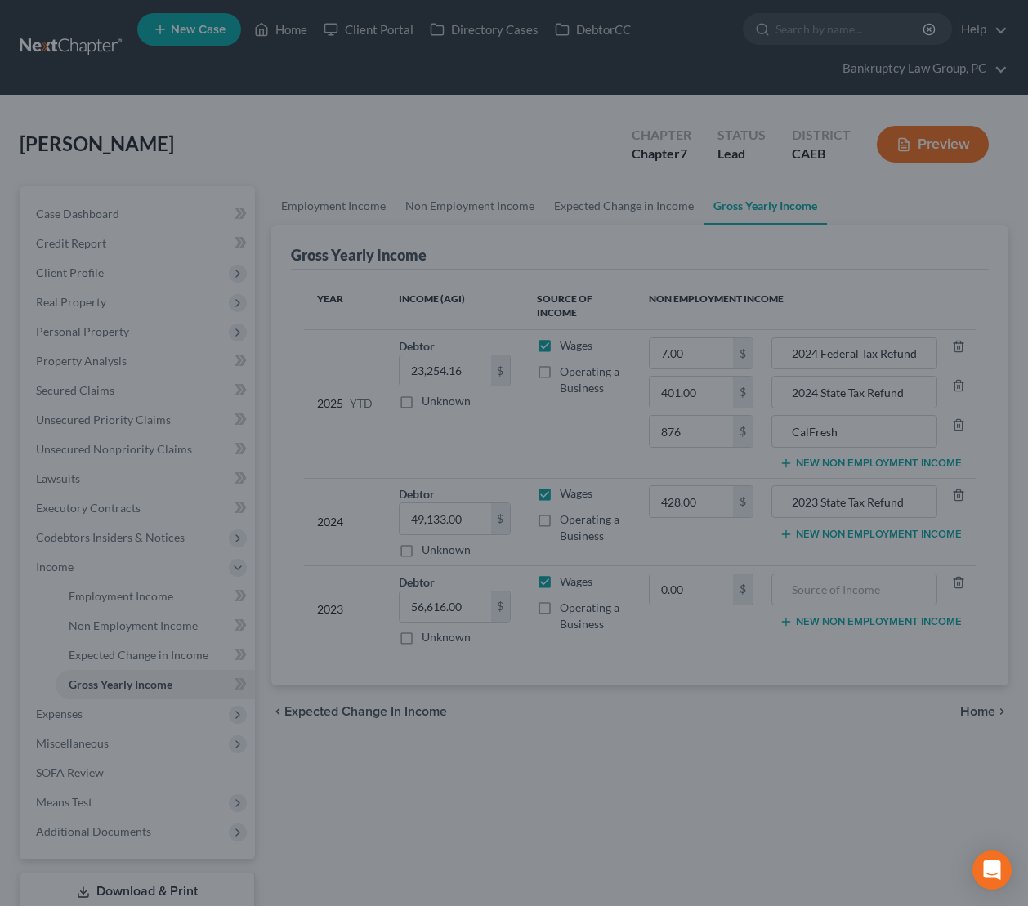
type input "876.00"
type input "7.00"
type input "CalFresh"
type input "2024 Federal Tax Refund"
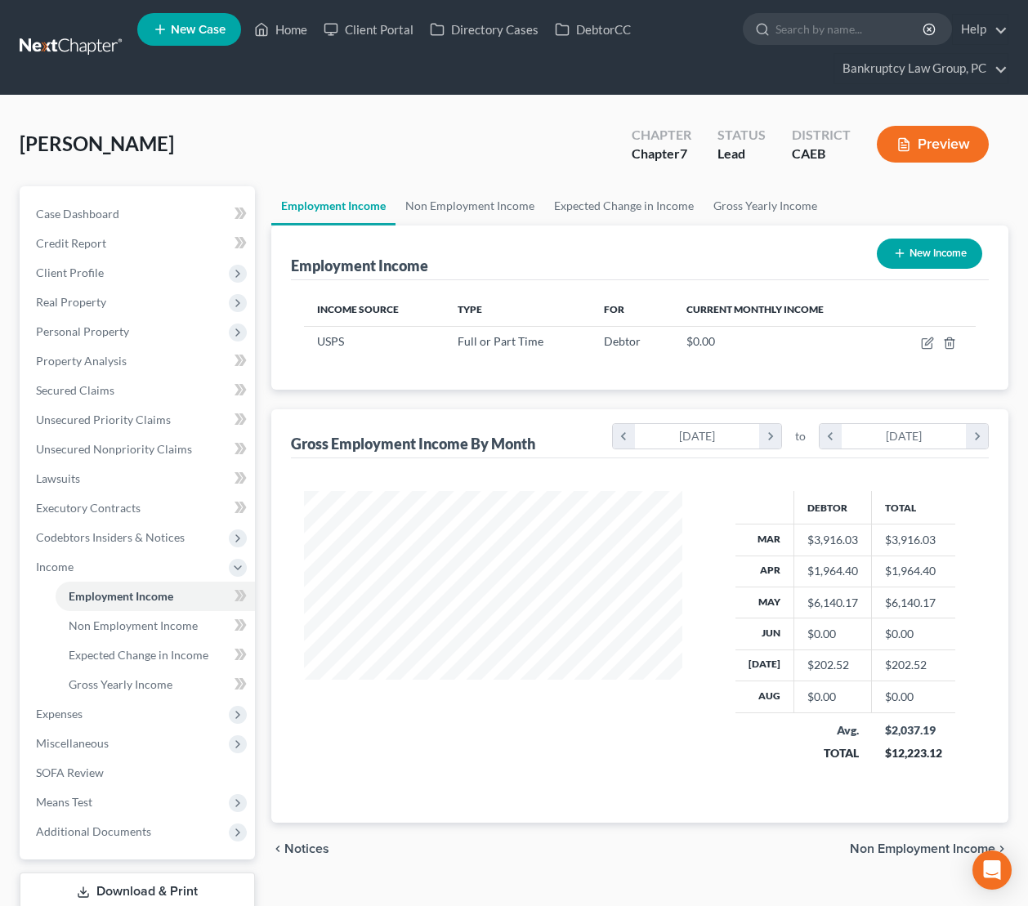
scroll to position [108, 0]
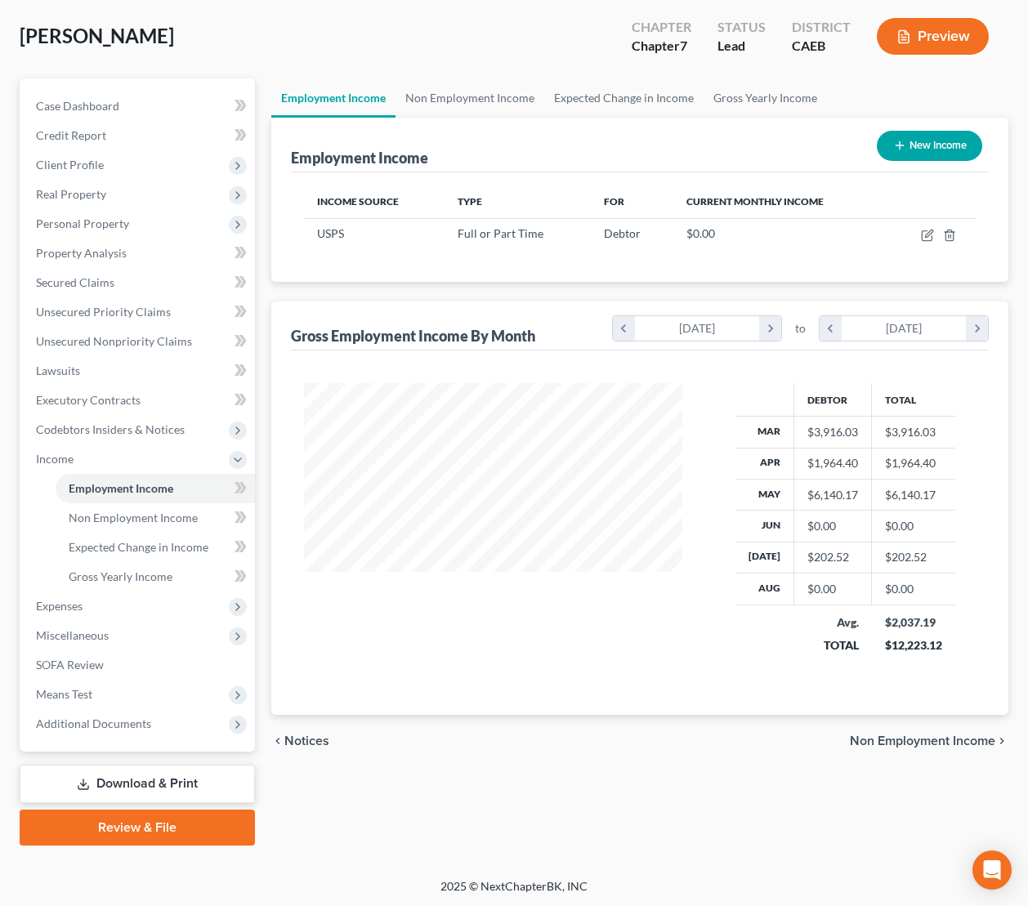
click at [132, 781] on link "Download & Print" at bounding box center [137, 784] width 235 height 38
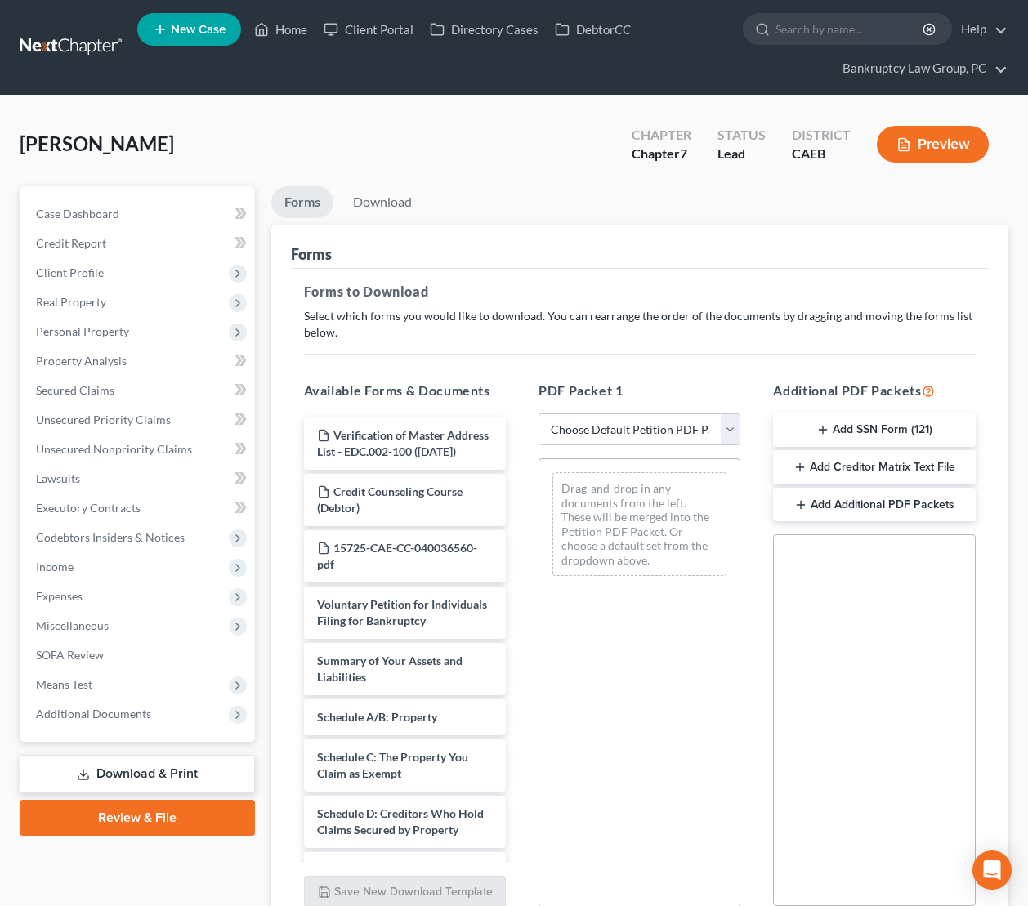
click at [592, 427] on select "Choose Default Petition PDF Packet Complete Bankruptcy Petition (all forms and …" at bounding box center [639, 429] width 202 height 33
select select "0"
click at [538, 413] on select "Choose Default Petition PDF Packet Complete Bankruptcy Petition (all forms and …" at bounding box center [639, 429] width 202 height 33
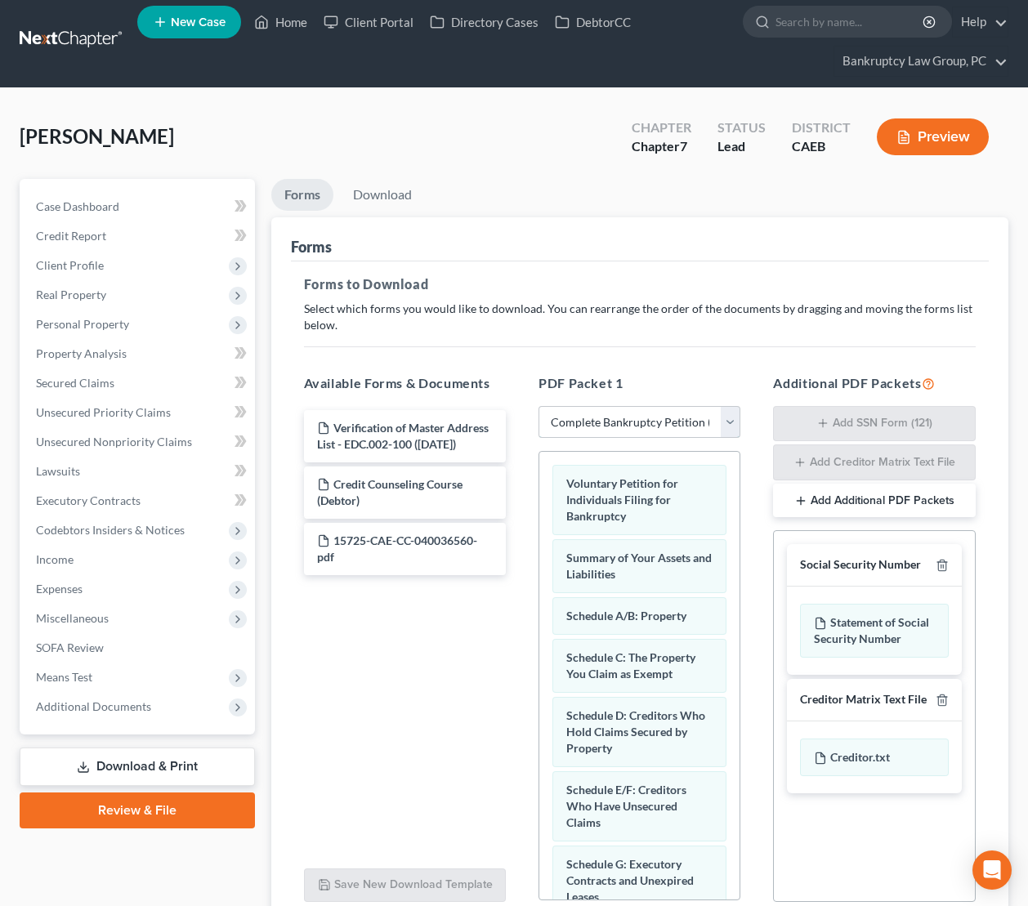
scroll to position [150, 0]
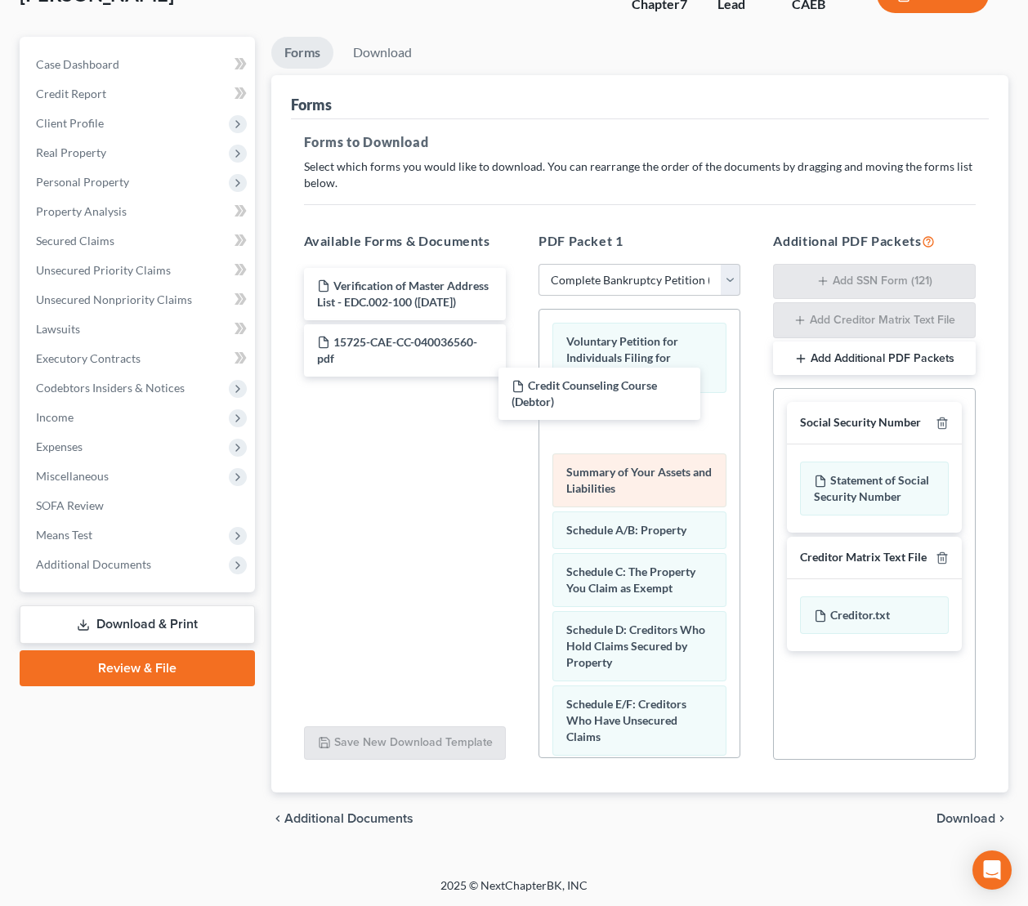
drag, startPoint x: 399, startPoint y: 355, endPoint x: 621, endPoint y: 471, distance: 250.7
click at [519, 377] on div "Credit Counseling Course (Debtor) Verification of Master Address List - EDC.002…" at bounding box center [405, 322] width 228 height 109
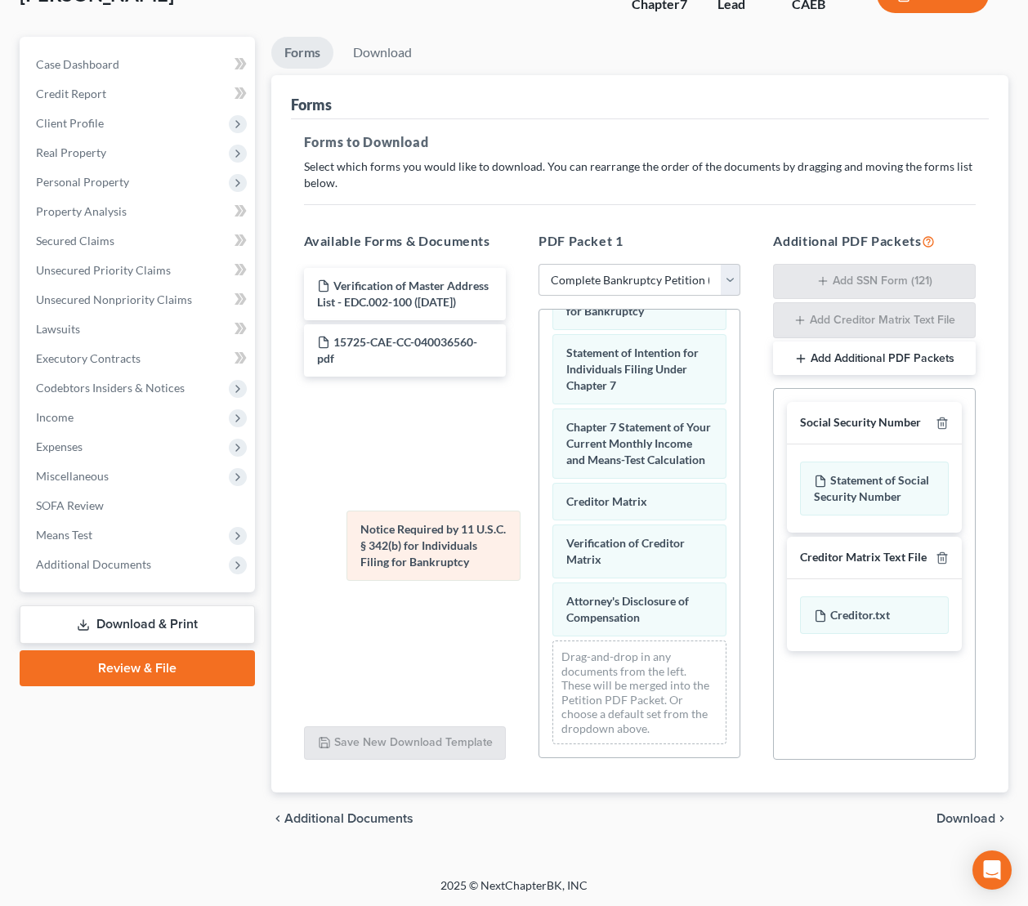
scroll to position [775, 0]
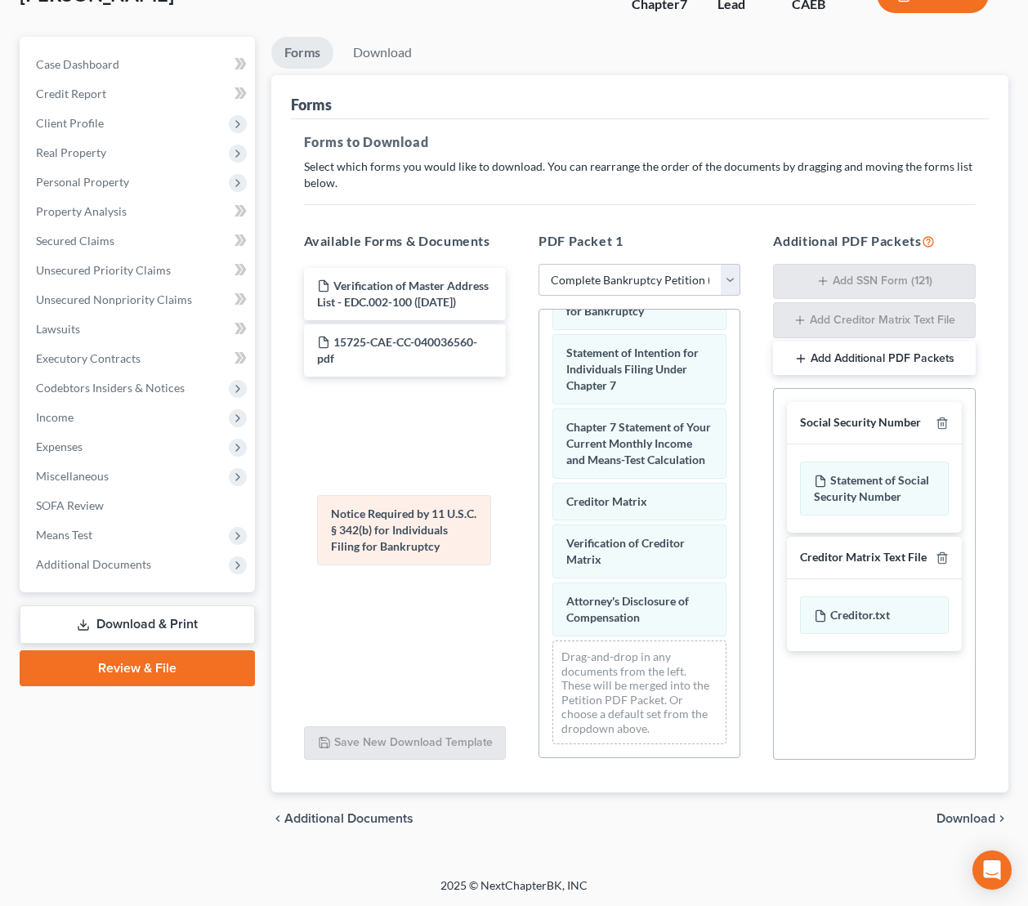
drag, startPoint x: 627, startPoint y: 547, endPoint x: 394, endPoint y: 534, distance: 233.2
click at [539, 534] on div "Notice Required by 11 U.S.C. § 342(b) for Individuals Filing for Bankruptcy Vol…" at bounding box center [639, 145] width 200 height 1223
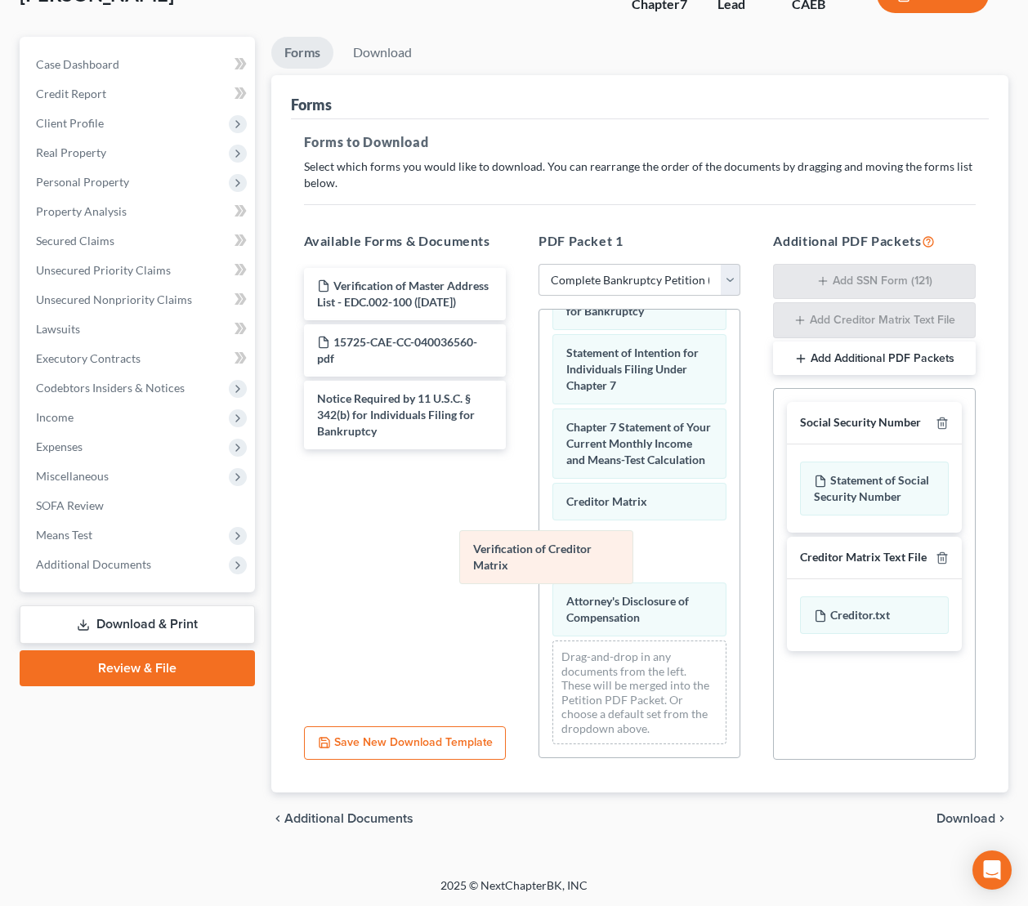
scroll to position [717, 0]
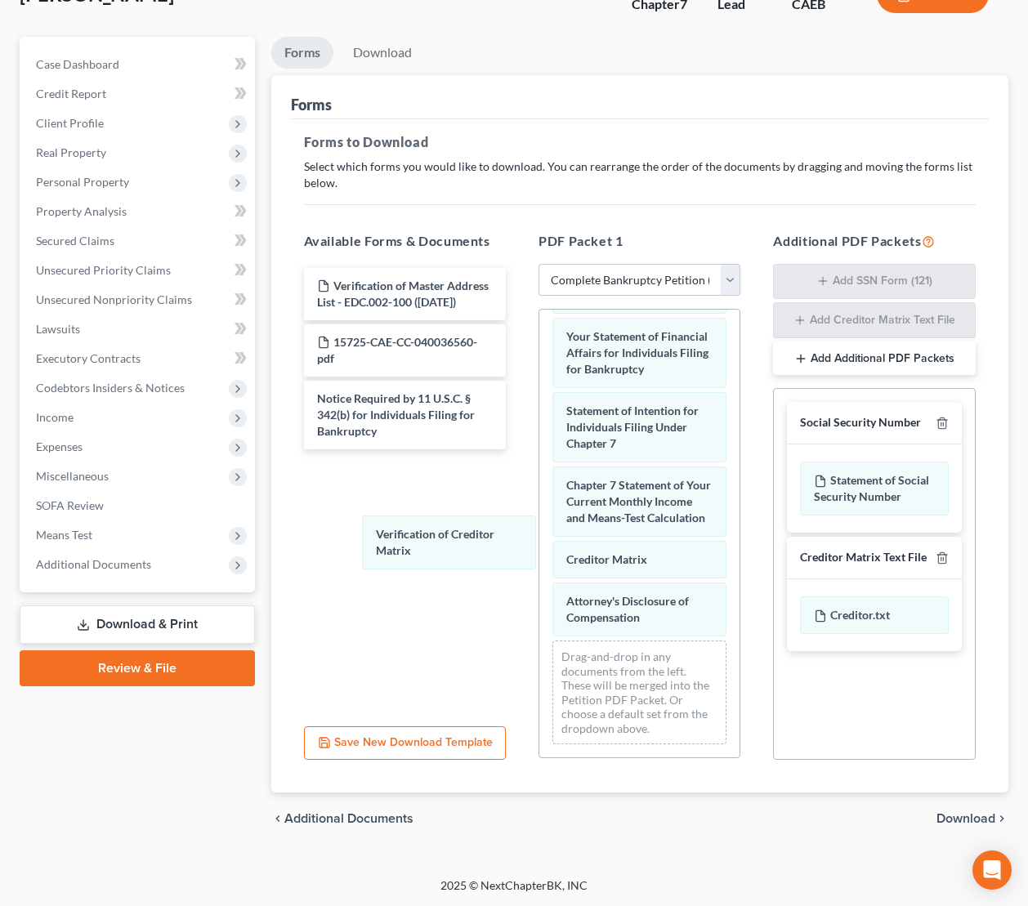
drag, startPoint x: 611, startPoint y: 561, endPoint x: 442, endPoint y: 560, distance: 169.2
click at [539, 546] on div "Verification of Creditor Matrix Voluntary Petition for Individuals Filing for B…" at bounding box center [639, 174] width 200 height 1165
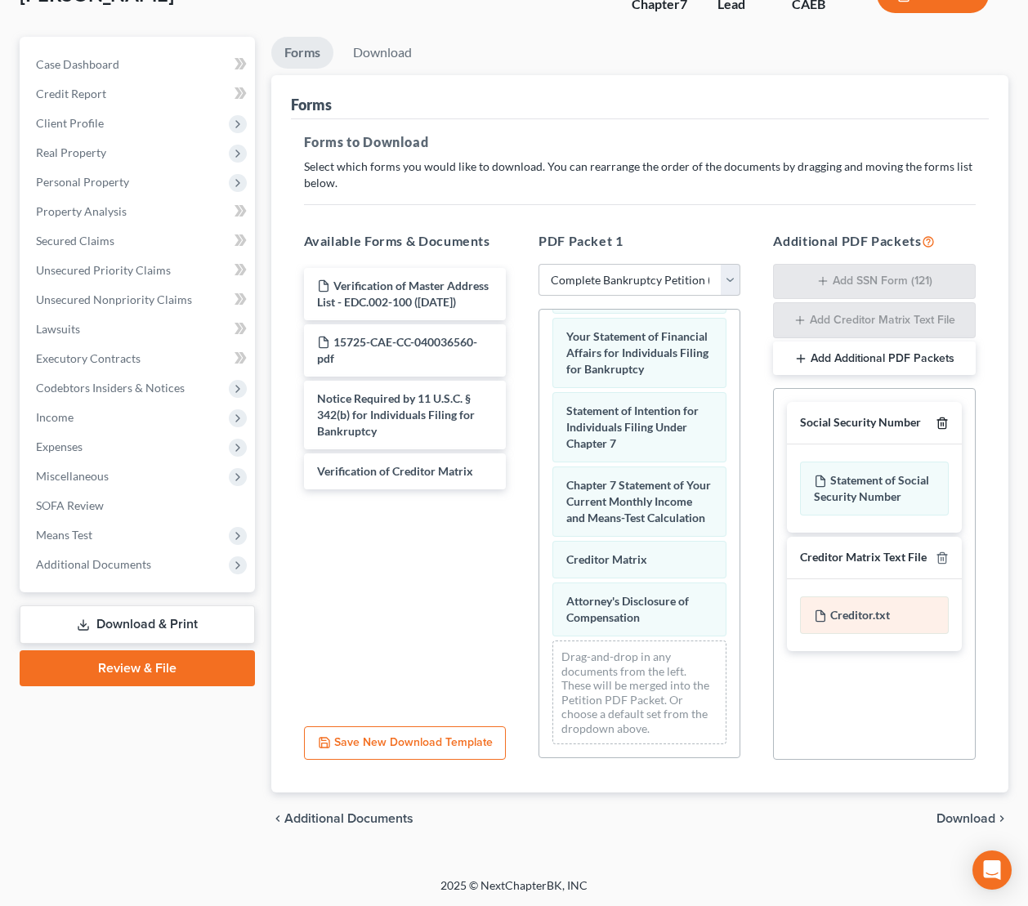
drag, startPoint x: 941, startPoint y: 416, endPoint x: 941, endPoint y: 484, distance: 67.8
click at [941, 418] on icon "button" at bounding box center [941, 423] width 7 height 11
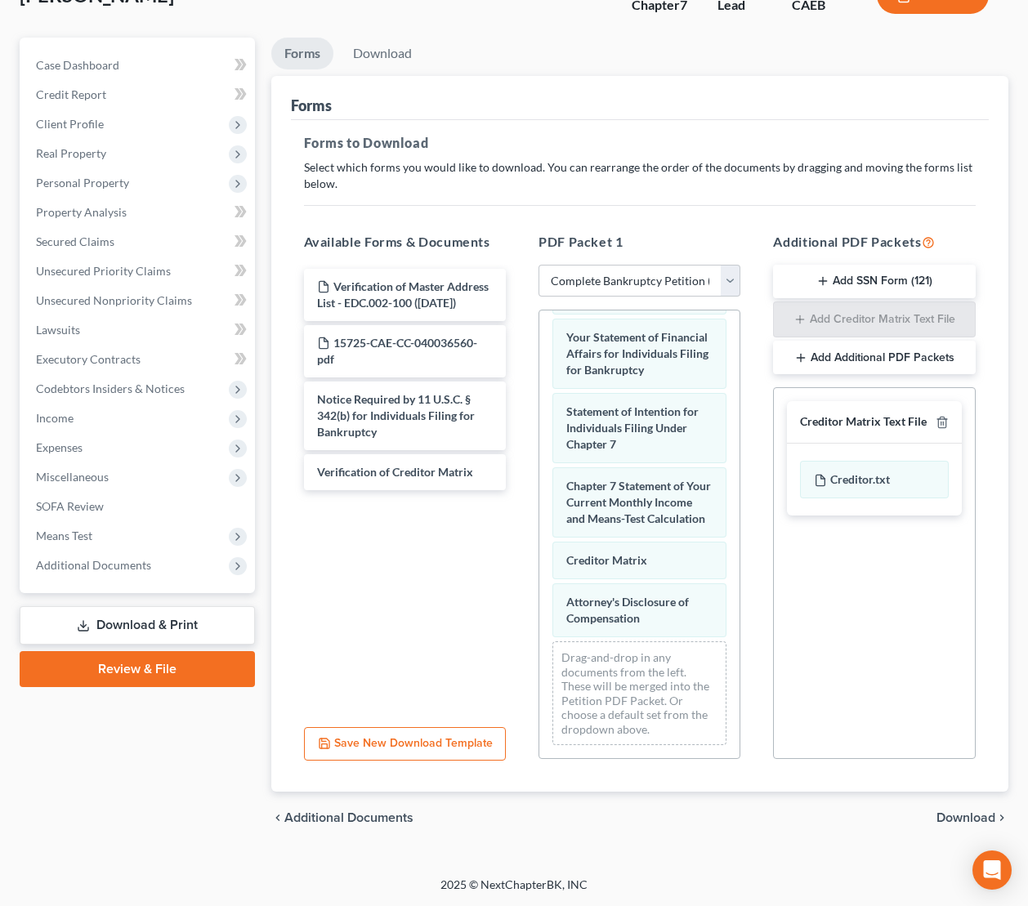
scroll to position [148, 0]
click at [962, 813] on span "Download" at bounding box center [965, 818] width 59 height 13
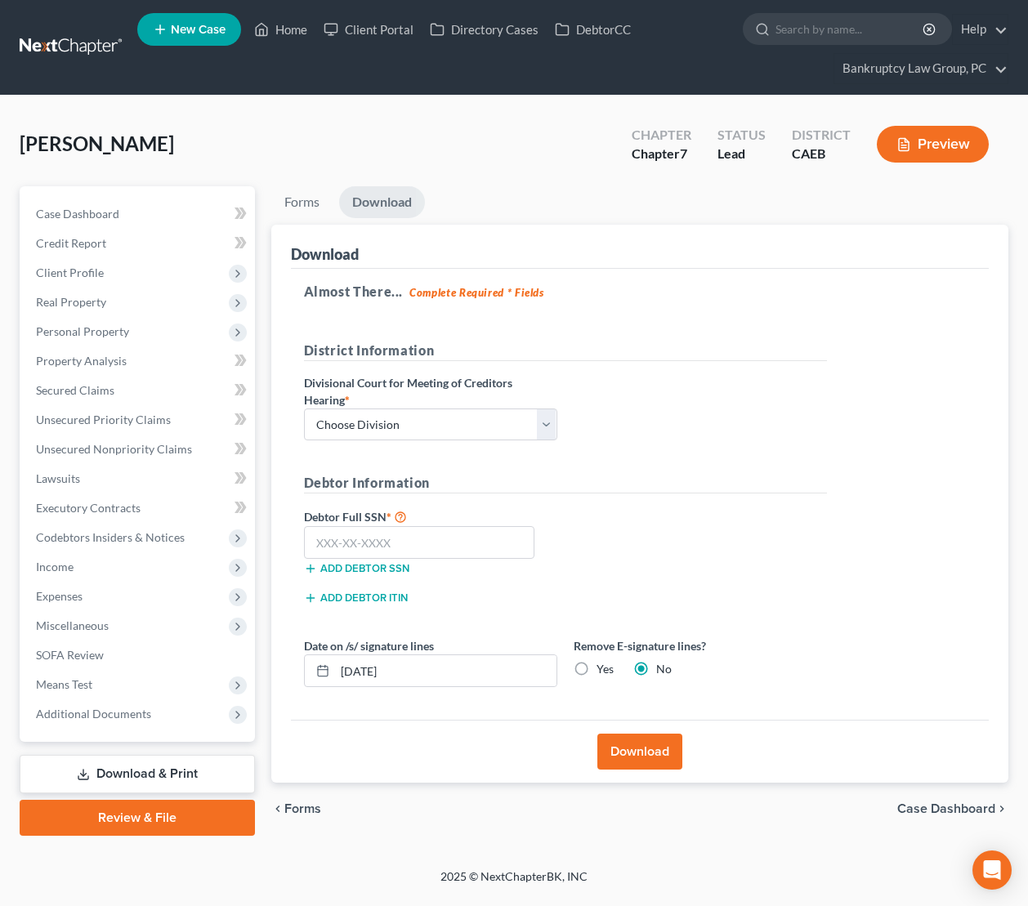
scroll to position [0, 0]
click at [447, 415] on select "Choose Division Fresno Modesto [GEOGRAPHIC_DATA]" at bounding box center [430, 425] width 253 height 33
select select "2"
click at [304, 409] on select "Choose Division Fresno Modesto [GEOGRAPHIC_DATA]" at bounding box center [430, 425] width 253 height 33
click at [467, 549] on input "text" at bounding box center [419, 542] width 231 height 33
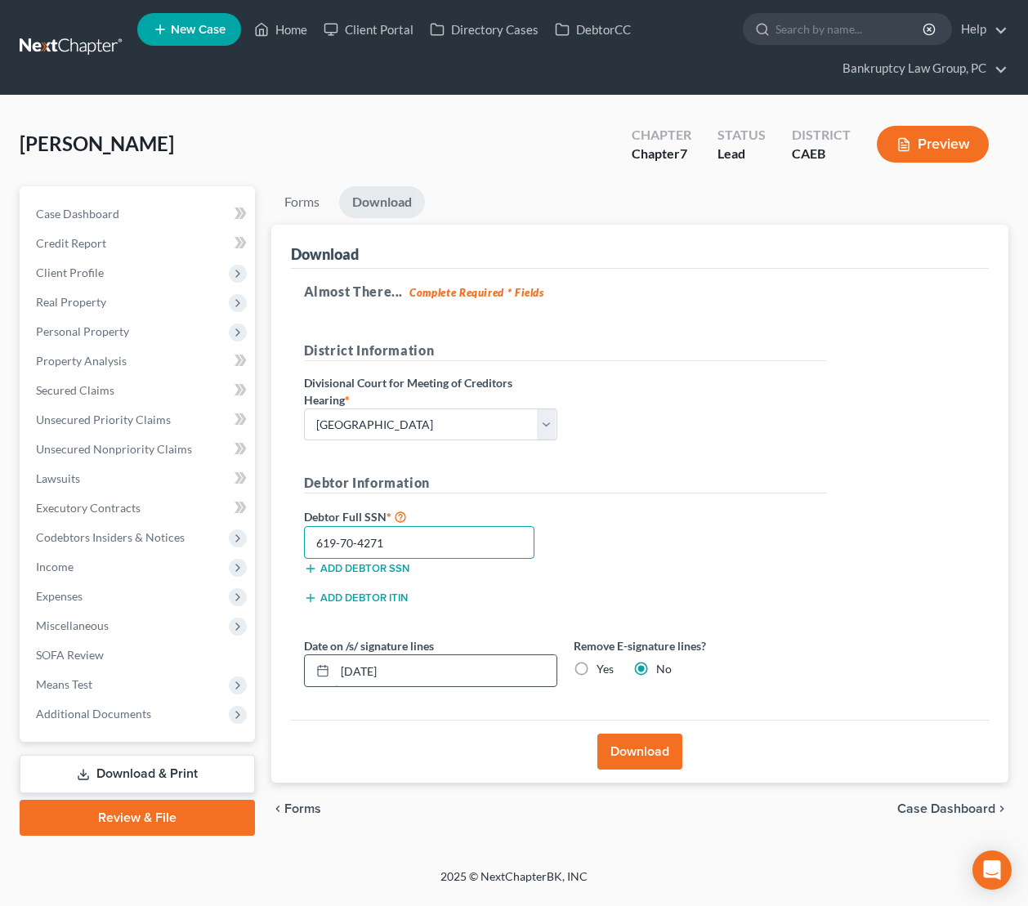
type input "619-70-4271"
click at [369, 669] on input "[DATE]" at bounding box center [445, 670] width 221 height 31
type input "[DATE]"
click at [911, 556] on div "Almost There... Complete Required * Fields District Information Divisional Cour…" at bounding box center [640, 494] width 699 height 451
drag, startPoint x: 623, startPoint y: 754, endPoint x: 641, endPoint y: 751, distance: 19.1
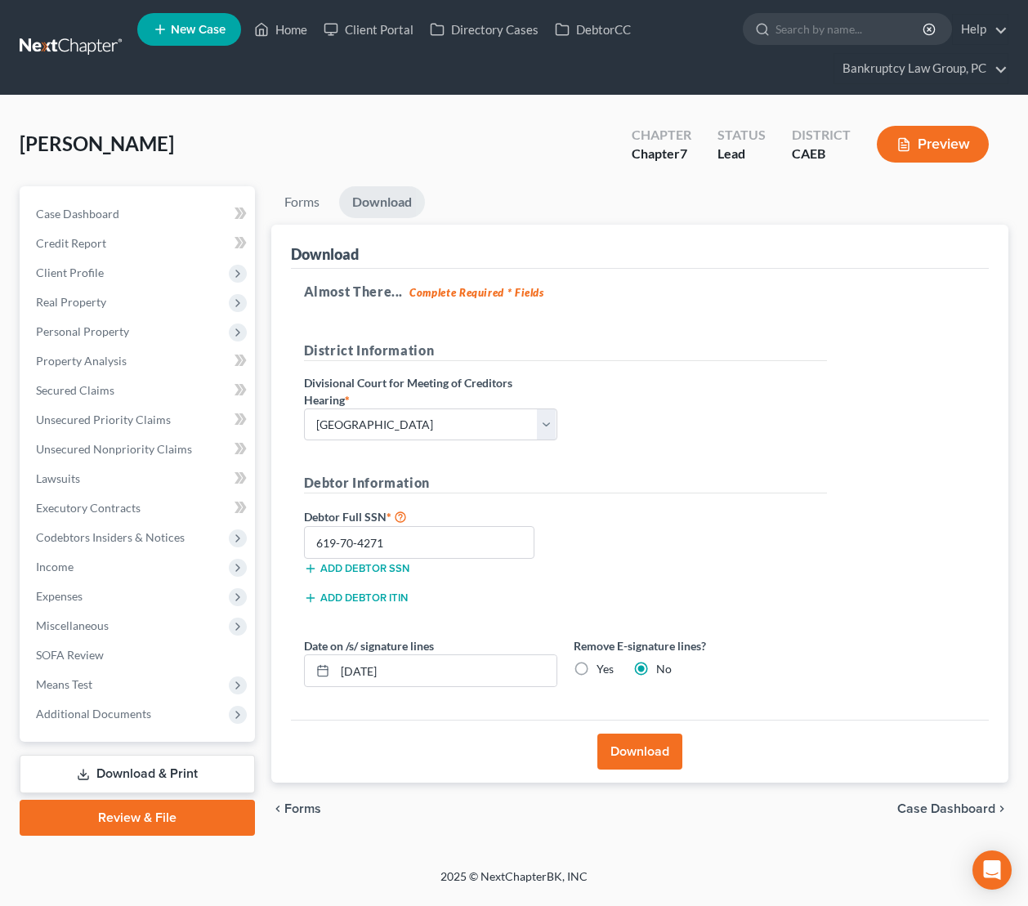
click at [623, 754] on button "Download" at bounding box center [639, 752] width 85 height 36
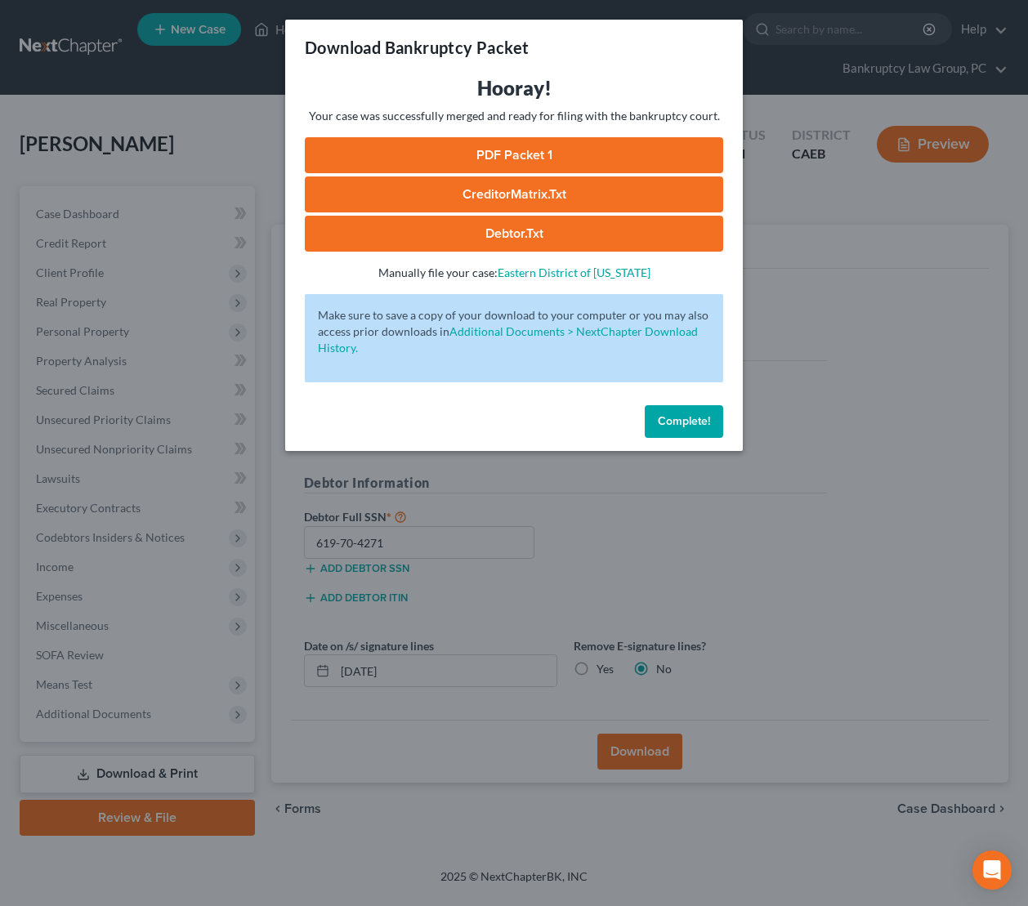
click at [501, 241] on link "Debtor.txt" at bounding box center [514, 234] width 418 height 36
click at [503, 199] on link "CreditorMatrix.txt" at bounding box center [514, 195] width 418 height 36
click at [494, 148] on link "PDF Packet 1" at bounding box center [514, 155] width 418 height 36
click at [690, 420] on span "Complete!" at bounding box center [684, 421] width 52 height 14
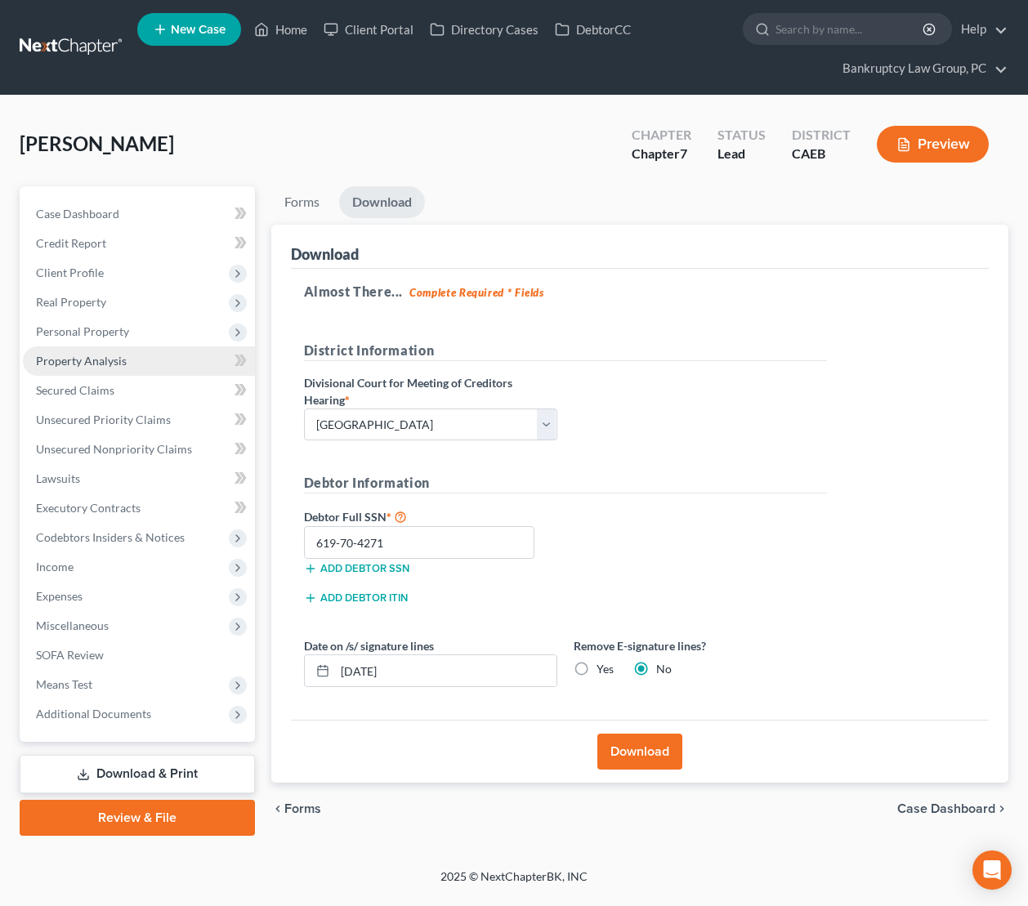
click at [109, 357] on span "Property Analysis" at bounding box center [81, 361] width 91 height 14
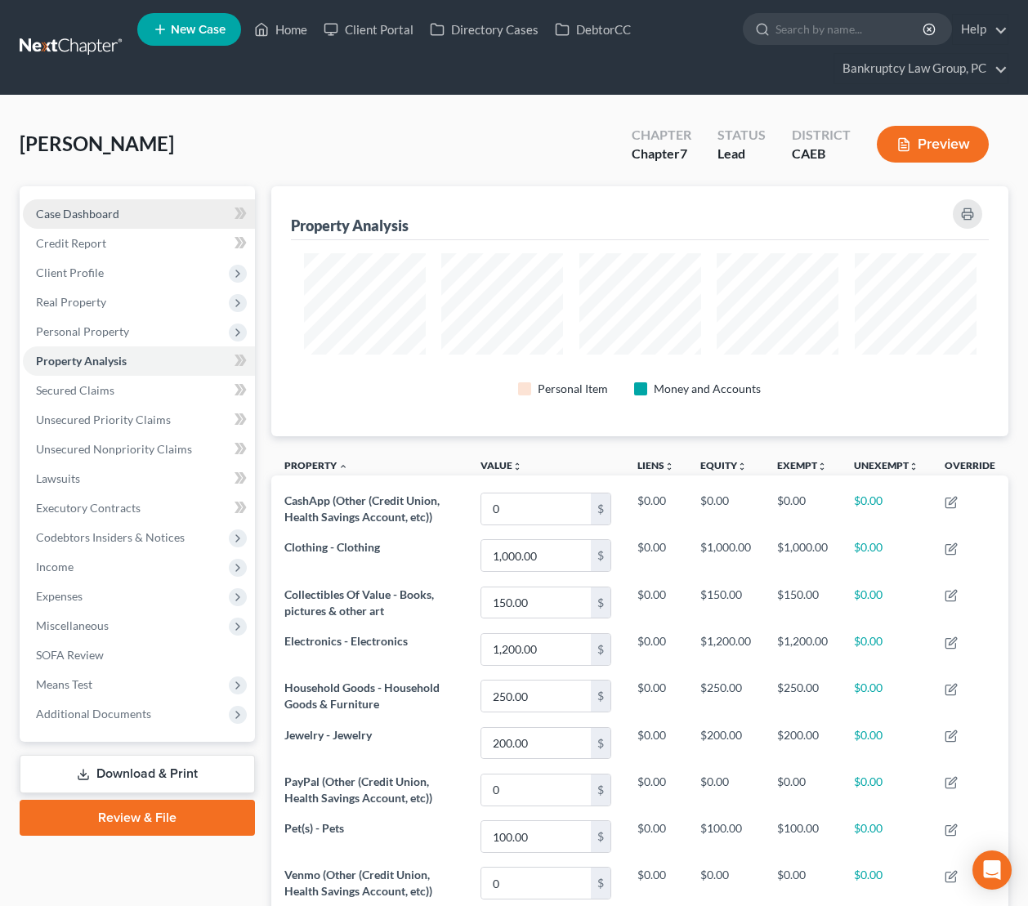
drag, startPoint x: 103, startPoint y: 214, endPoint x: 203, endPoint y: 287, distance: 123.4
click at [103, 214] on span "Case Dashboard" at bounding box center [77, 214] width 83 height 14
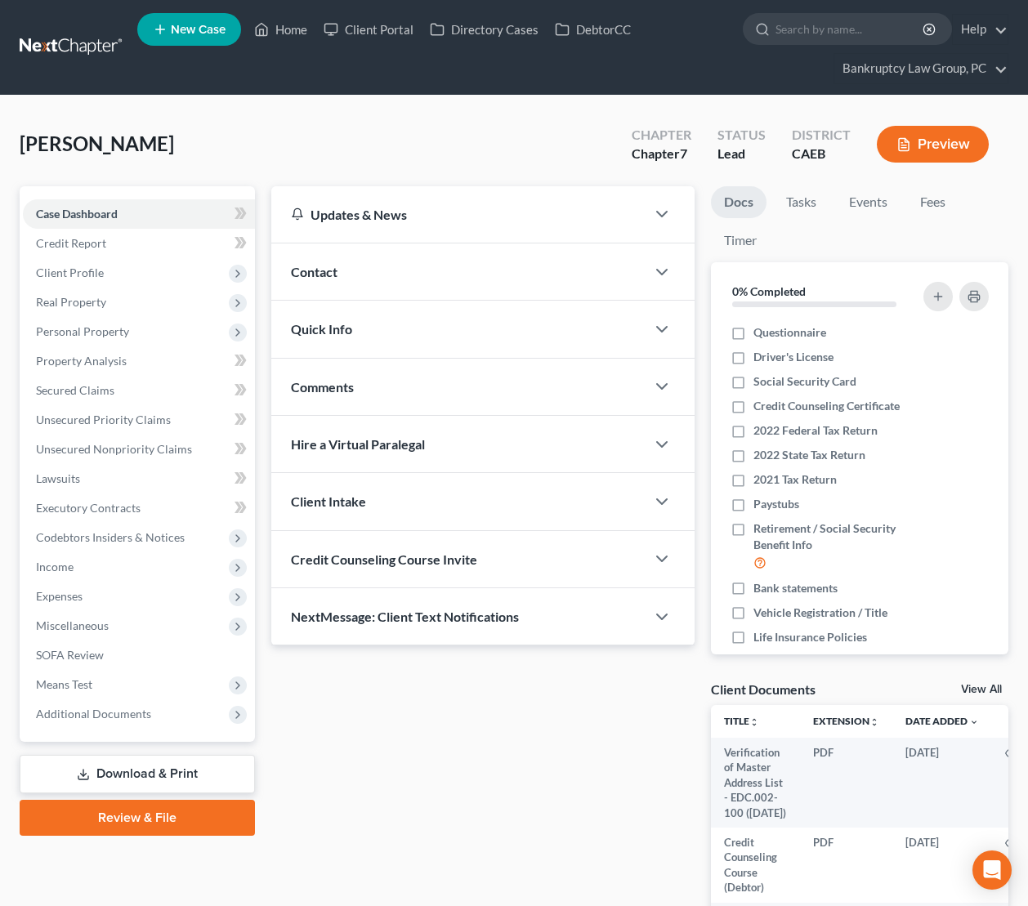
click at [357, 342] on div "Quick Info" at bounding box center [458, 329] width 374 height 56
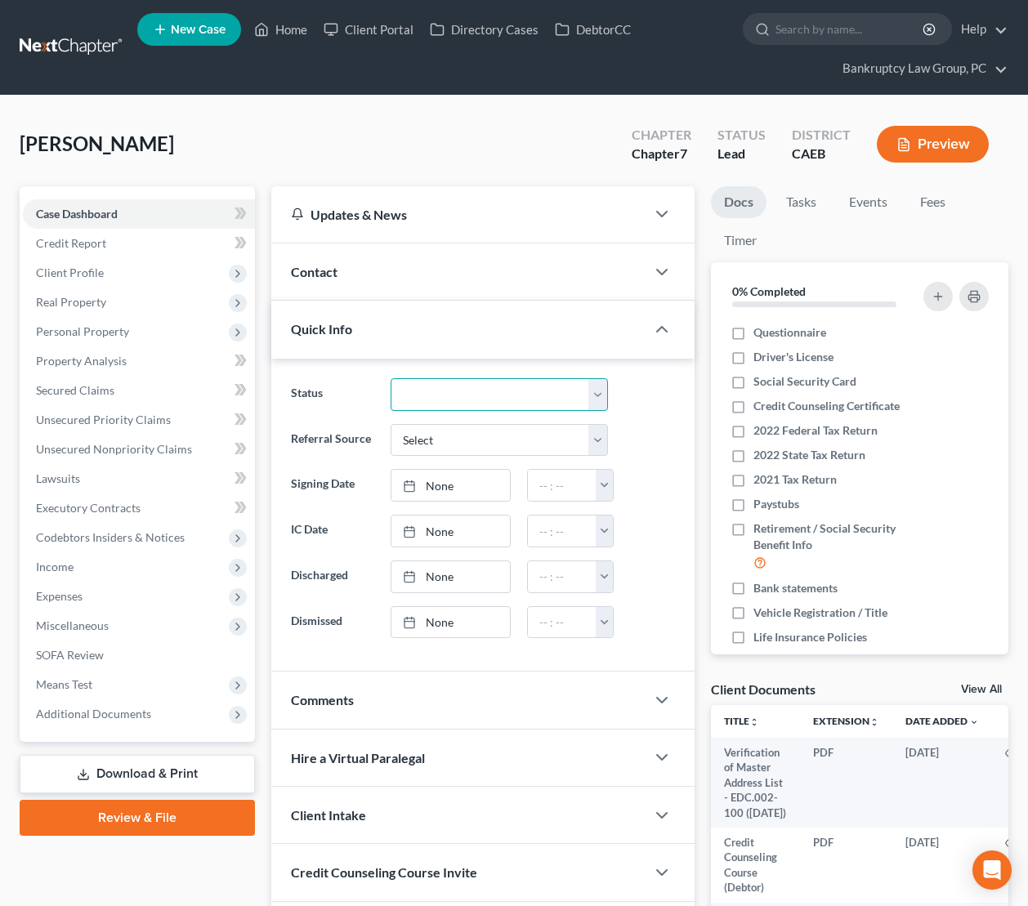
click at [457, 391] on select "Discharged Dismissed Filed In Progress Lead Lost Lead Ready to File To Review" at bounding box center [499, 394] width 217 height 33
select select "2"
click at [391, 378] on select "Discharged Dismissed Filed In Progress Lead Lost Lead Ready to File To Review" at bounding box center [499, 394] width 217 height 33
click at [91, 278] on span "Client Profile" at bounding box center [70, 273] width 68 height 14
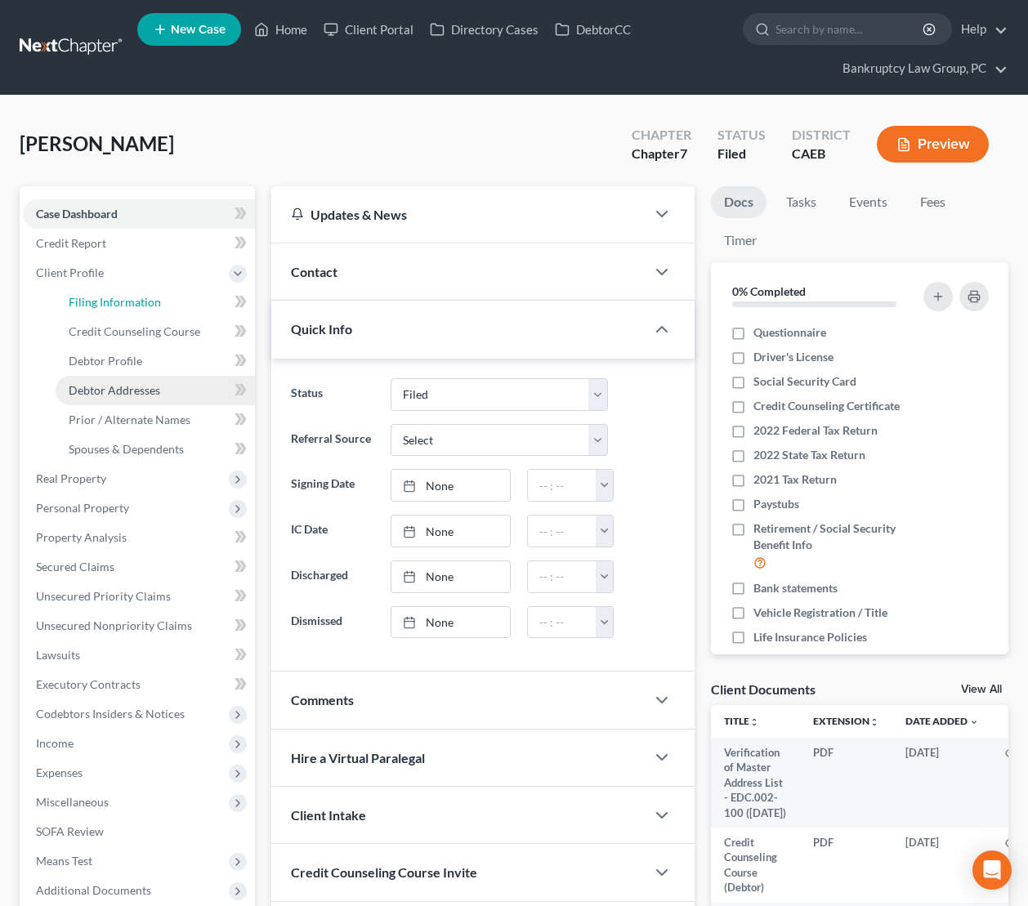
click at [92, 304] on span "Filing Information" at bounding box center [115, 302] width 92 height 14
select select "1"
select select "0"
select select "4"
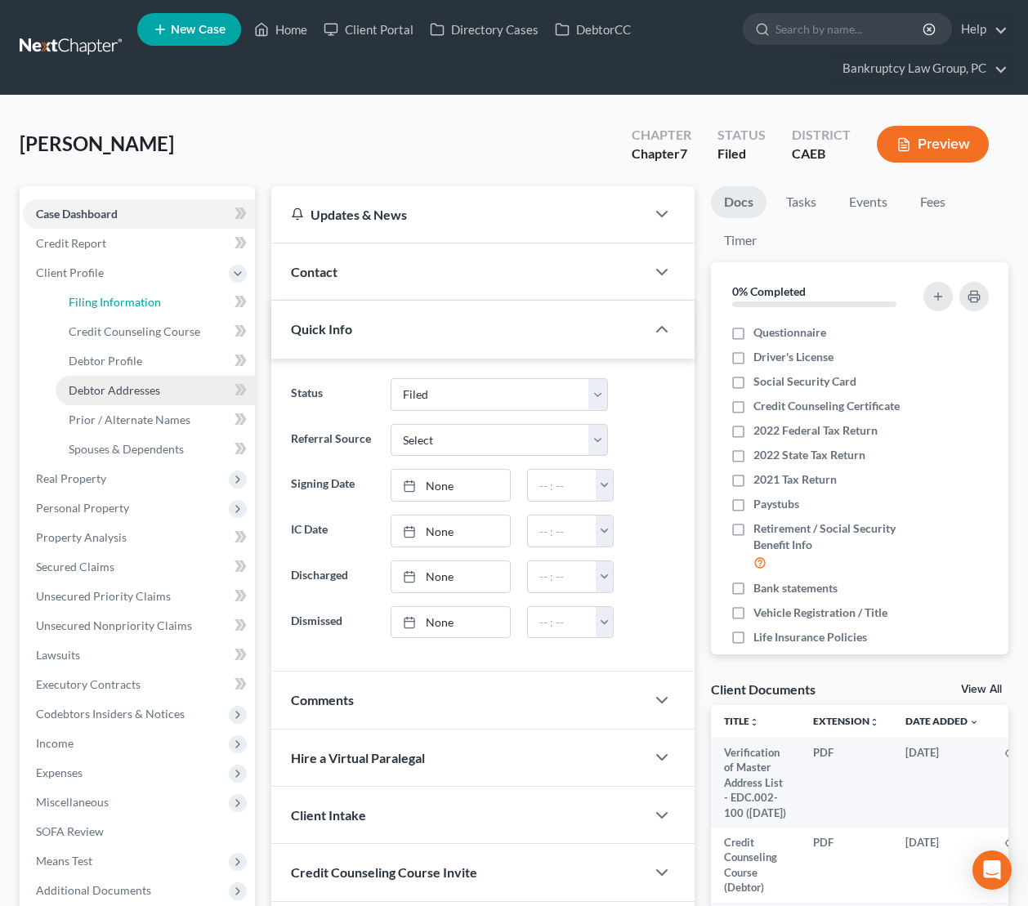
select select "0"
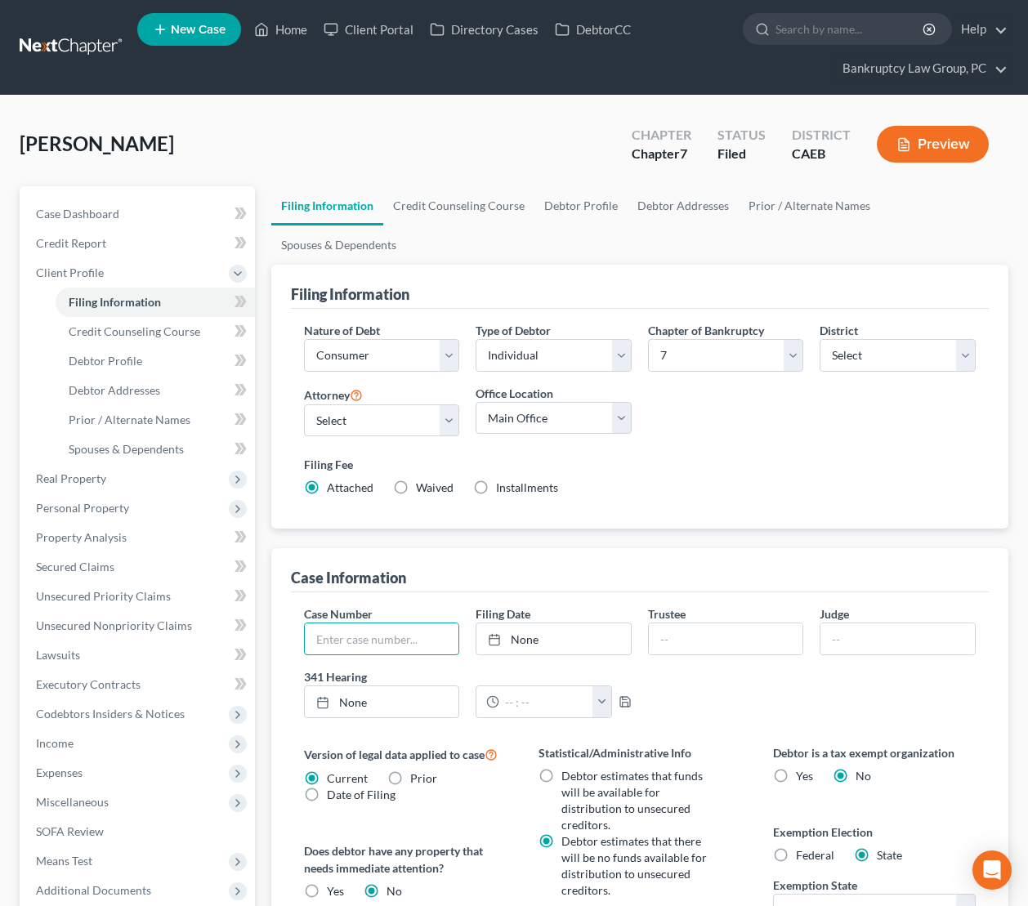
drag, startPoint x: 372, startPoint y: 600, endPoint x: 642, endPoint y: 605, distance: 270.5
click at [378, 623] on input "text" at bounding box center [382, 638] width 154 height 31
type input "25-24870"
type input "[DATE]"
click at [530, 623] on link "None" at bounding box center [553, 638] width 154 height 31
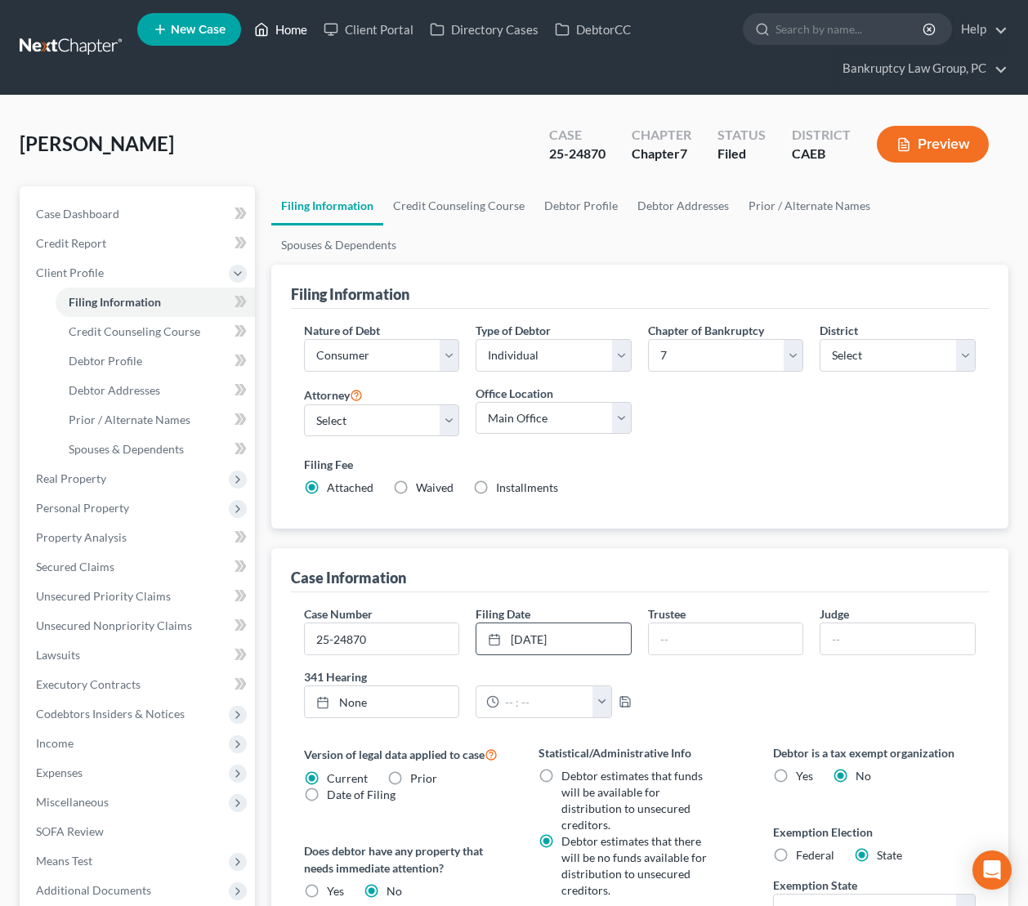
click at [300, 29] on link "Home" at bounding box center [280, 29] width 69 height 29
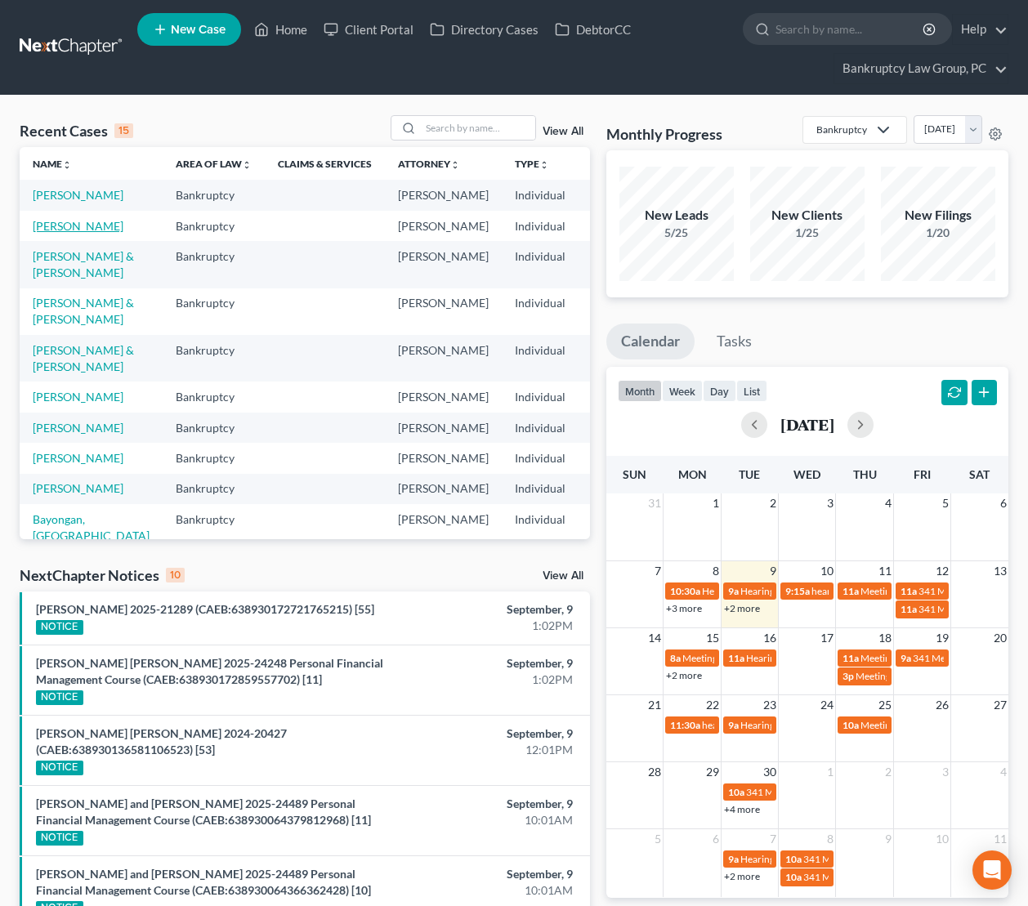
click at [54, 233] on link "[PERSON_NAME]" at bounding box center [78, 226] width 91 height 14
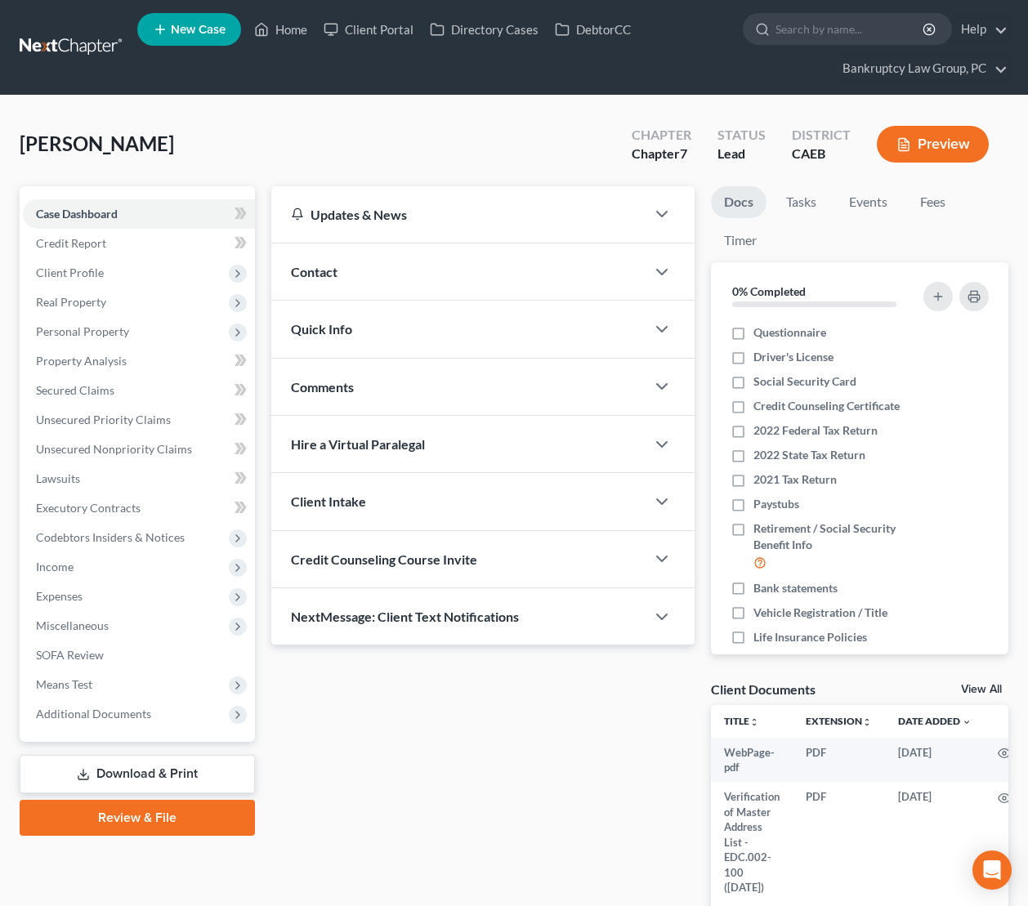
click at [382, 326] on div "Quick Info" at bounding box center [458, 329] width 374 height 56
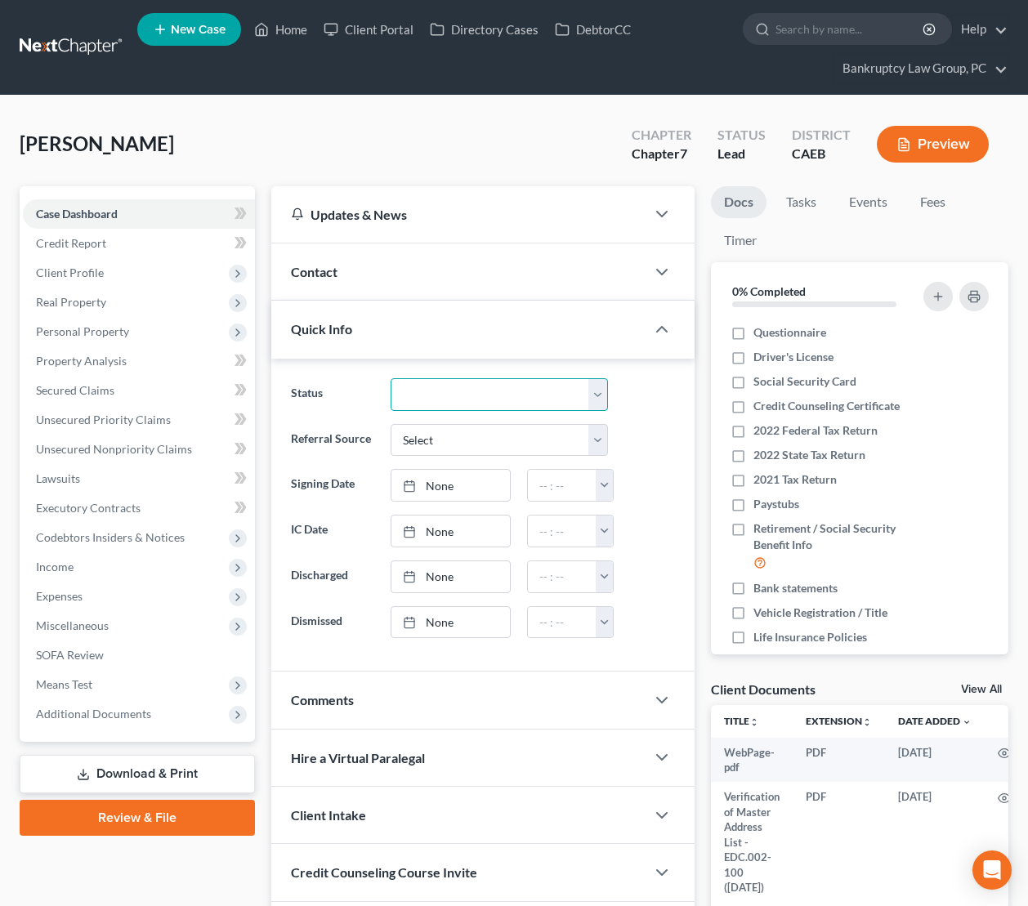
click at [426, 395] on select "Discharged Dismissed Filed In Progress Lead Lost Lead Ready to File To Review" at bounding box center [499, 394] width 217 height 33
select select "2"
click at [391, 378] on select "Discharged Dismissed Filed In Progress Lead Lost Lead Ready to File To Review" at bounding box center [499, 394] width 217 height 33
click at [103, 279] on span "Client Profile" at bounding box center [139, 272] width 232 height 29
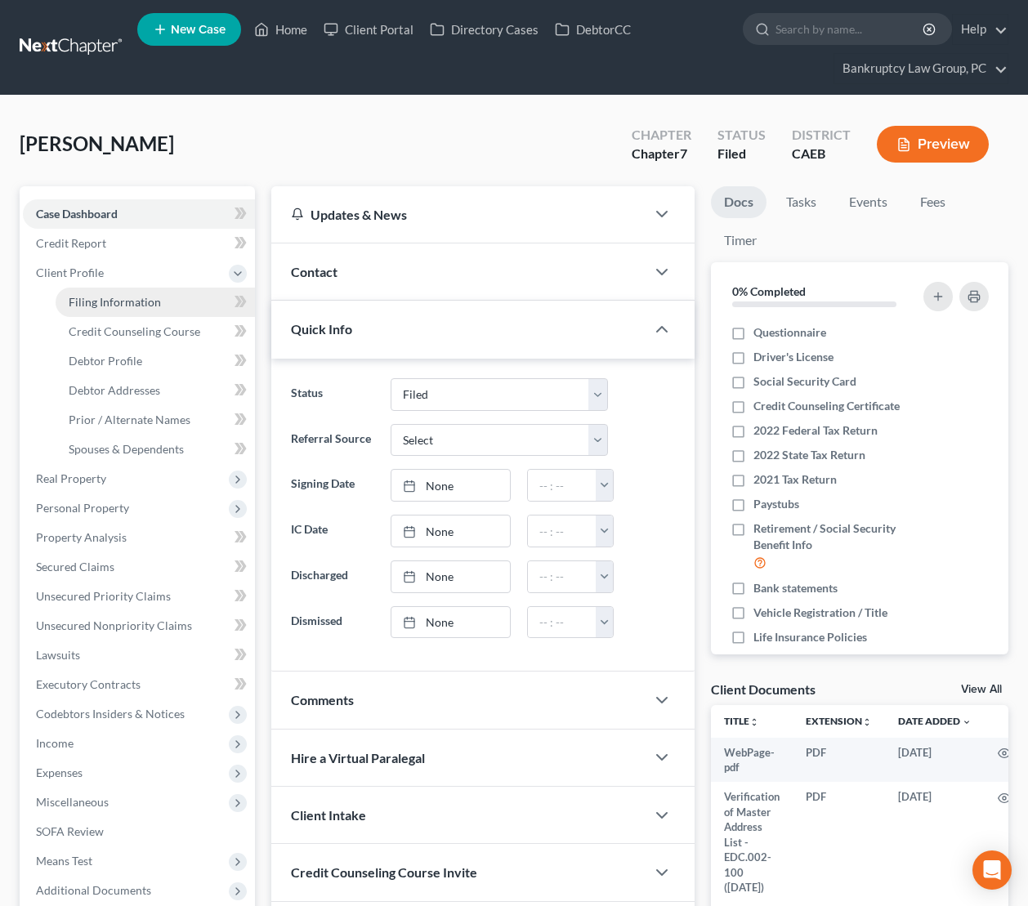
click at [106, 295] on span "Filing Information" at bounding box center [115, 302] width 92 height 14
select select "1"
select select "0"
select select "8"
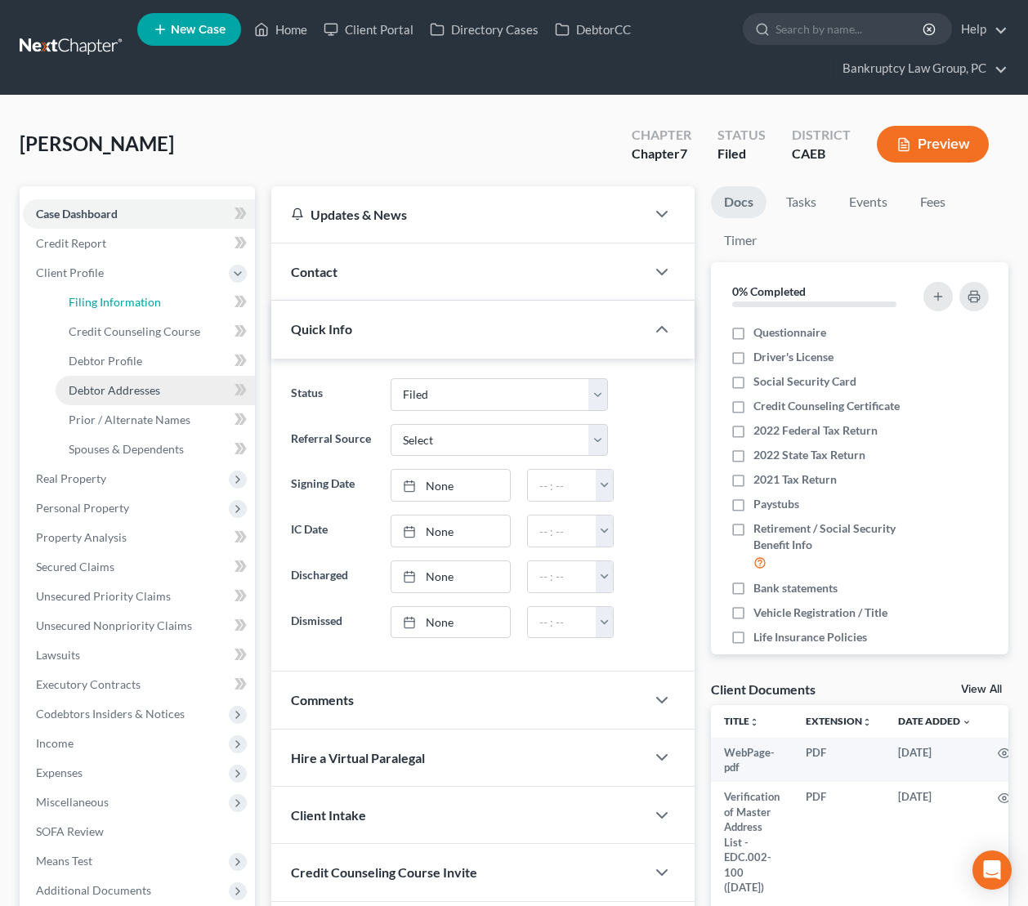
select select "0"
select select "4"
select select "1"
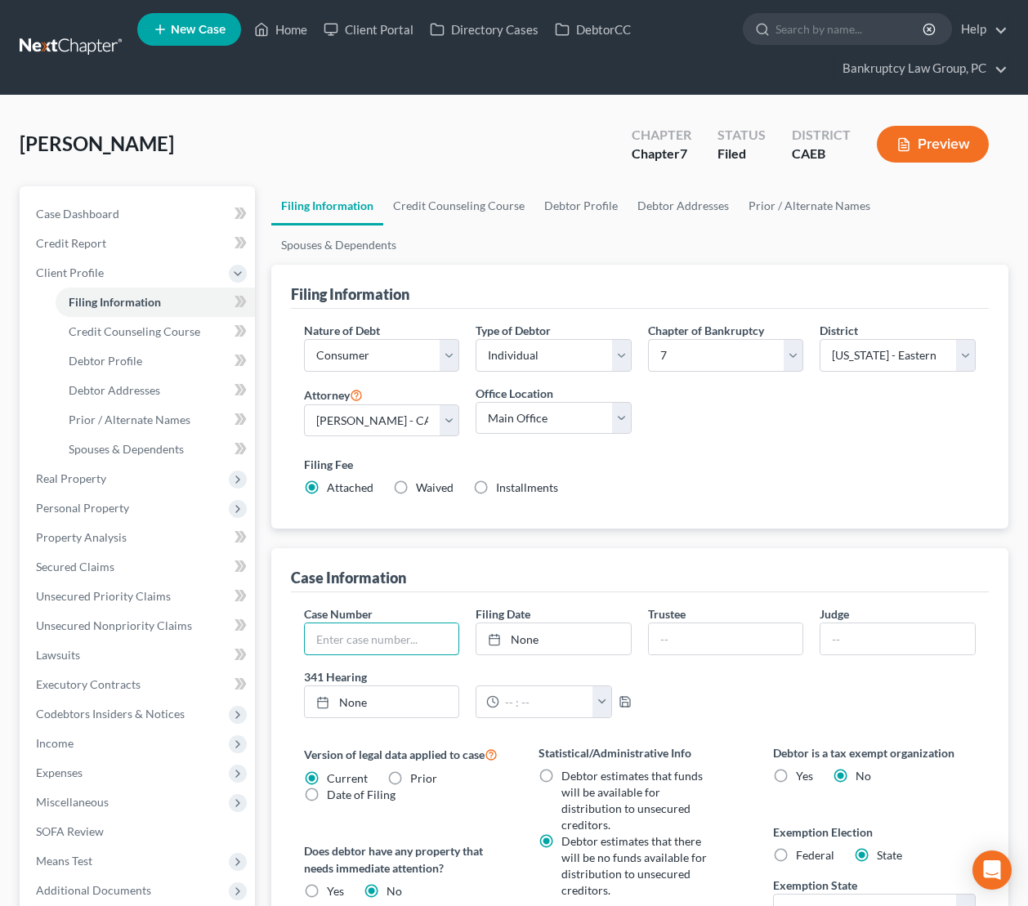
drag, startPoint x: 410, startPoint y: 602, endPoint x: 865, endPoint y: 568, distance: 456.4
click at [411, 623] on input "text" at bounding box center [382, 638] width 154 height 31
type input "25-24871"
click at [520, 623] on link "None" at bounding box center [553, 638] width 154 height 31
click at [276, 24] on link "Home" at bounding box center [280, 29] width 69 height 29
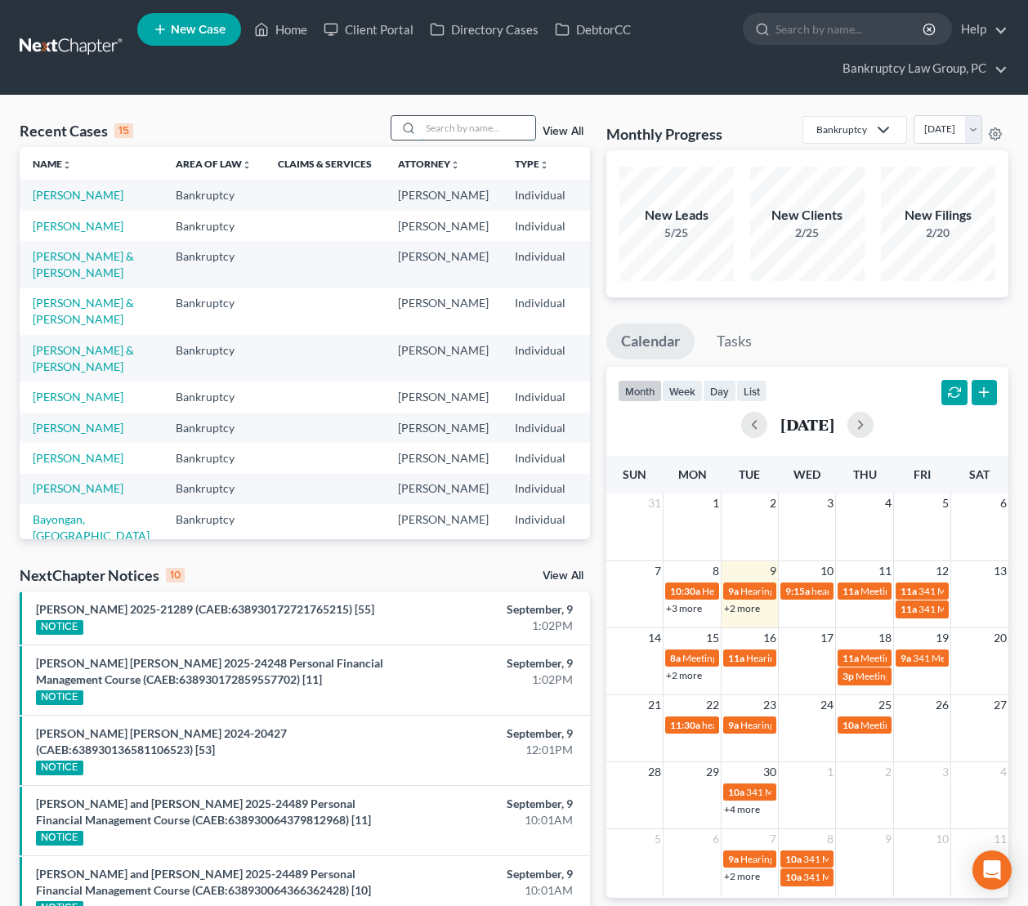
click at [478, 130] on input "search" at bounding box center [478, 128] width 114 height 24
click at [49, 233] on link "[PERSON_NAME]" at bounding box center [78, 226] width 91 height 14
select select "2"
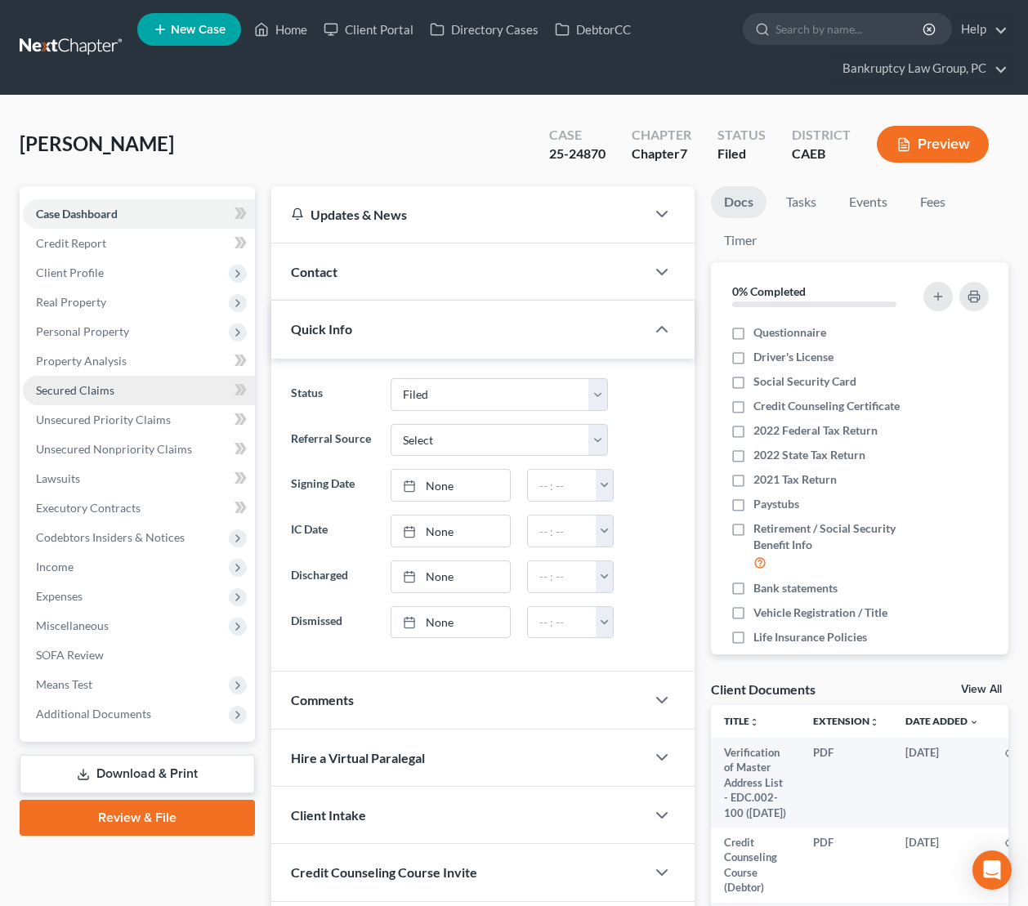
click at [79, 388] on span "Secured Claims" at bounding box center [75, 390] width 78 height 14
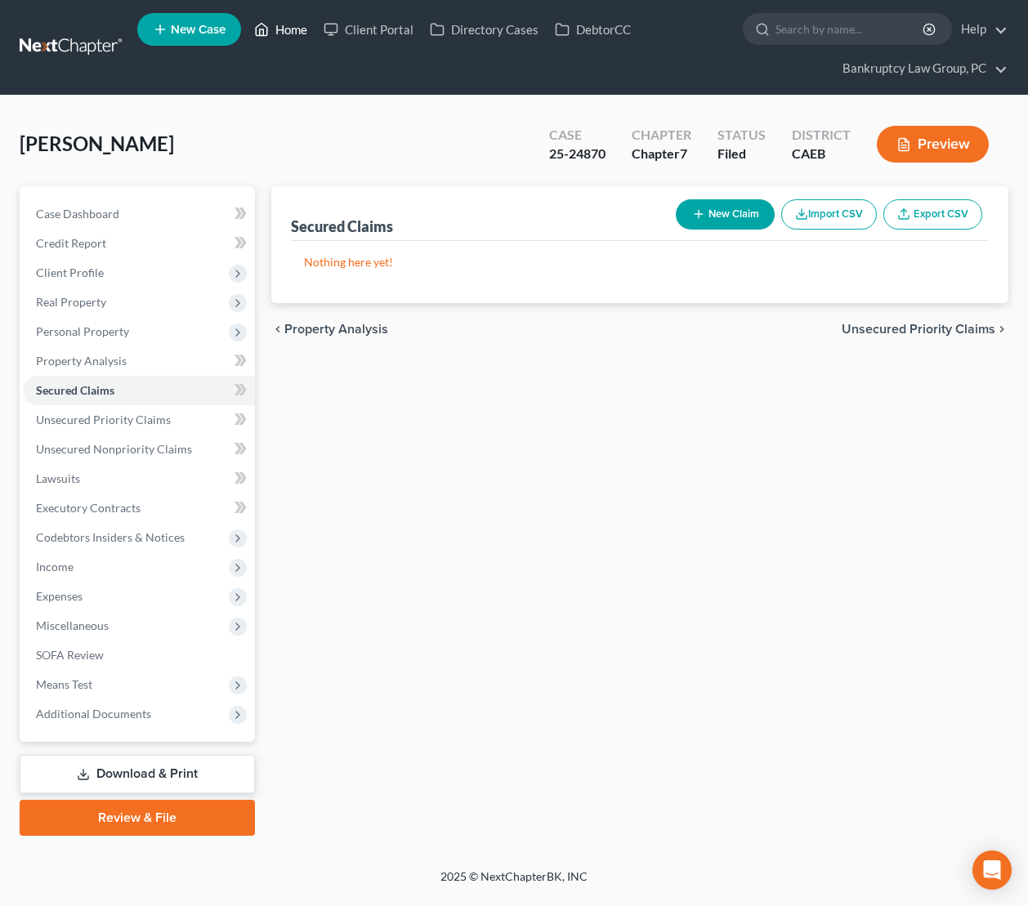
click at [285, 29] on link "Home" at bounding box center [280, 29] width 69 height 29
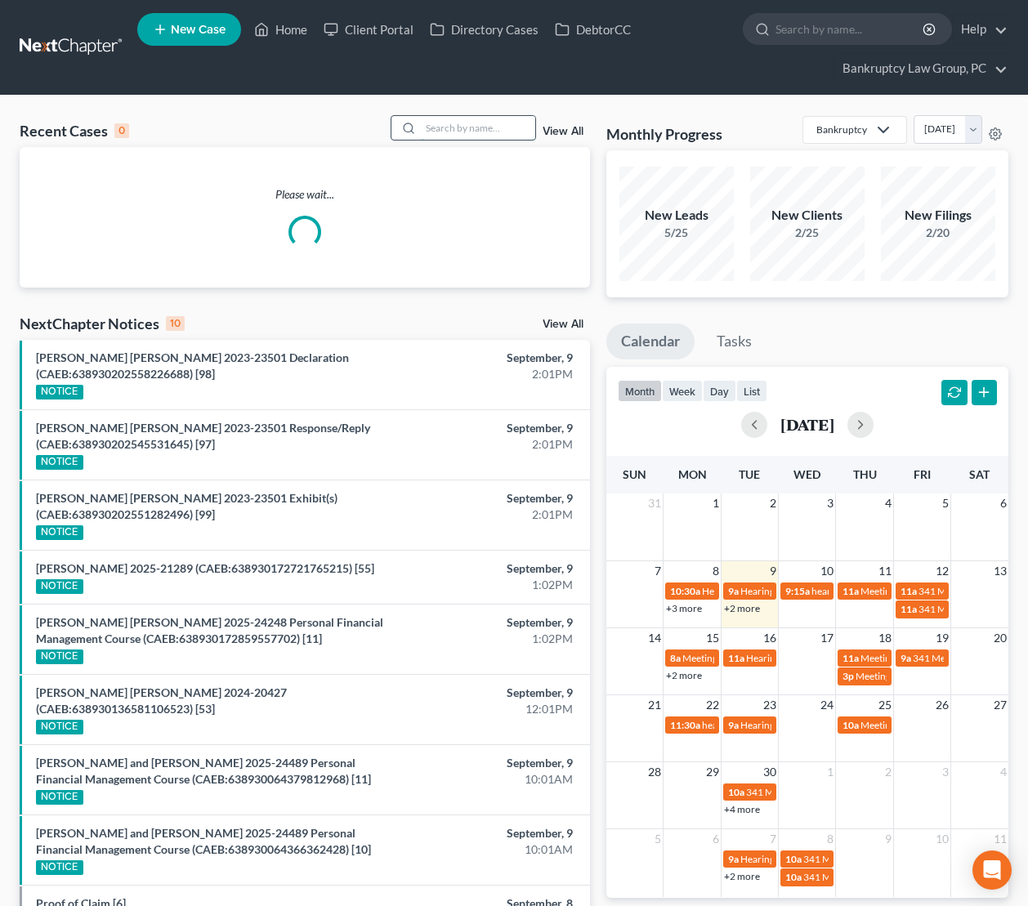
click at [466, 131] on input "search" at bounding box center [478, 128] width 114 height 24
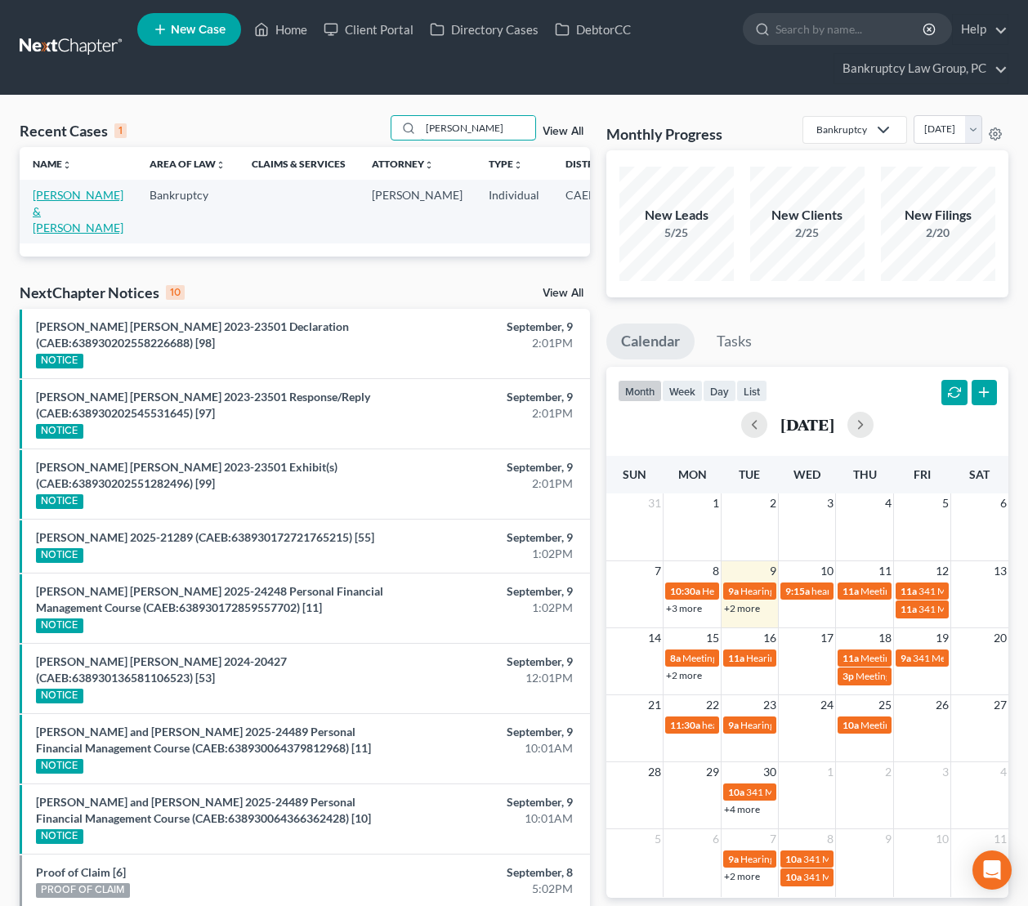
type input "[PERSON_NAME]"
click at [47, 211] on link "[PERSON_NAME] & [PERSON_NAME]" at bounding box center [78, 211] width 91 height 47
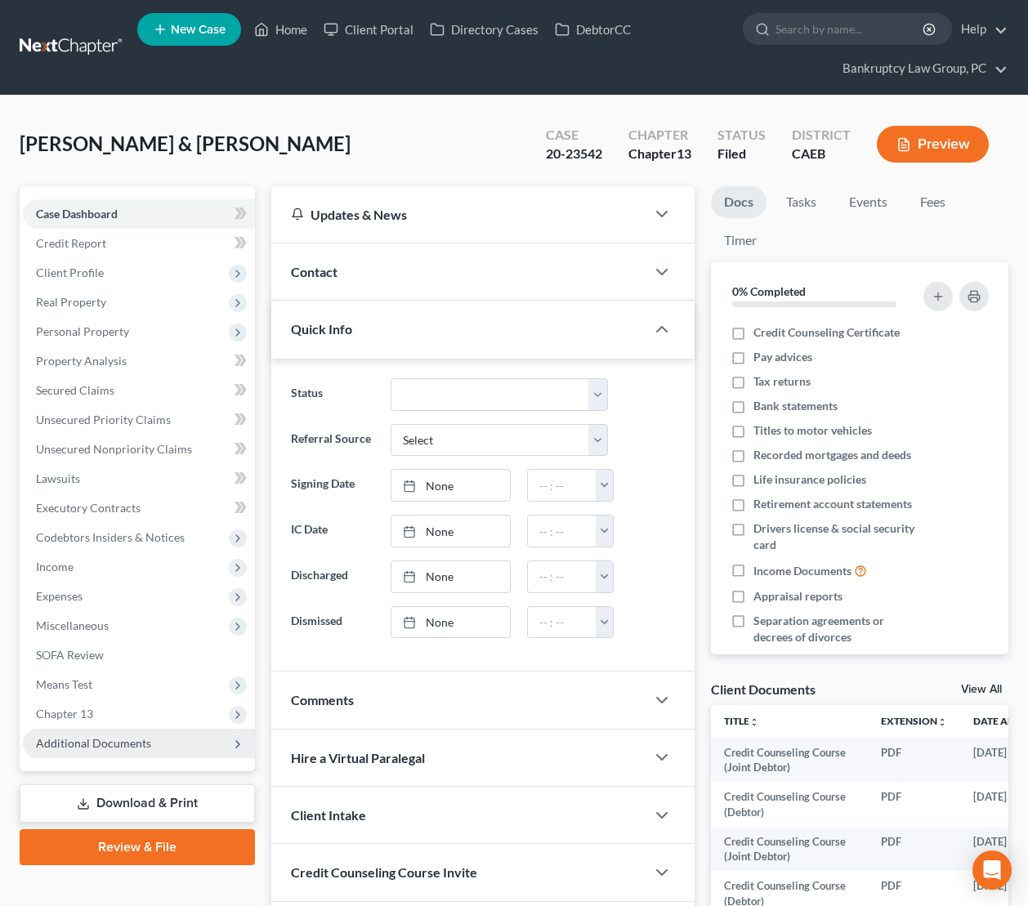
click at [80, 732] on span "Additional Documents" at bounding box center [139, 743] width 232 height 29
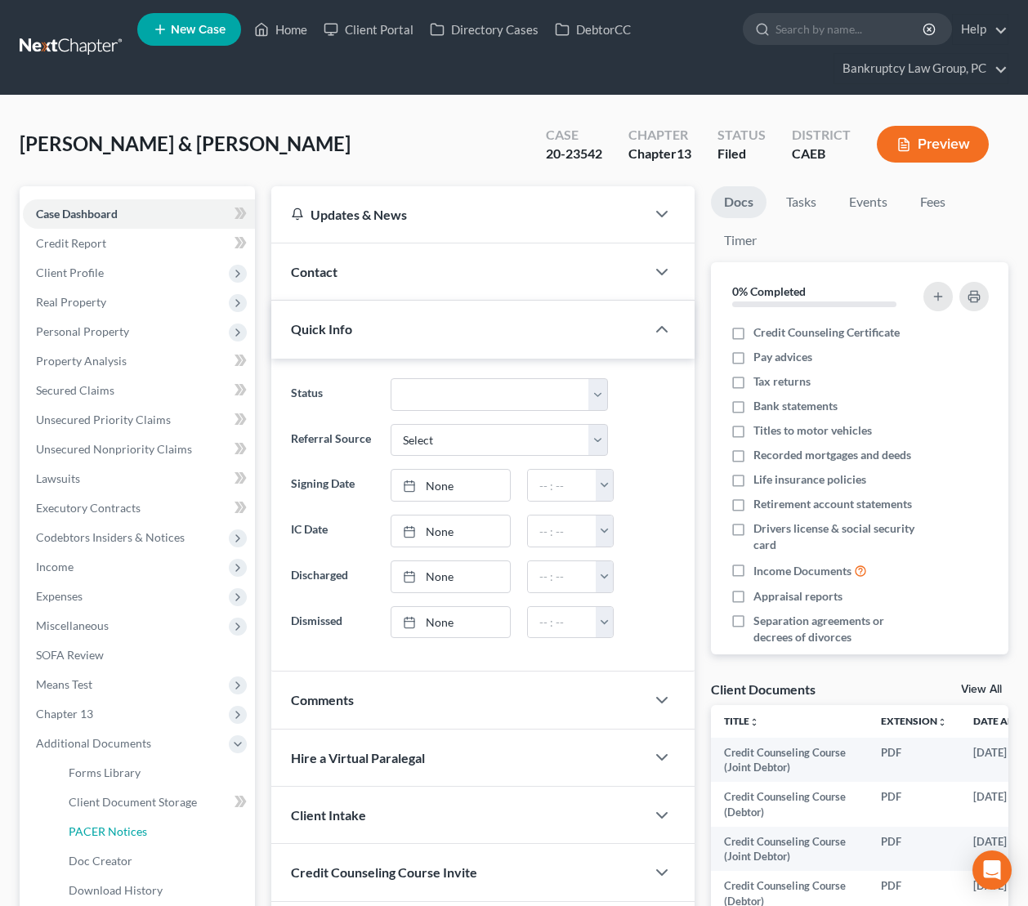
drag, startPoint x: 114, startPoint y: 830, endPoint x: 347, endPoint y: 753, distance: 245.2
click at [114, 830] on span "PACER Notices" at bounding box center [108, 831] width 78 height 14
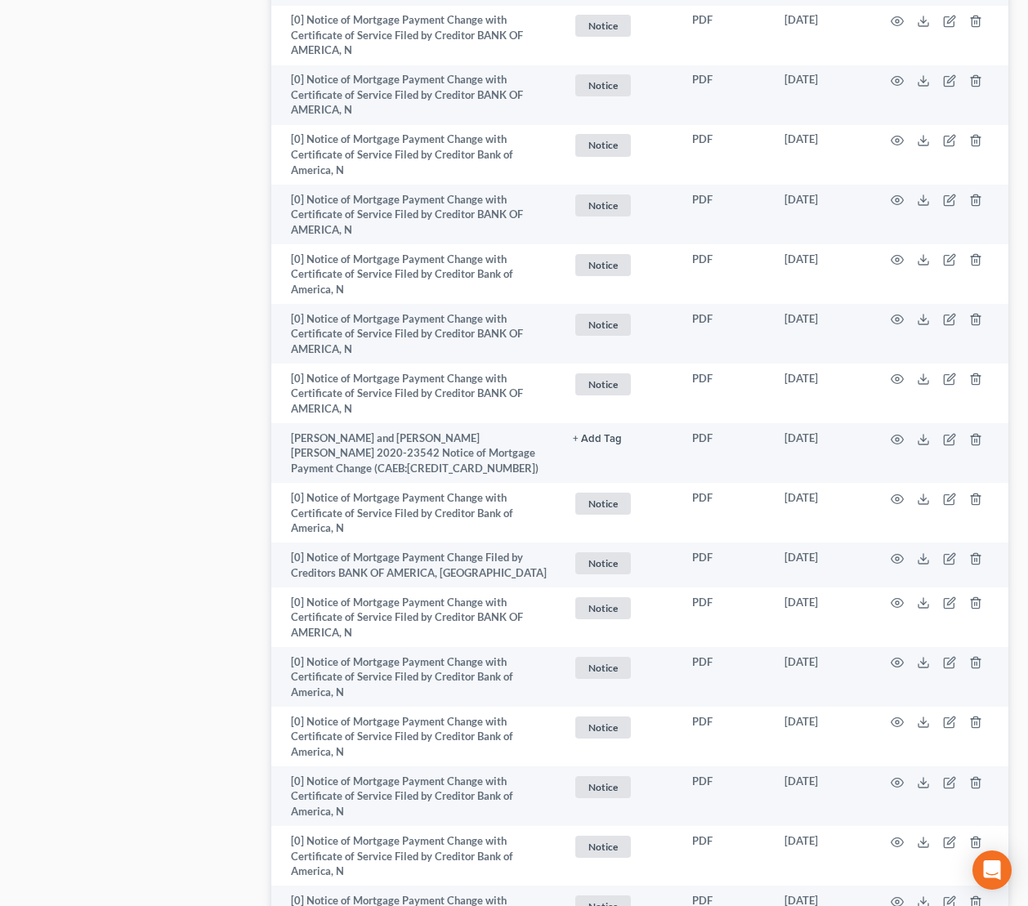
scroll to position [3472, 0]
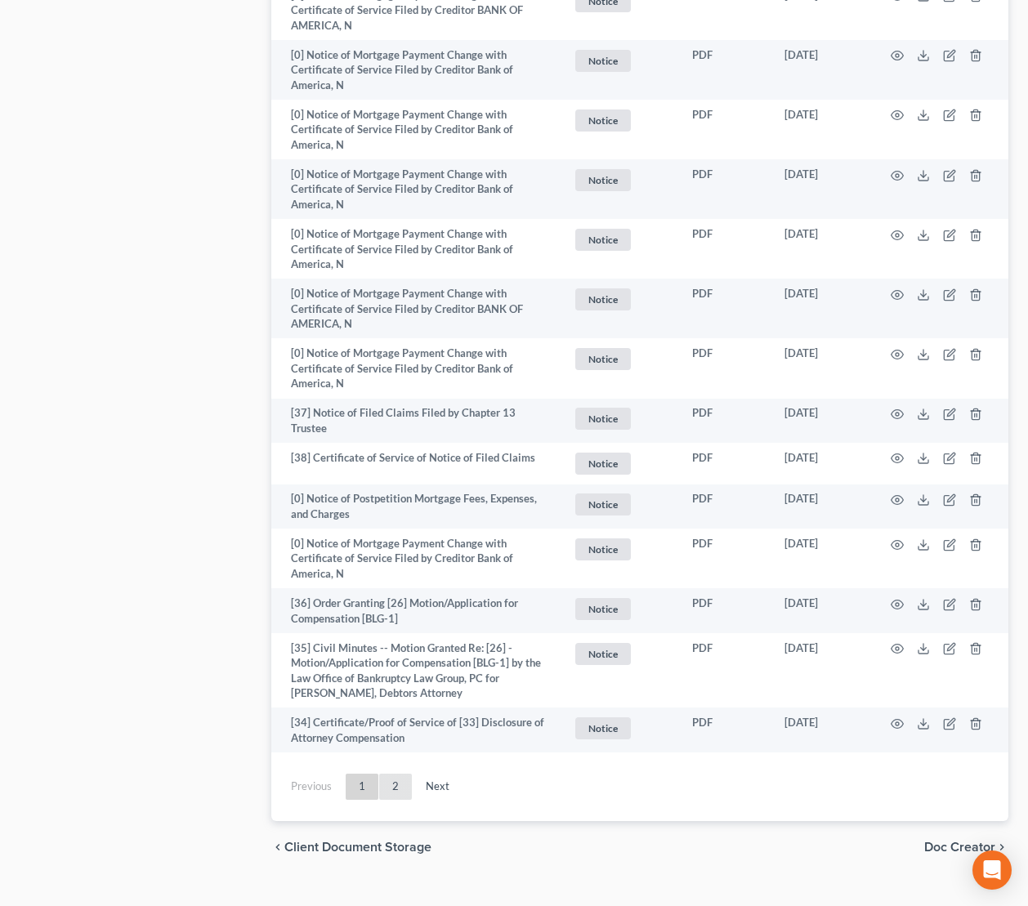
click at [393, 774] on link "2" at bounding box center [395, 787] width 33 height 26
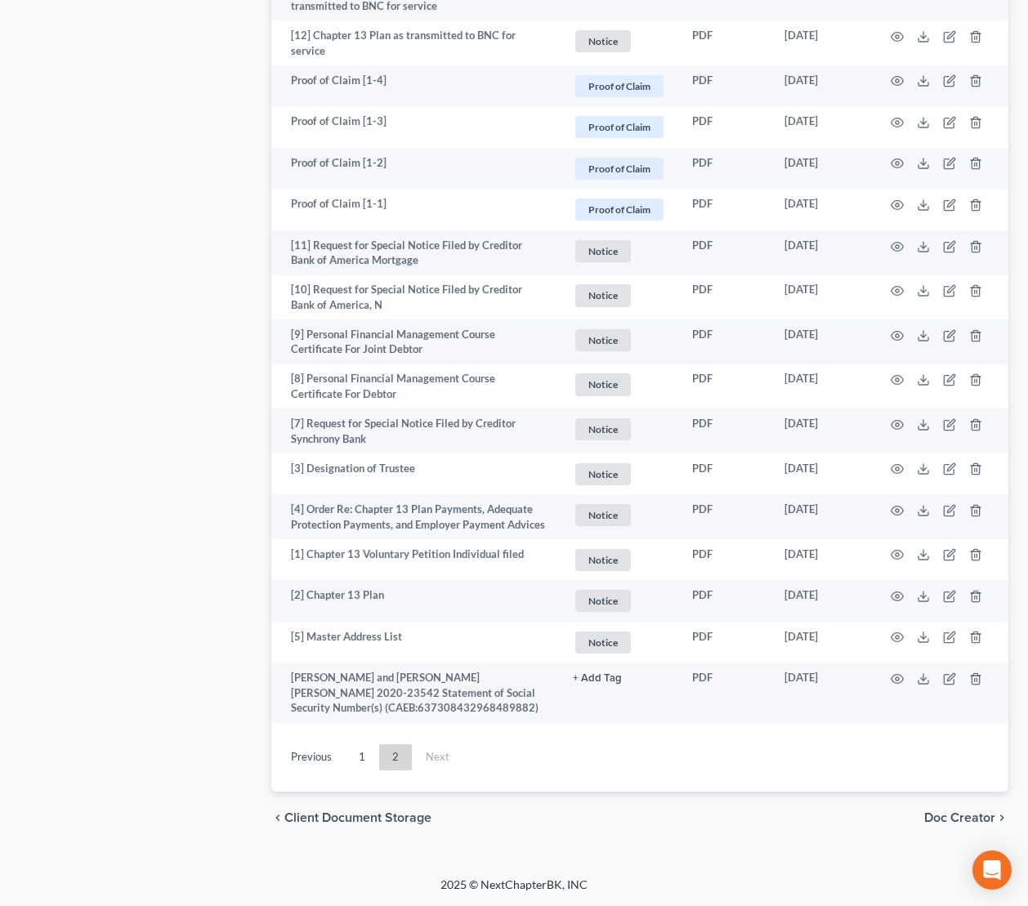
scroll to position [2675, 0]
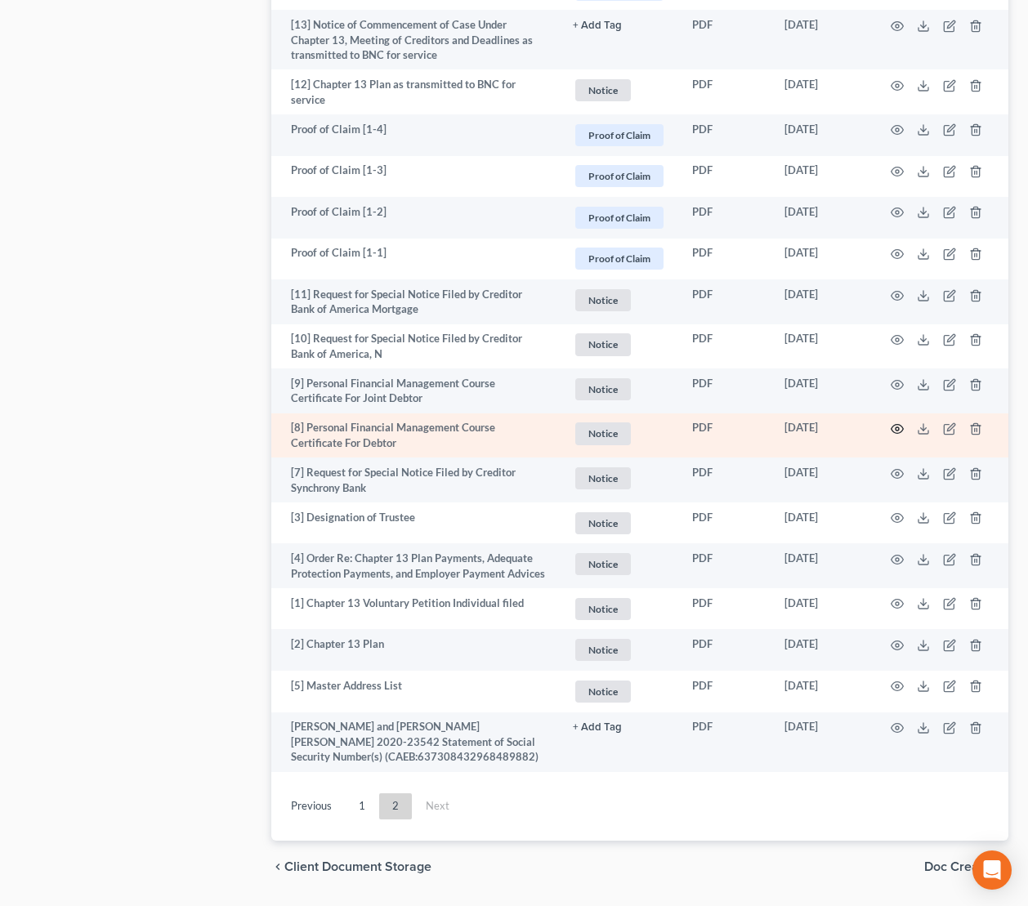
click at [898, 427] on circle "button" at bounding box center [897, 428] width 3 height 3
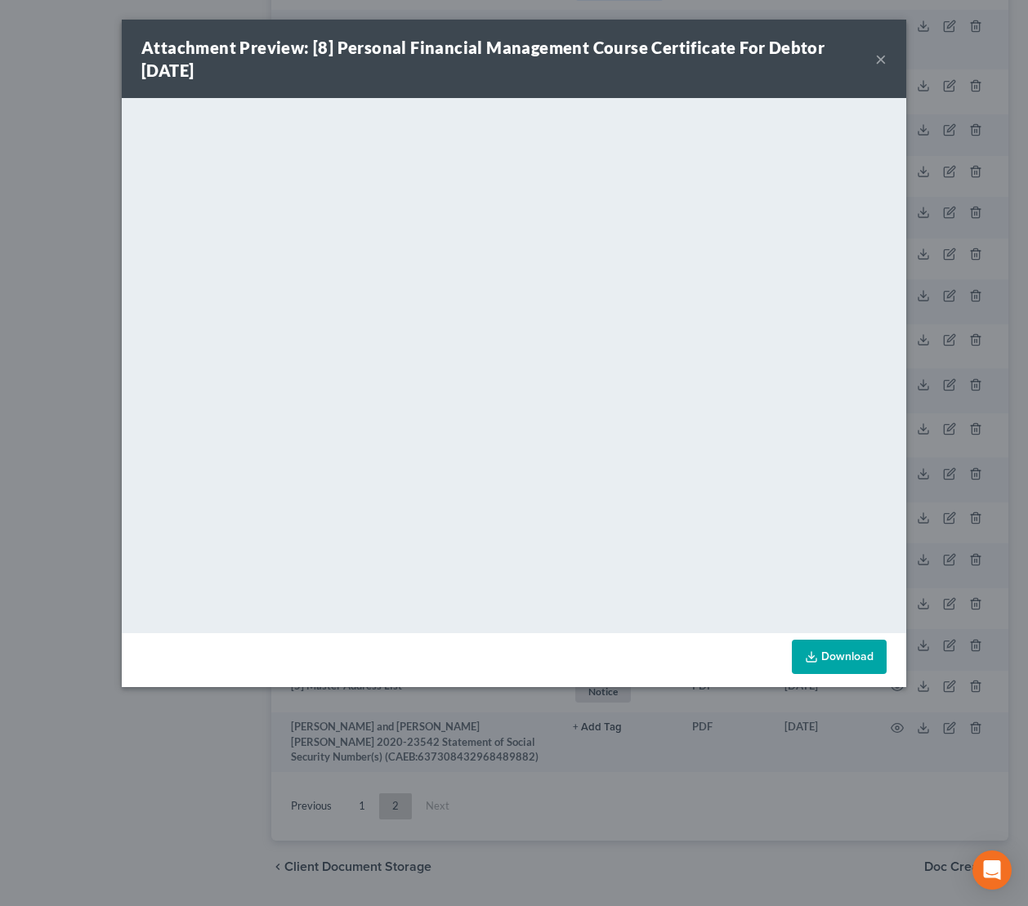
click at [878, 58] on button "×" at bounding box center [880, 59] width 11 height 20
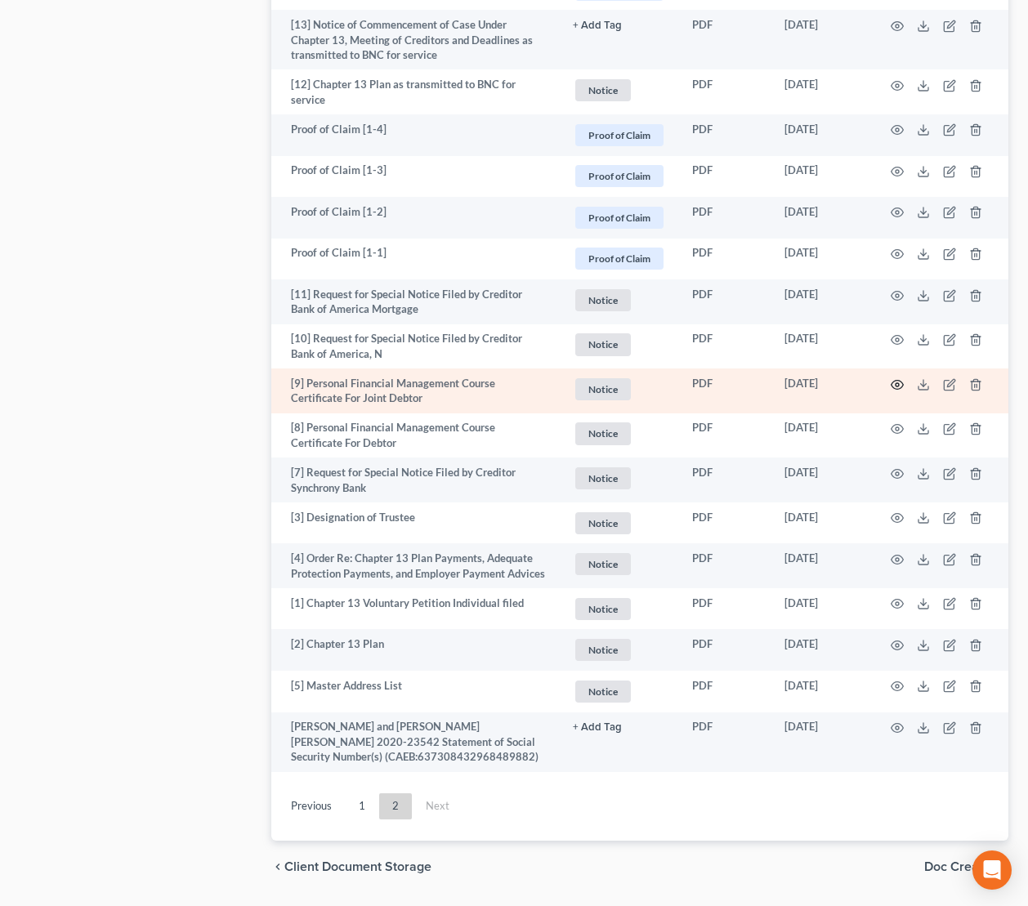
click at [900, 378] on icon "button" at bounding box center [897, 384] width 13 height 13
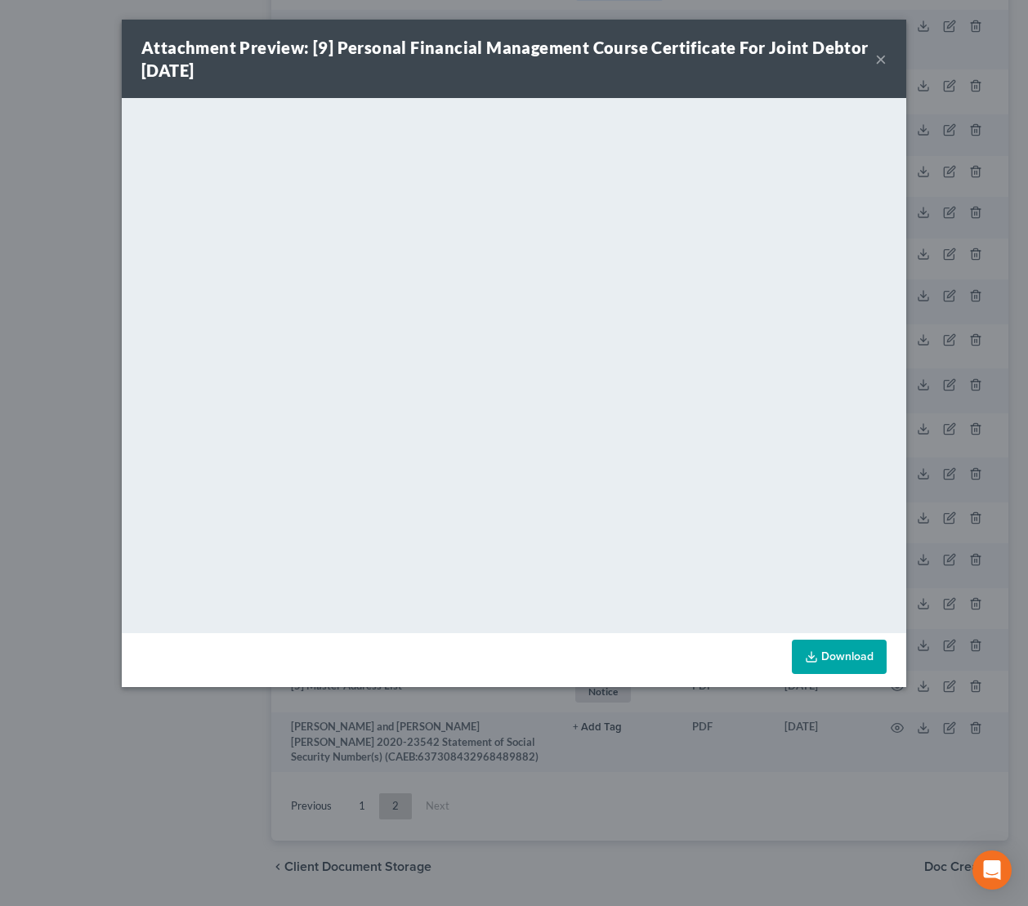
click at [879, 55] on button "×" at bounding box center [880, 59] width 11 height 20
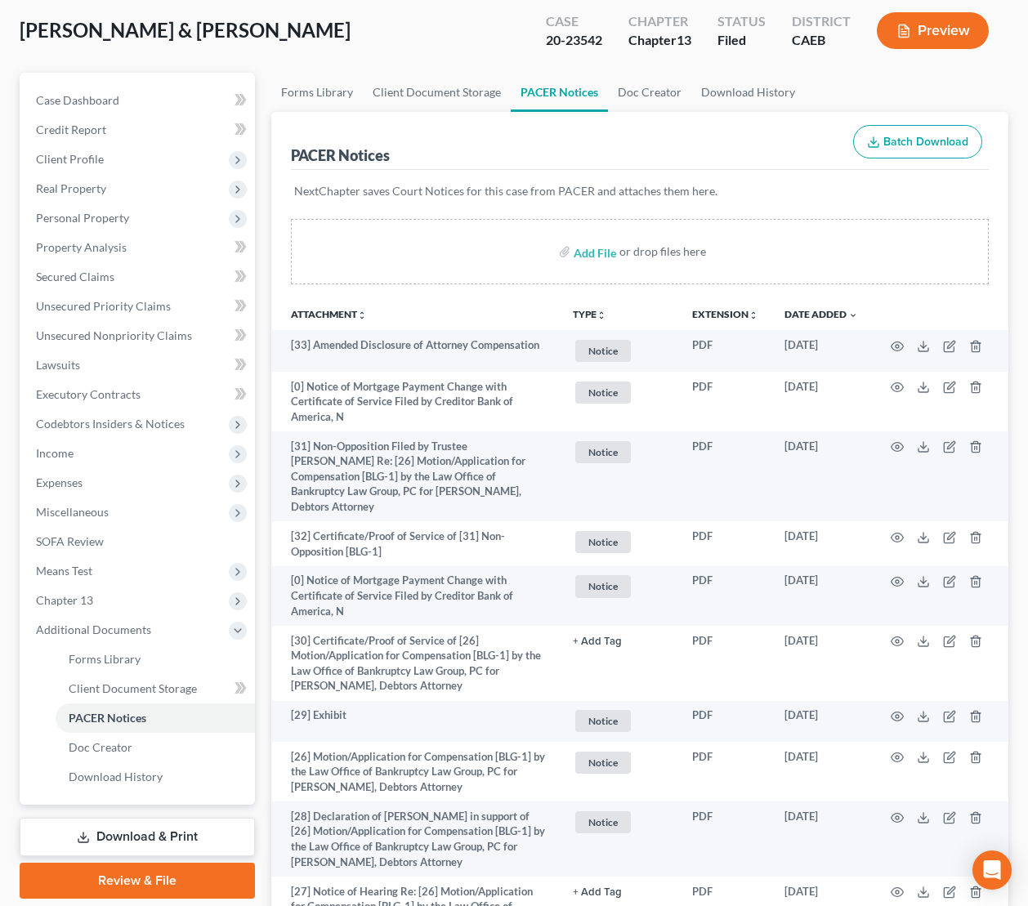
scroll to position [0, 0]
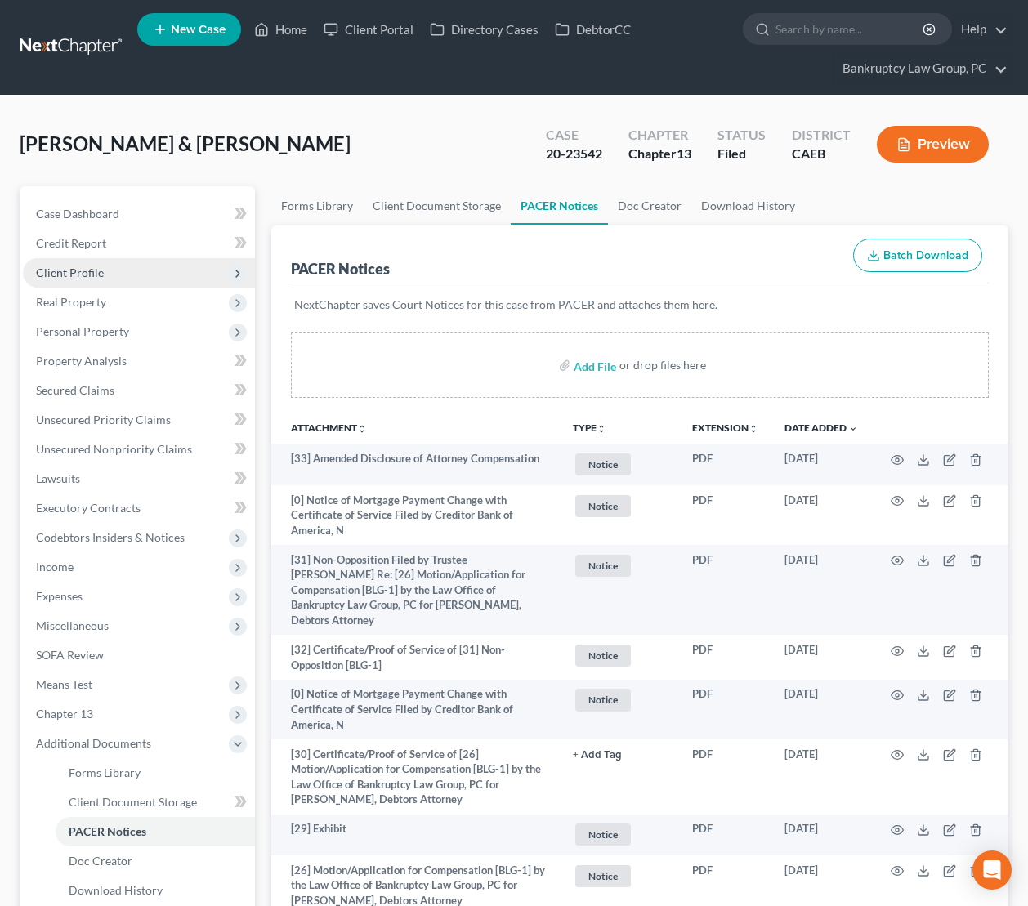
click at [74, 269] on span "Client Profile" at bounding box center [70, 273] width 68 height 14
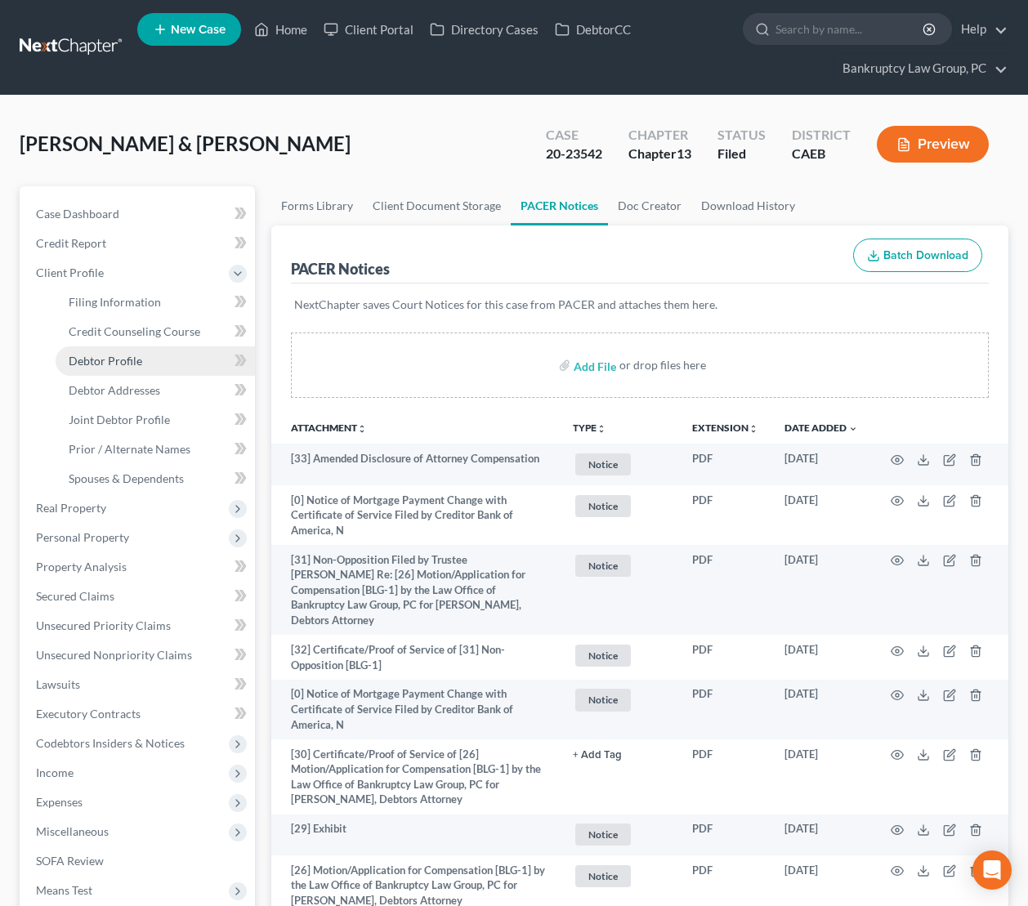
click at [97, 356] on span "Debtor Profile" at bounding box center [106, 361] width 74 height 14
select select "1"
select select "2"
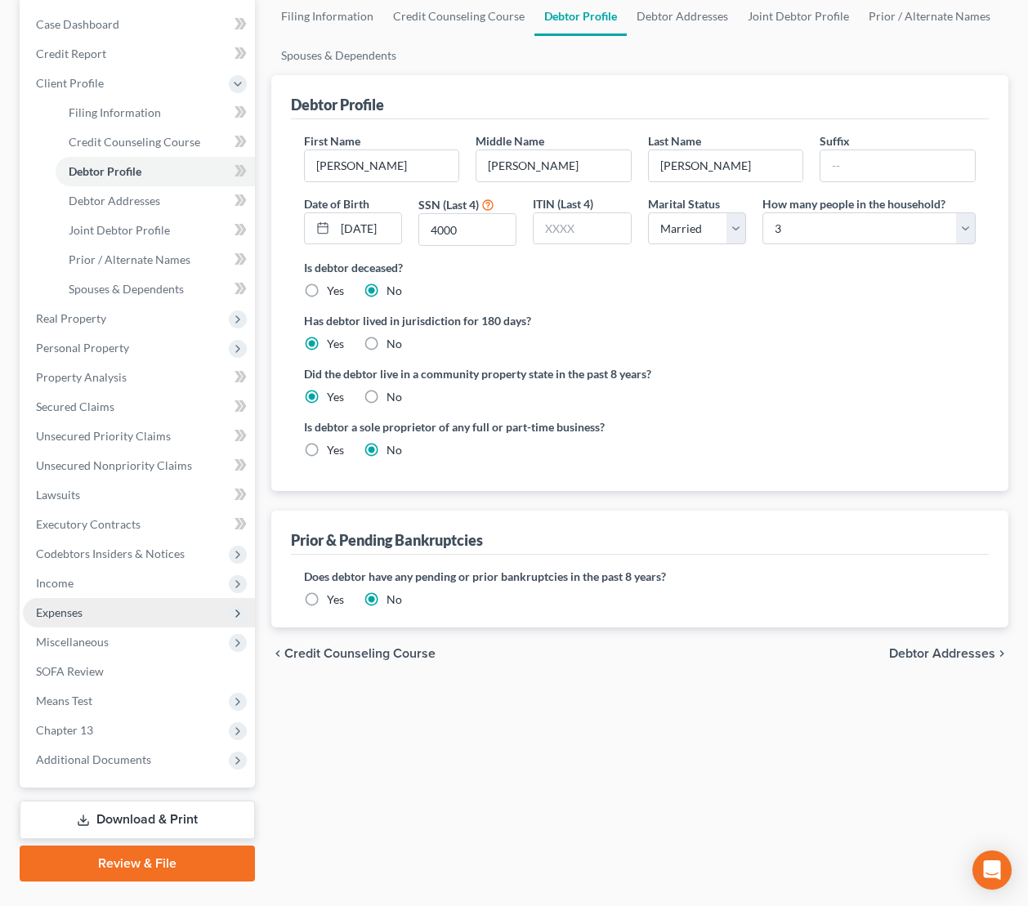
scroll to position [193, 0]
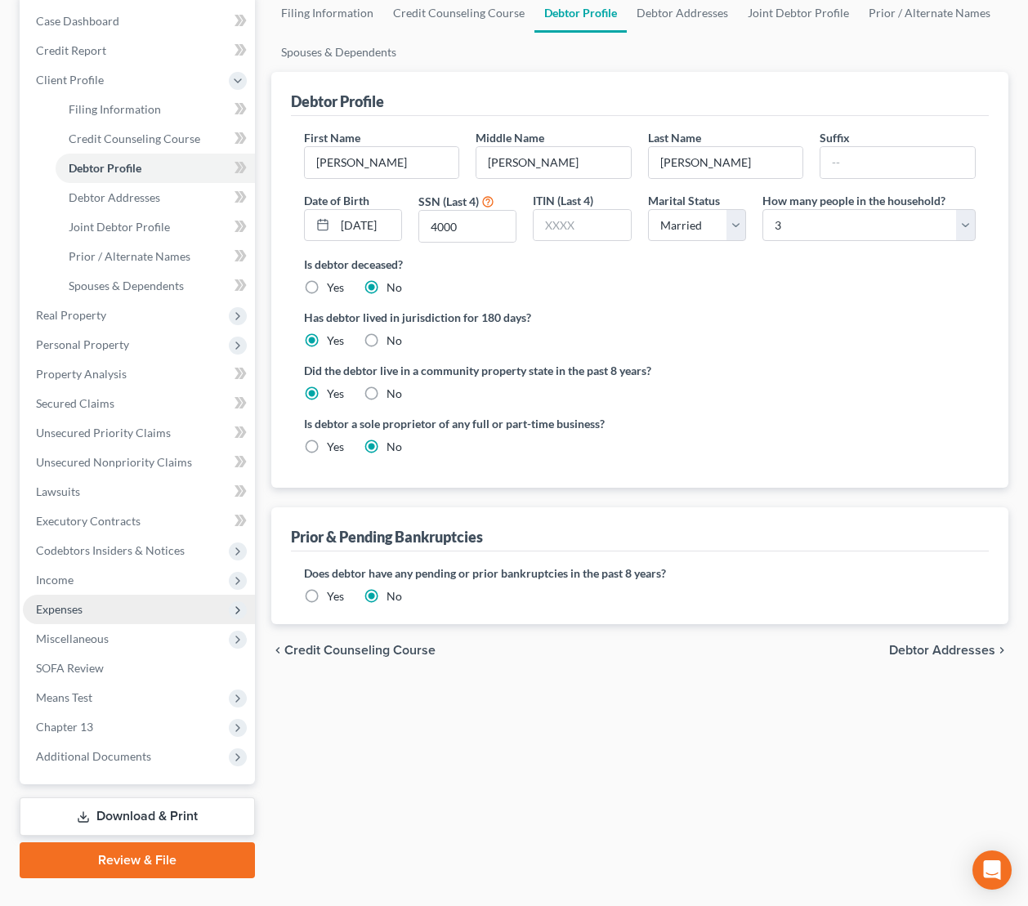
click at [78, 595] on span "Expenses" at bounding box center [139, 609] width 232 height 29
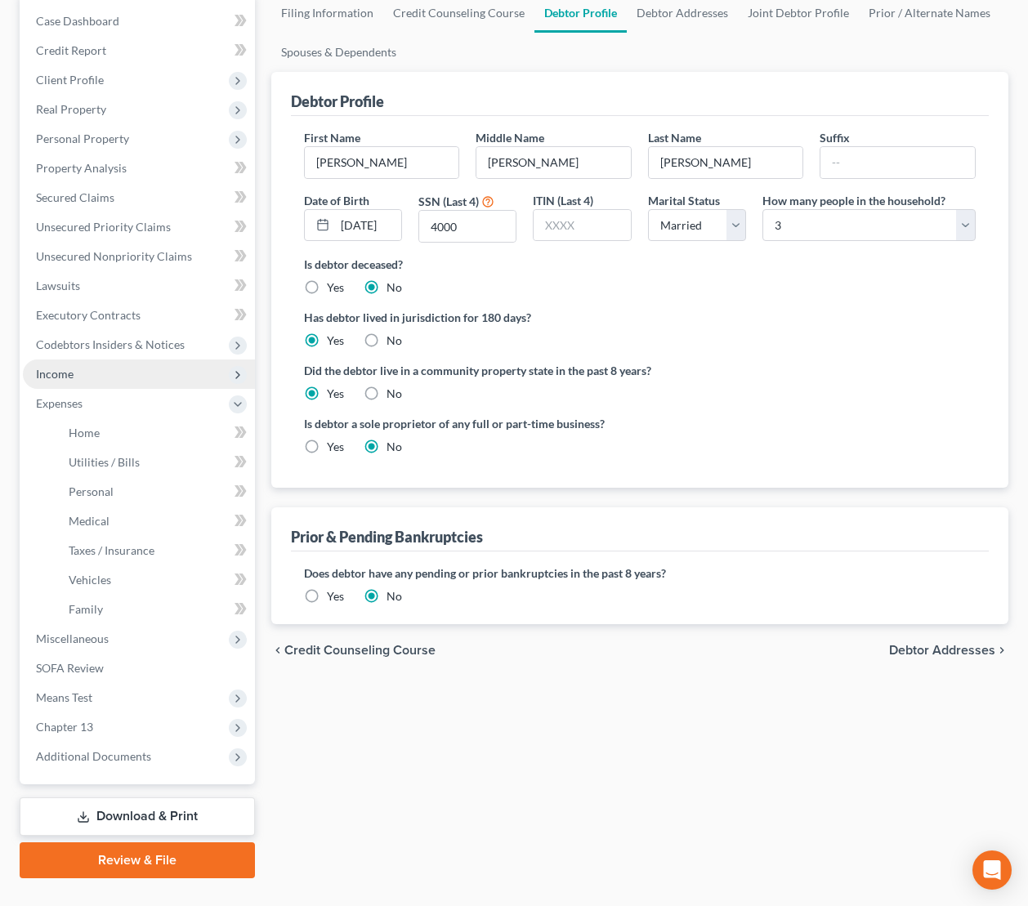
click at [54, 373] on span "Income" at bounding box center [55, 374] width 38 height 14
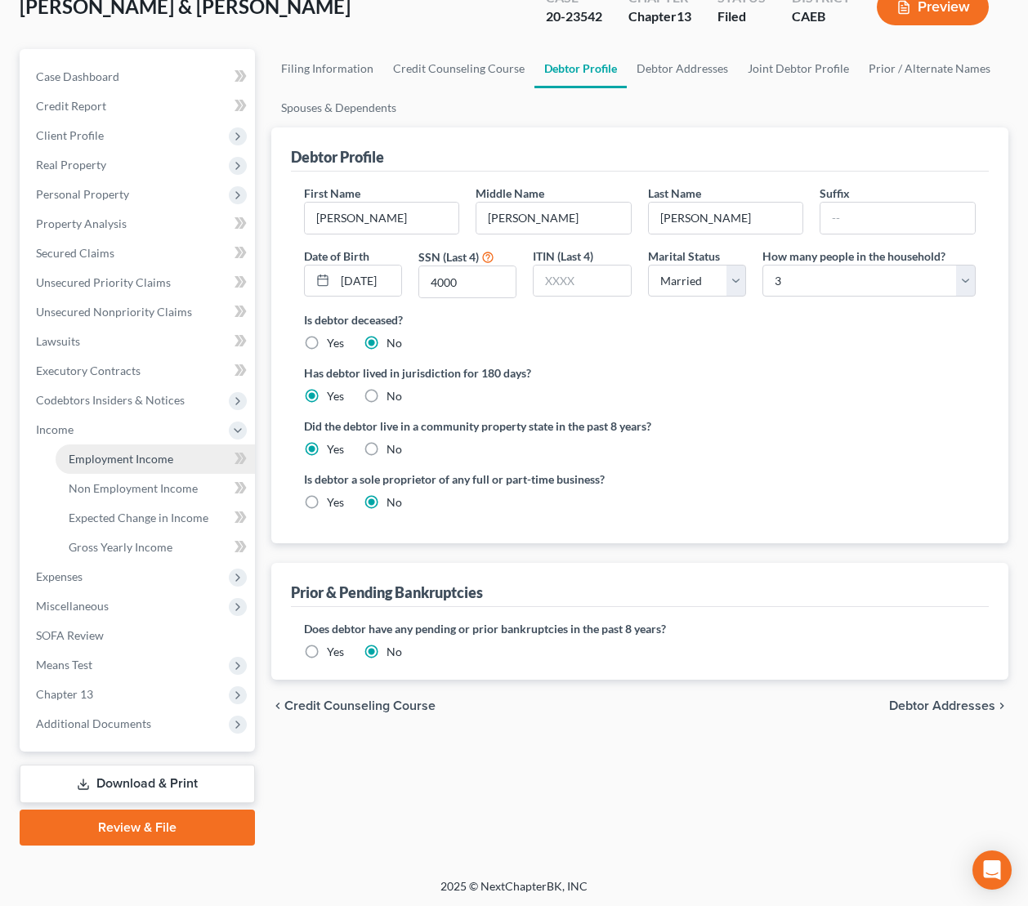
click at [97, 457] on span "Employment Income" at bounding box center [121, 459] width 105 height 14
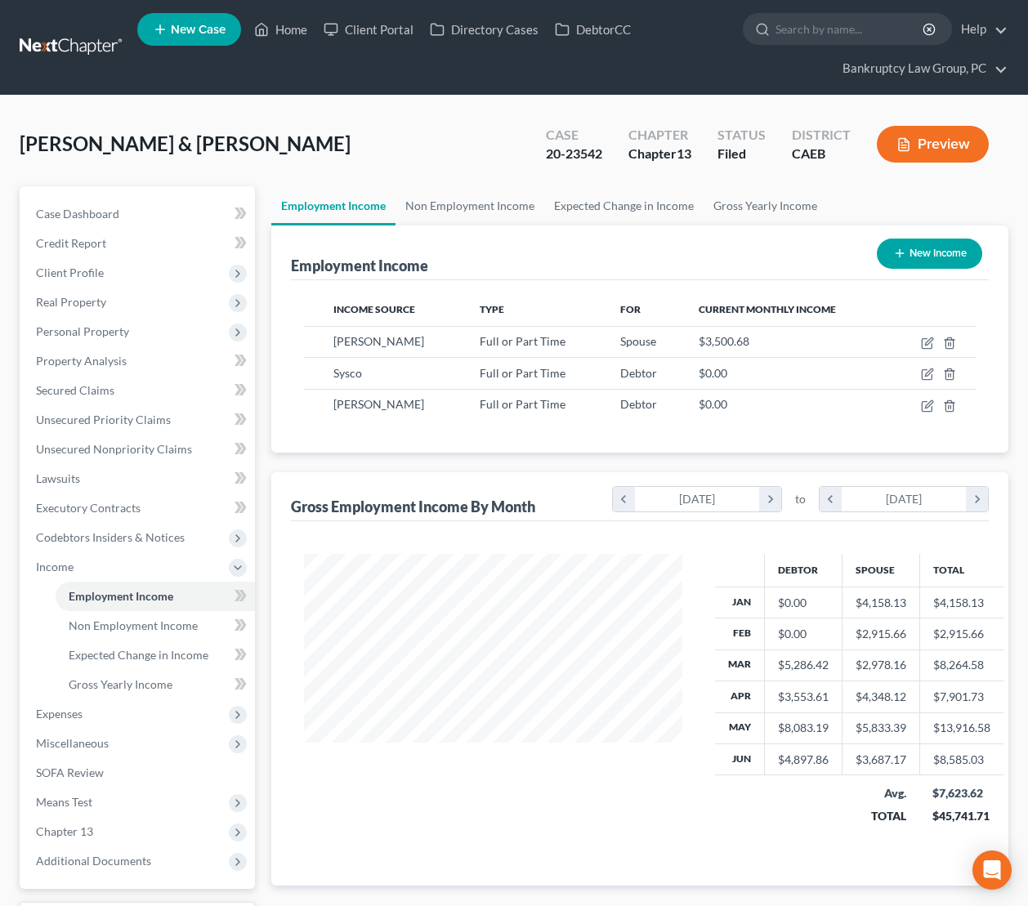
scroll to position [293, 411]
click at [923, 339] on icon "button" at bounding box center [927, 344] width 10 height 10
select select "0"
select select "4"
select select "3"
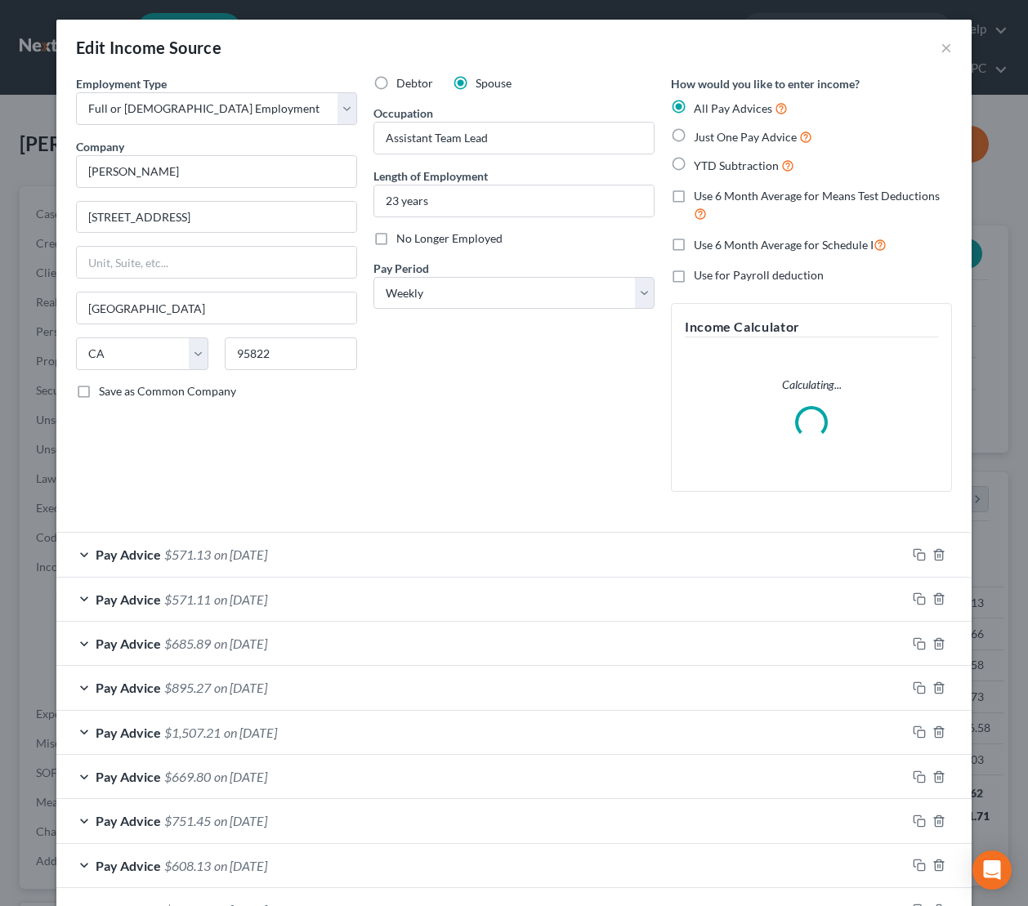
click at [237, 568] on div "Pay Advice $571.13 on [DATE]" at bounding box center [481, 554] width 850 height 43
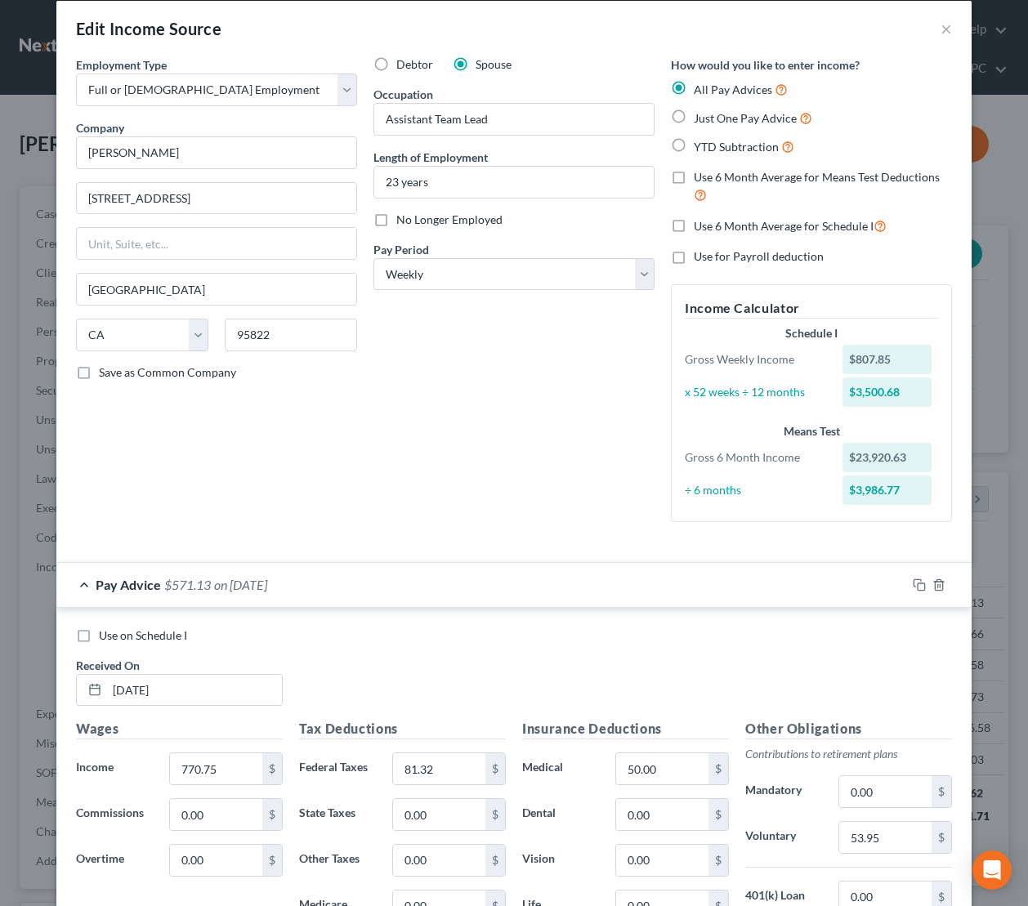
scroll to position [0, 0]
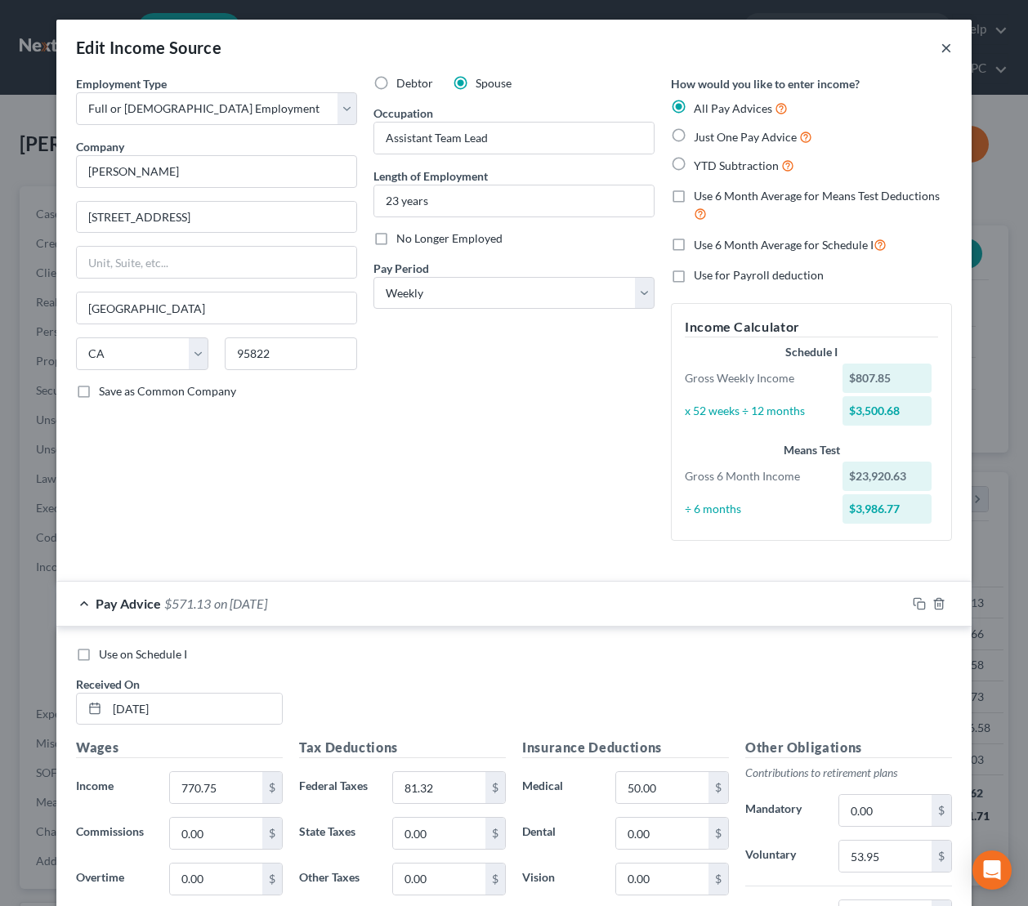
drag, startPoint x: 941, startPoint y: 43, endPoint x: 918, endPoint y: 64, distance: 30.7
click at [941, 43] on button "×" at bounding box center [946, 48] width 11 height 20
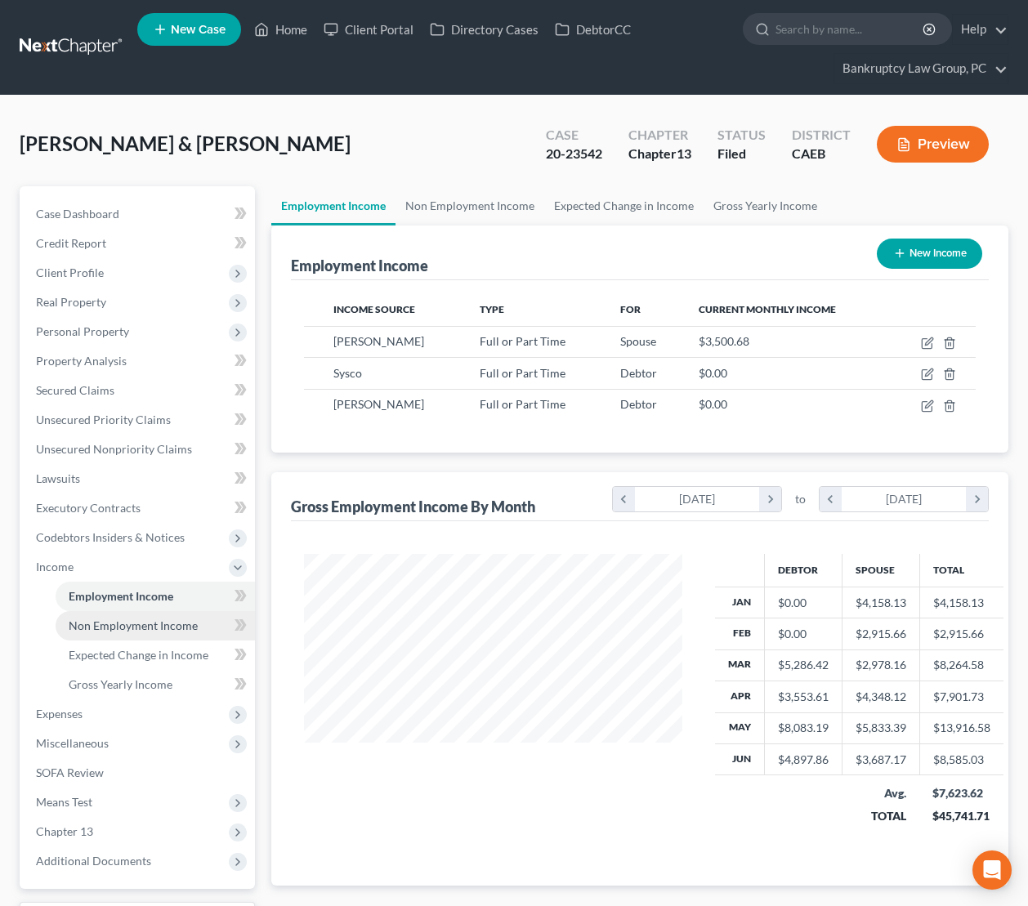
click at [135, 628] on span "Non Employment Income" at bounding box center [133, 626] width 129 height 14
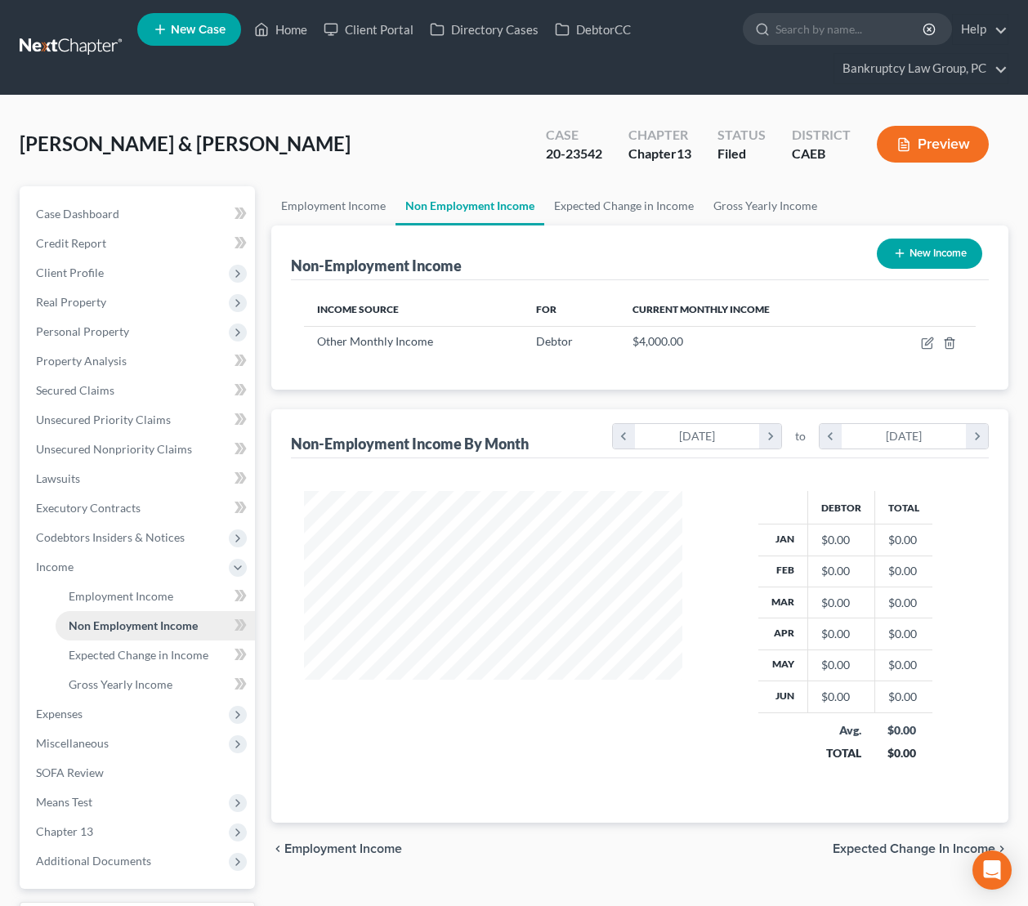
scroll to position [137, 0]
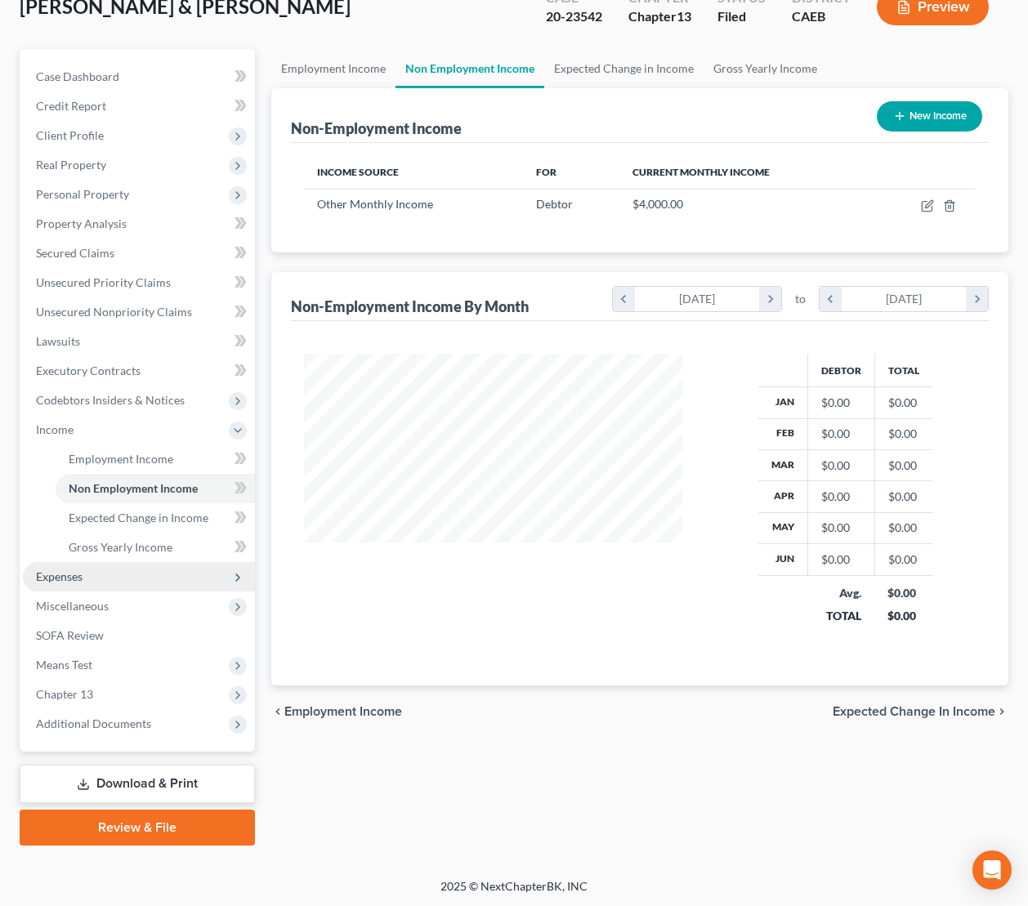
click at [85, 582] on span "Expenses" at bounding box center [139, 576] width 232 height 29
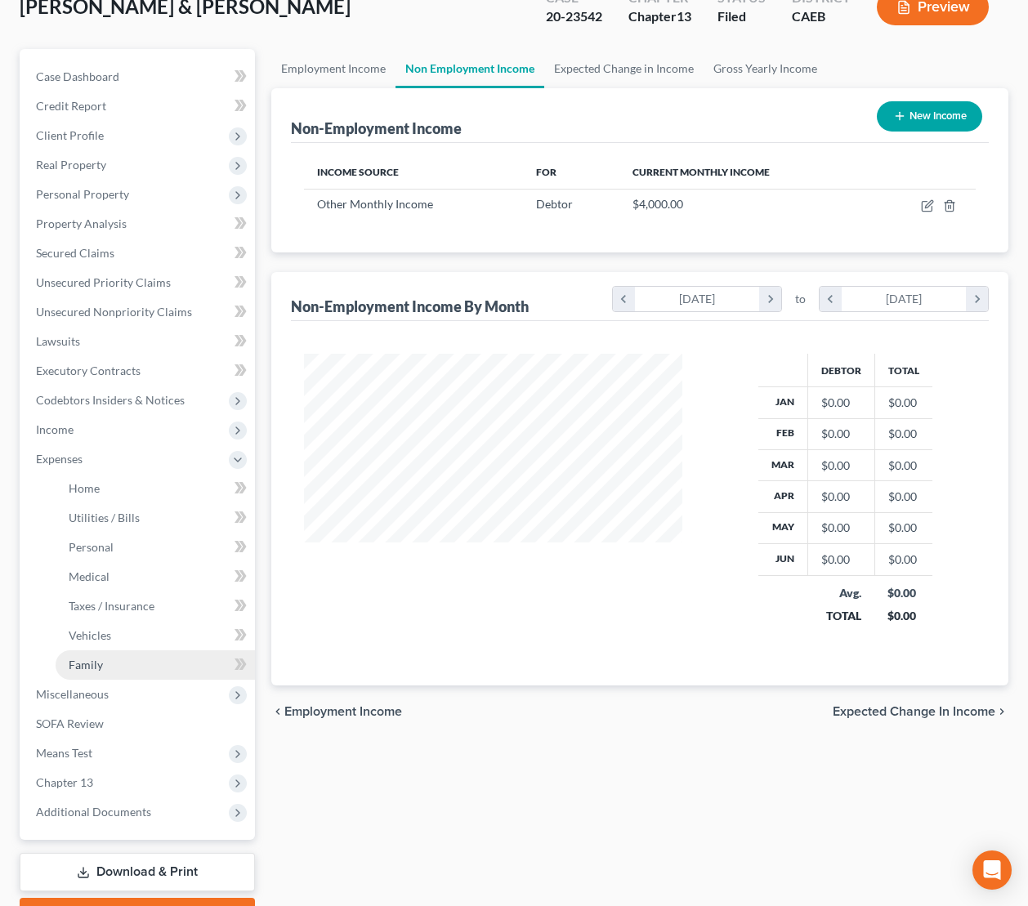
click at [92, 658] on span "Family" at bounding box center [86, 665] width 34 height 14
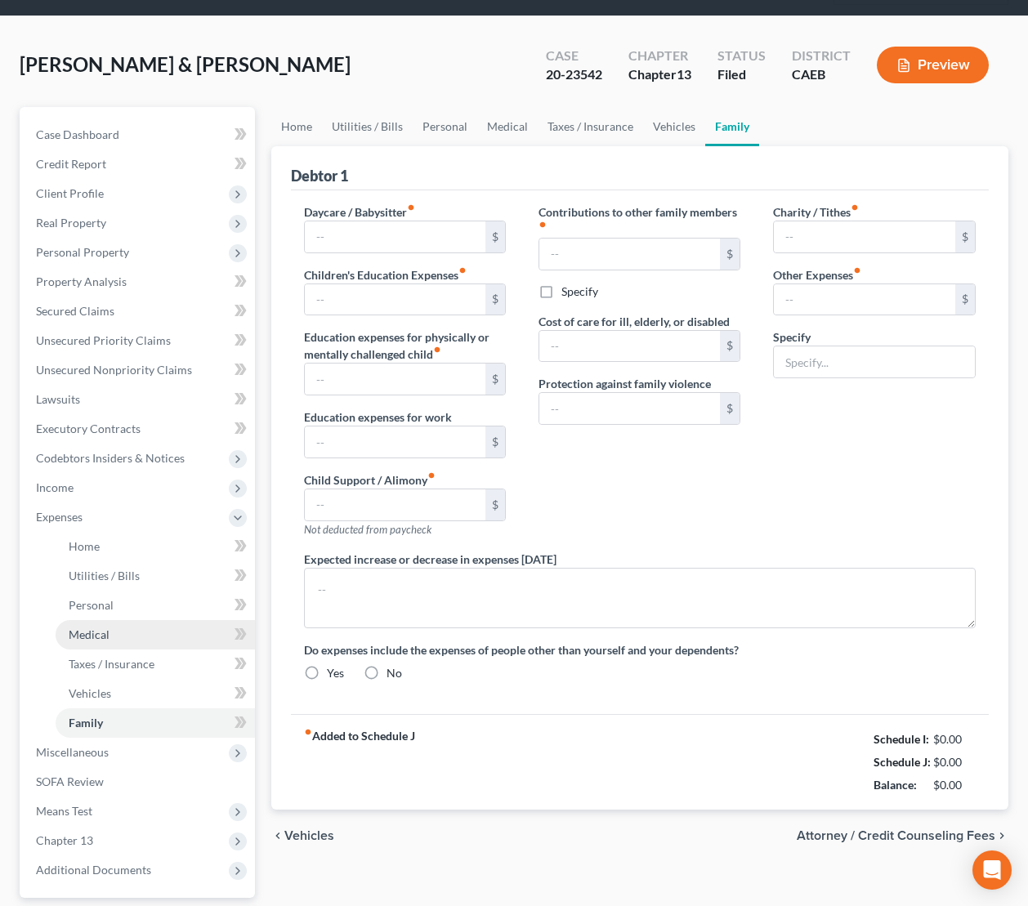
type input "0.00"
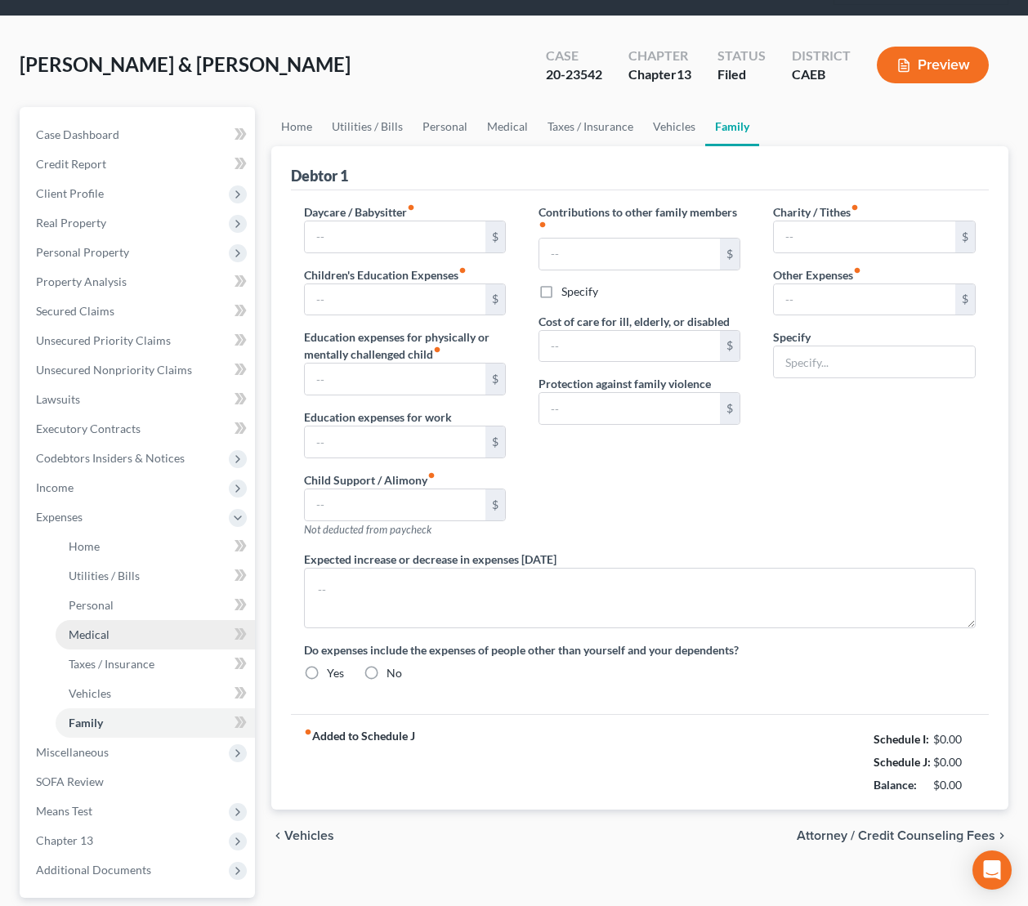
type input "0.00"
type input "125.00"
type input "87.00"
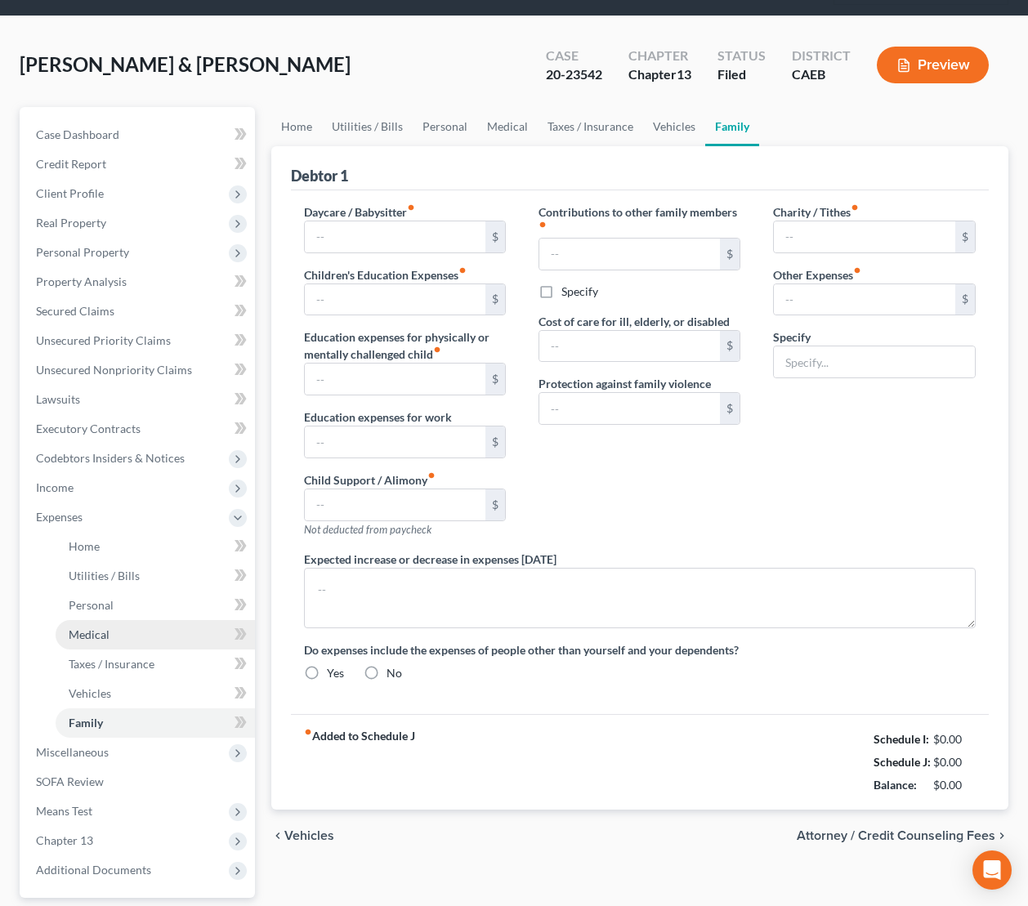
type input "Auto Registration"
radio input "true"
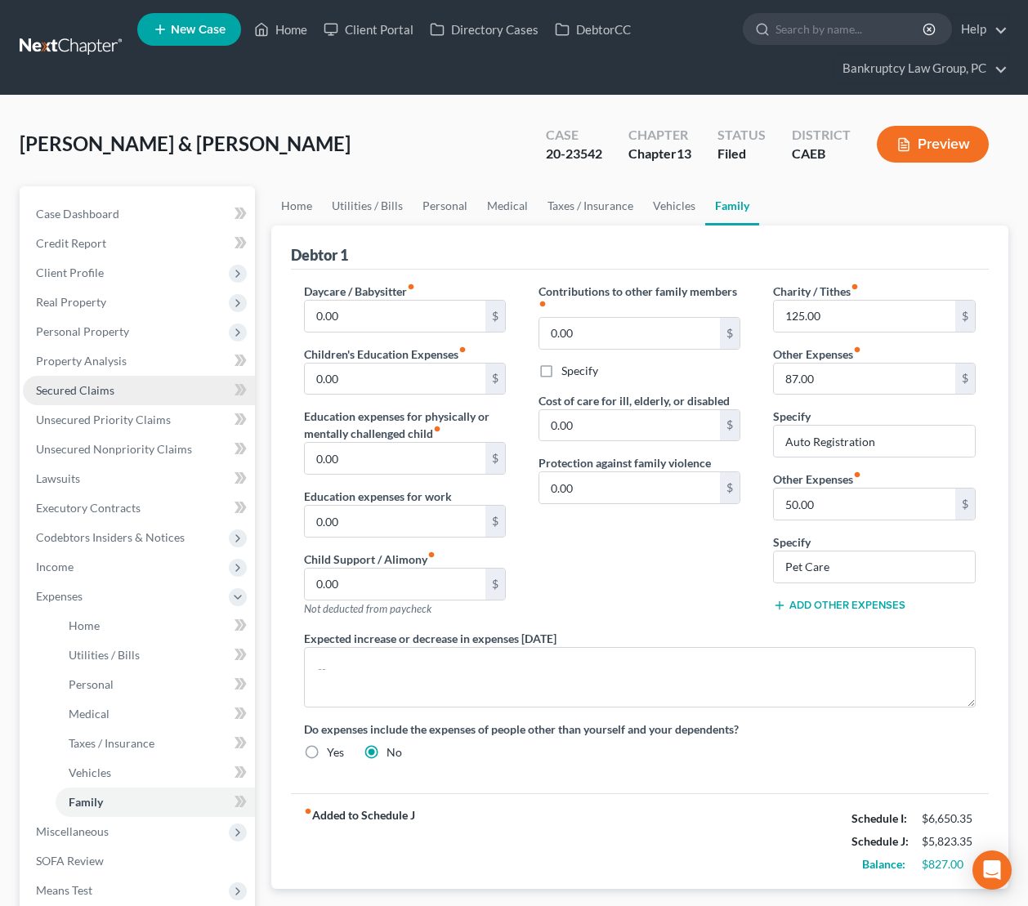
click at [84, 391] on span "Secured Claims" at bounding box center [75, 390] width 78 height 14
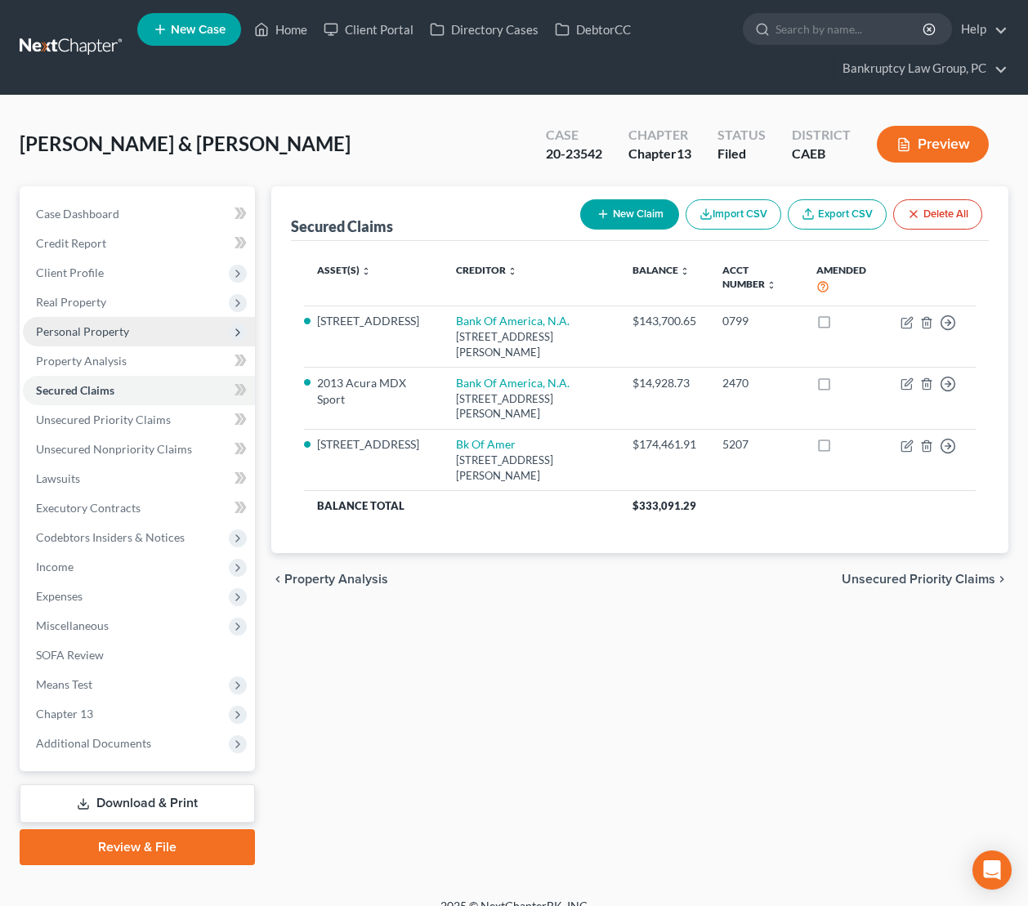
click at [96, 333] on span "Personal Property" at bounding box center [82, 331] width 93 height 14
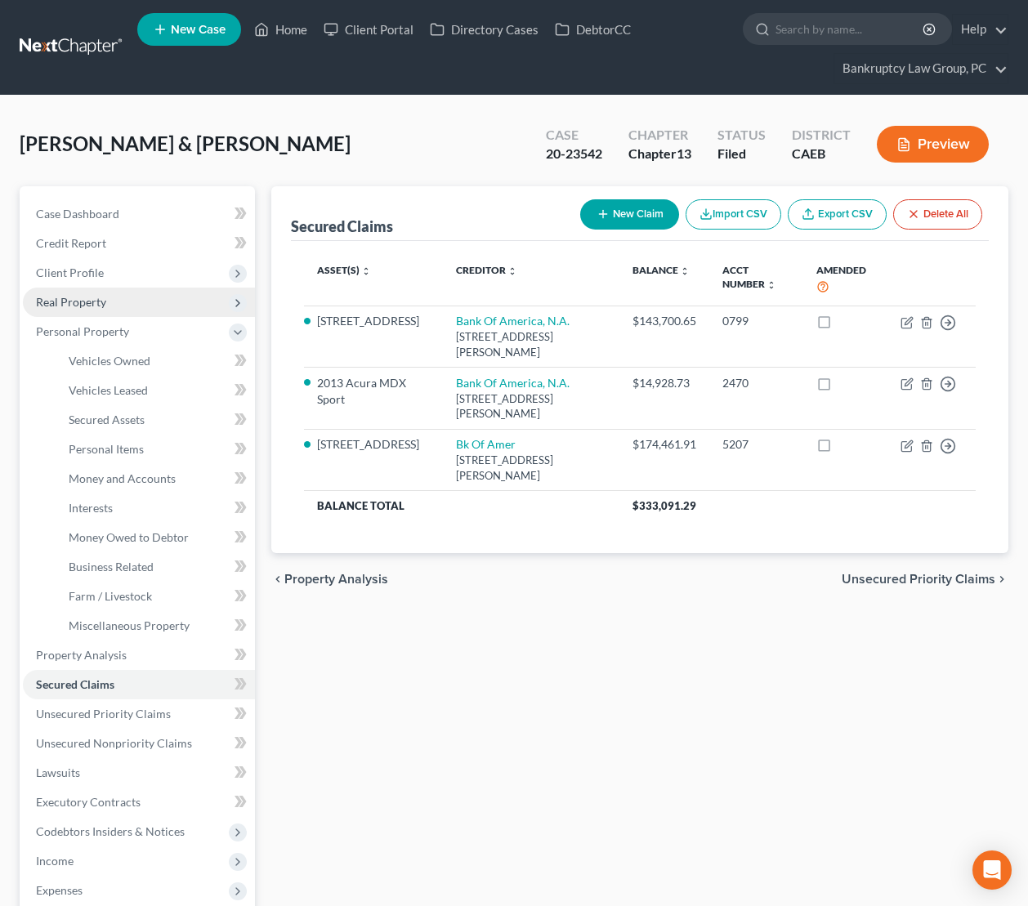
click at [86, 295] on span "Real Property" at bounding box center [71, 302] width 70 height 14
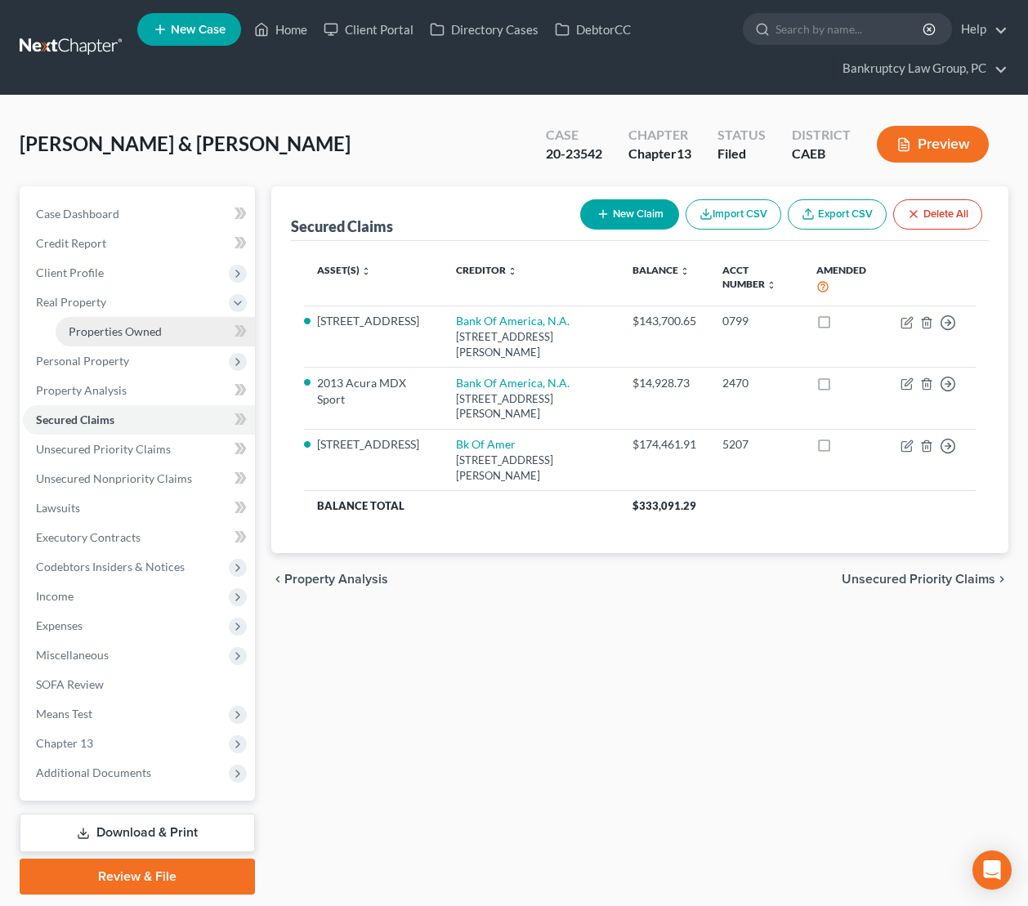
click at [90, 326] on span "Properties Owned" at bounding box center [115, 331] width 93 height 14
